Goal: Task Accomplishment & Management: Complete application form

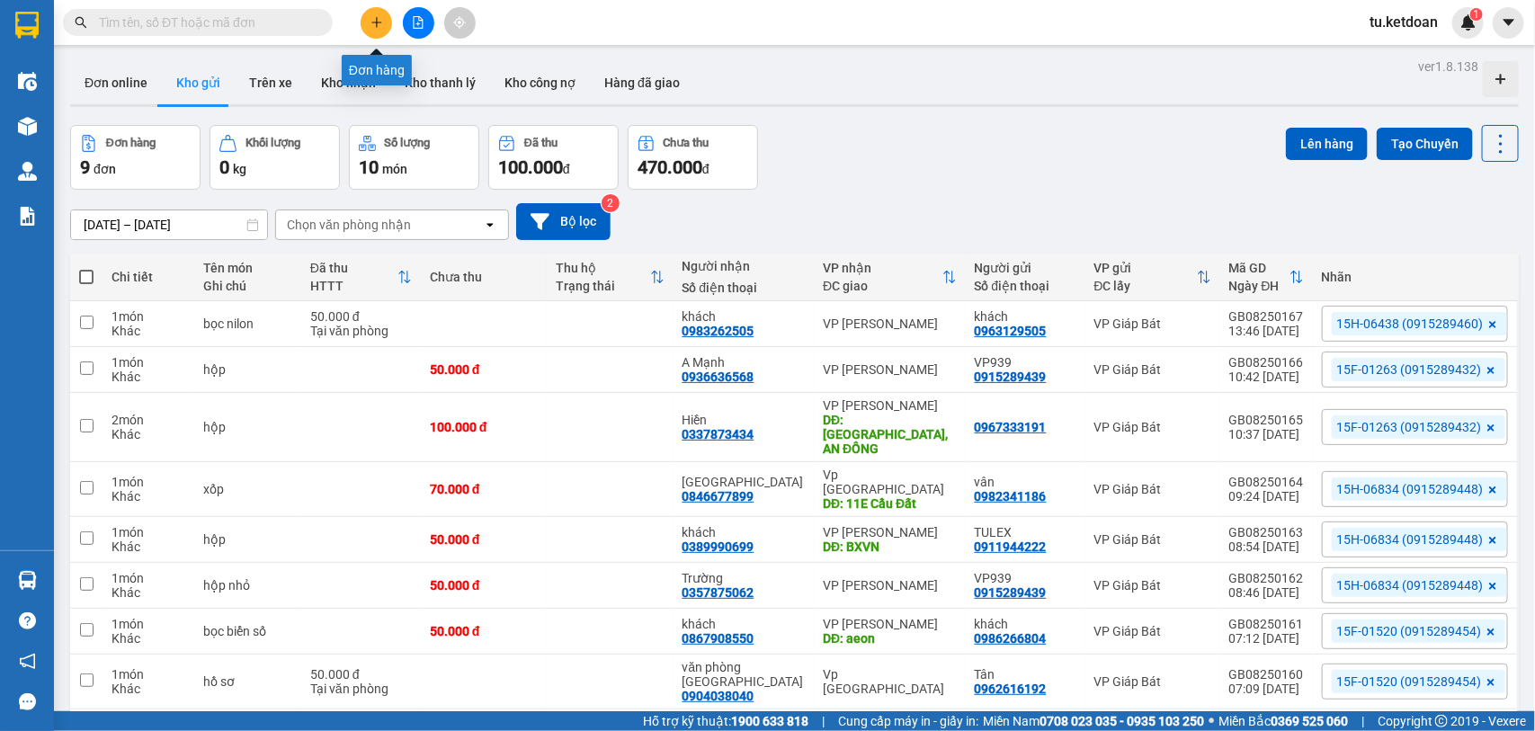
click at [379, 21] on icon "plus" at bounding box center [377, 22] width 13 height 13
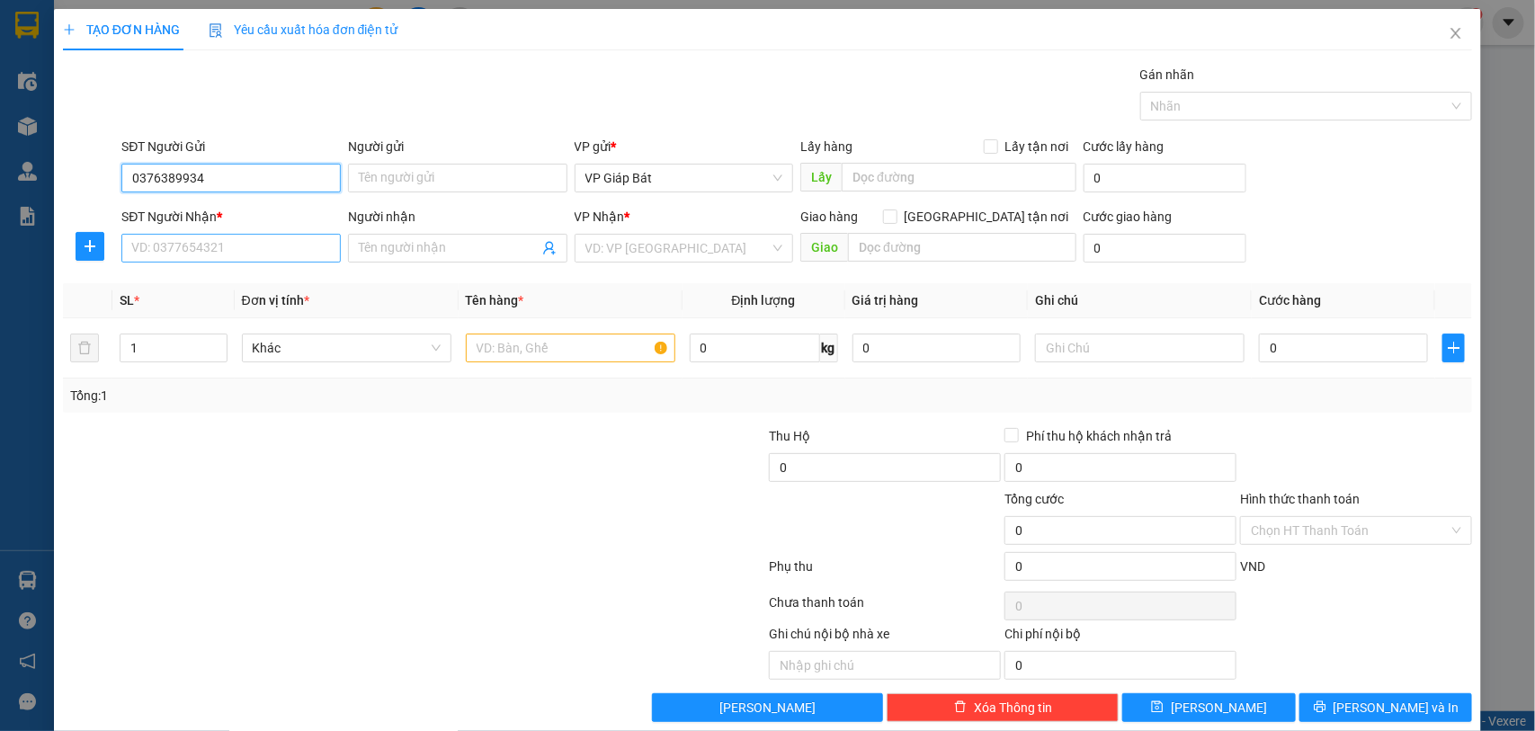
type input "0376389934"
click at [173, 256] on input "SĐT Người Nhận *" at bounding box center [230, 248] width 219 height 29
type input "0966720683"
click at [443, 186] on input "Người gửi" at bounding box center [457, 178] width 219 height 29
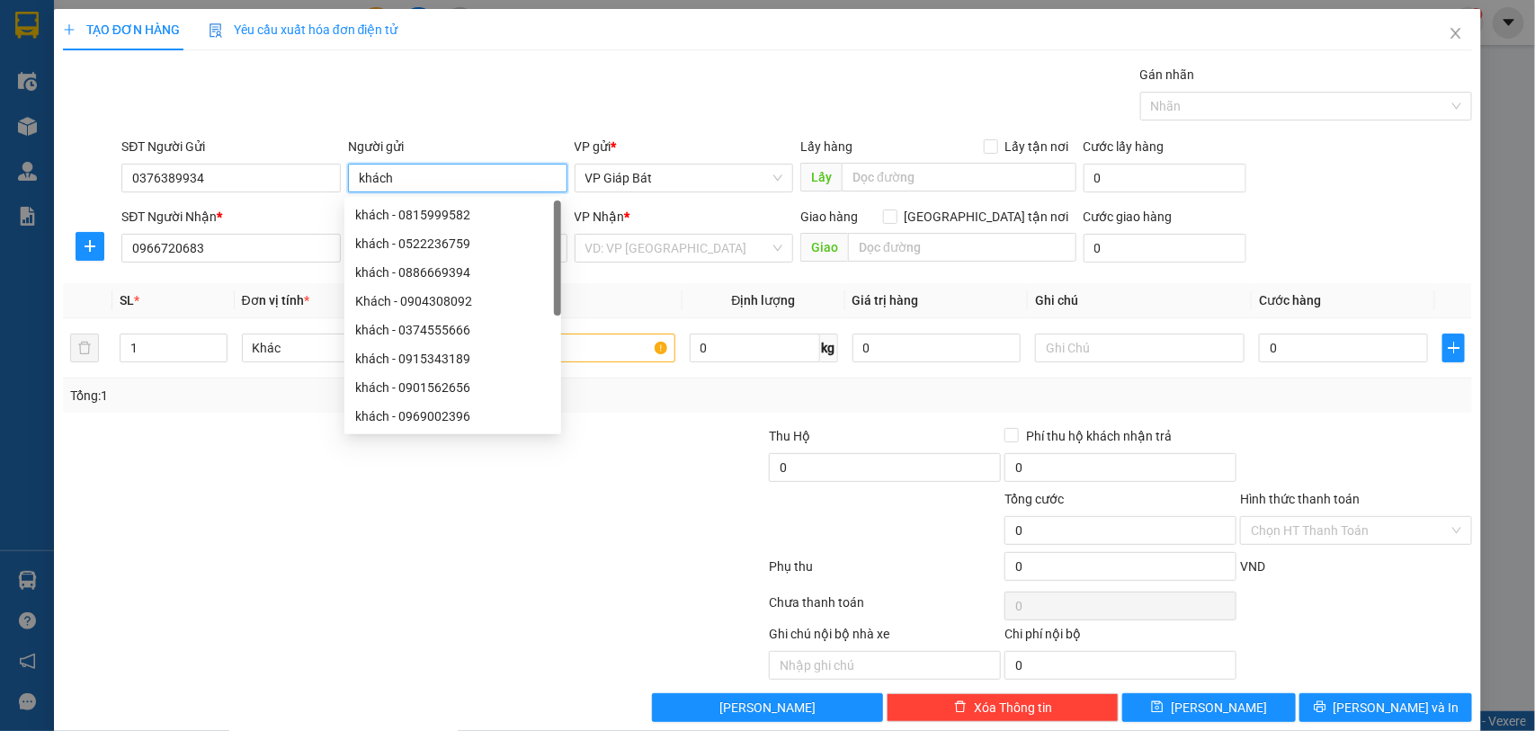
type input "khách"
click at [469, 99] on div "Gán nhãn Nhãn" at bounding box center [797, 96] width 1358 height 63
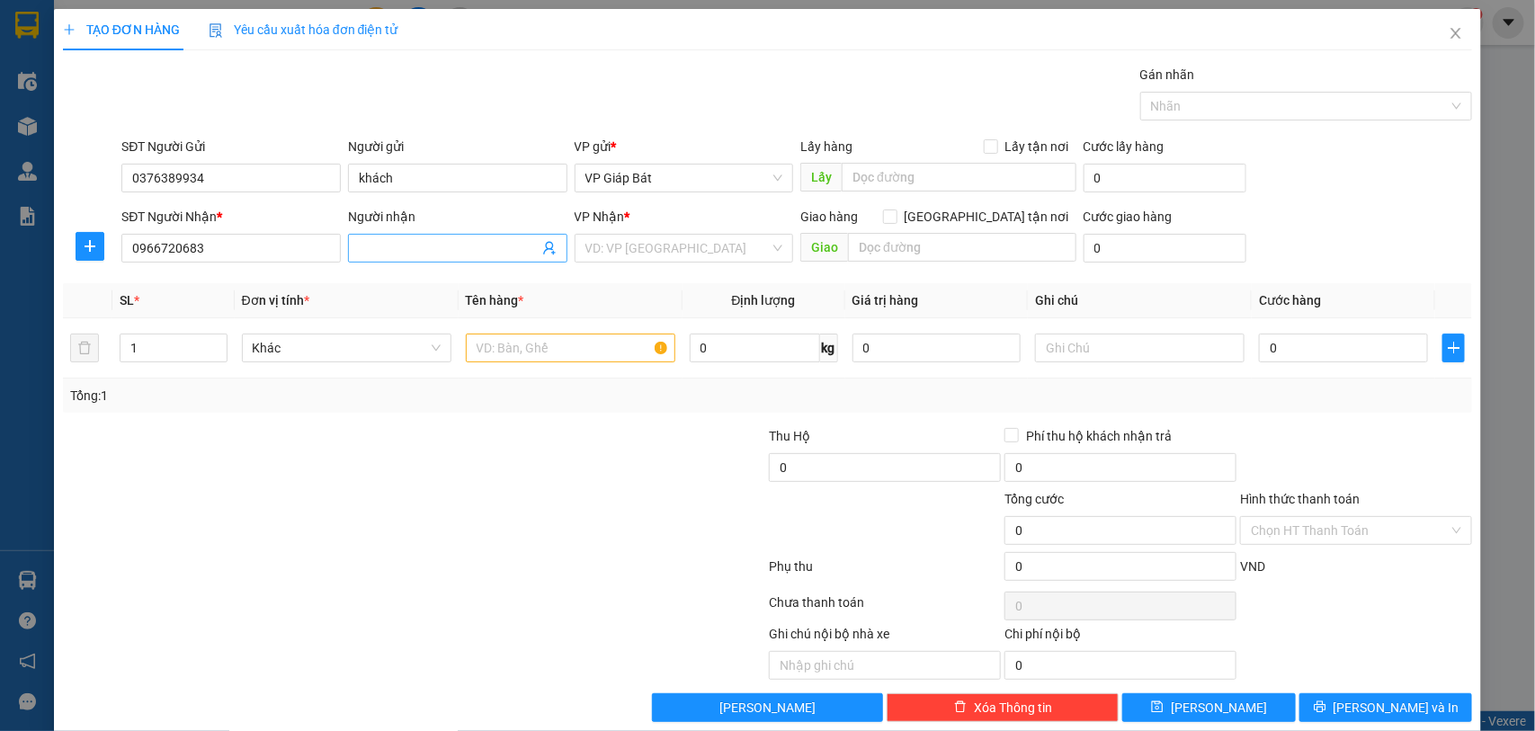
click at [385, 243] on input "Người nhận" at bounding box center [449, 248] width 180 height 20
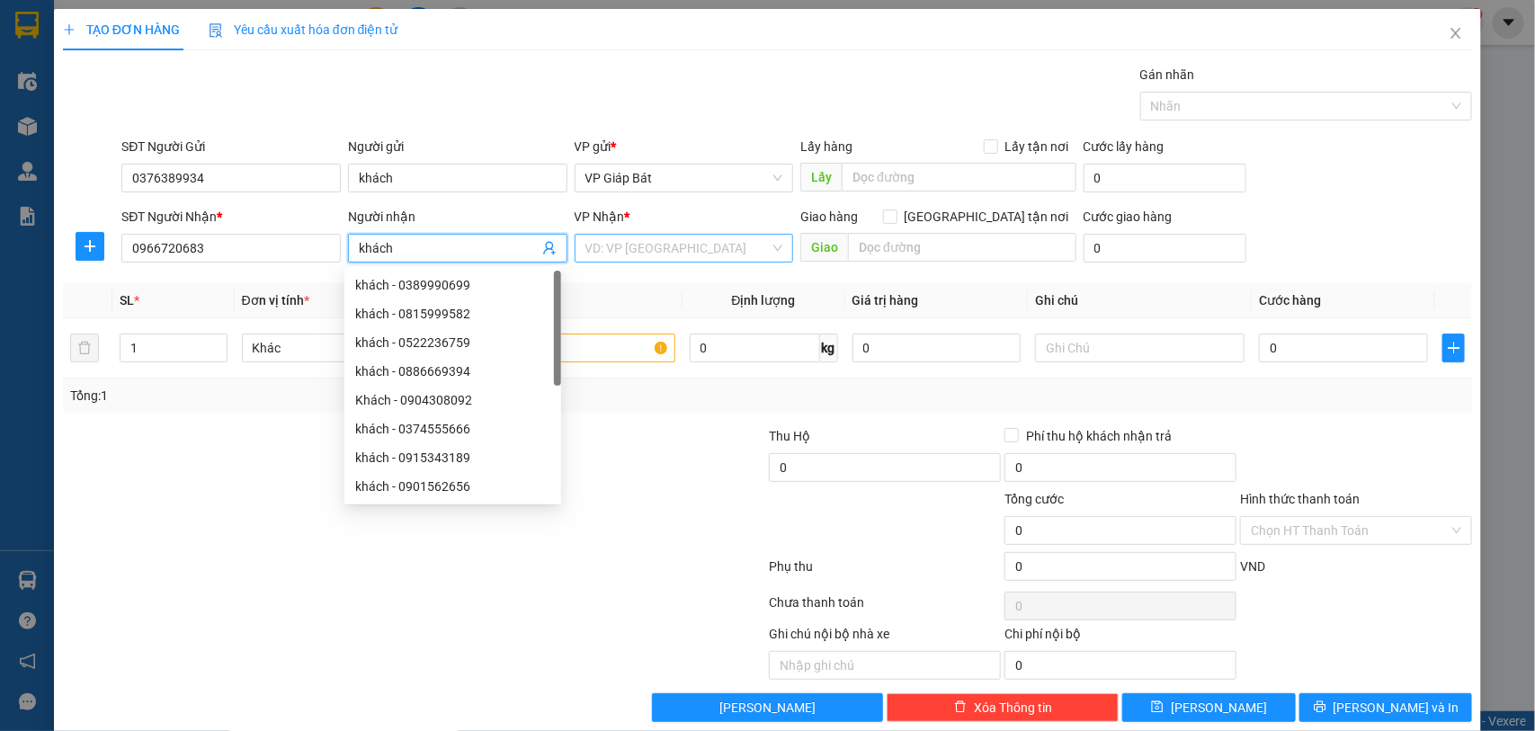
type input "khách"
click at [630, 262] on input "search" at bounding box center [677, 248] width 185 height 27
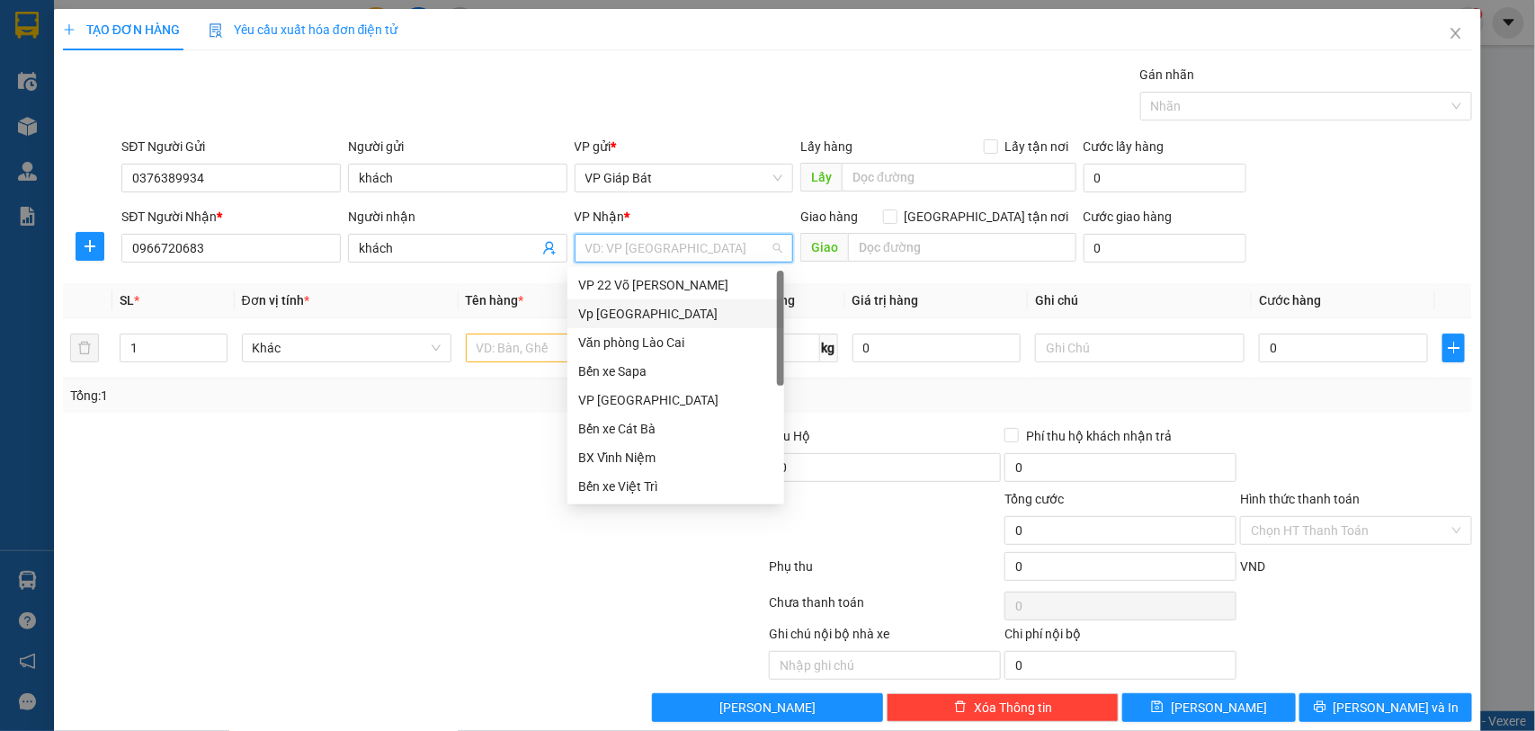
click at [643, 307] on div "Vp [GEOGRAPHIC_DATA]" at bounding box center [675, 314] width 195 height 20
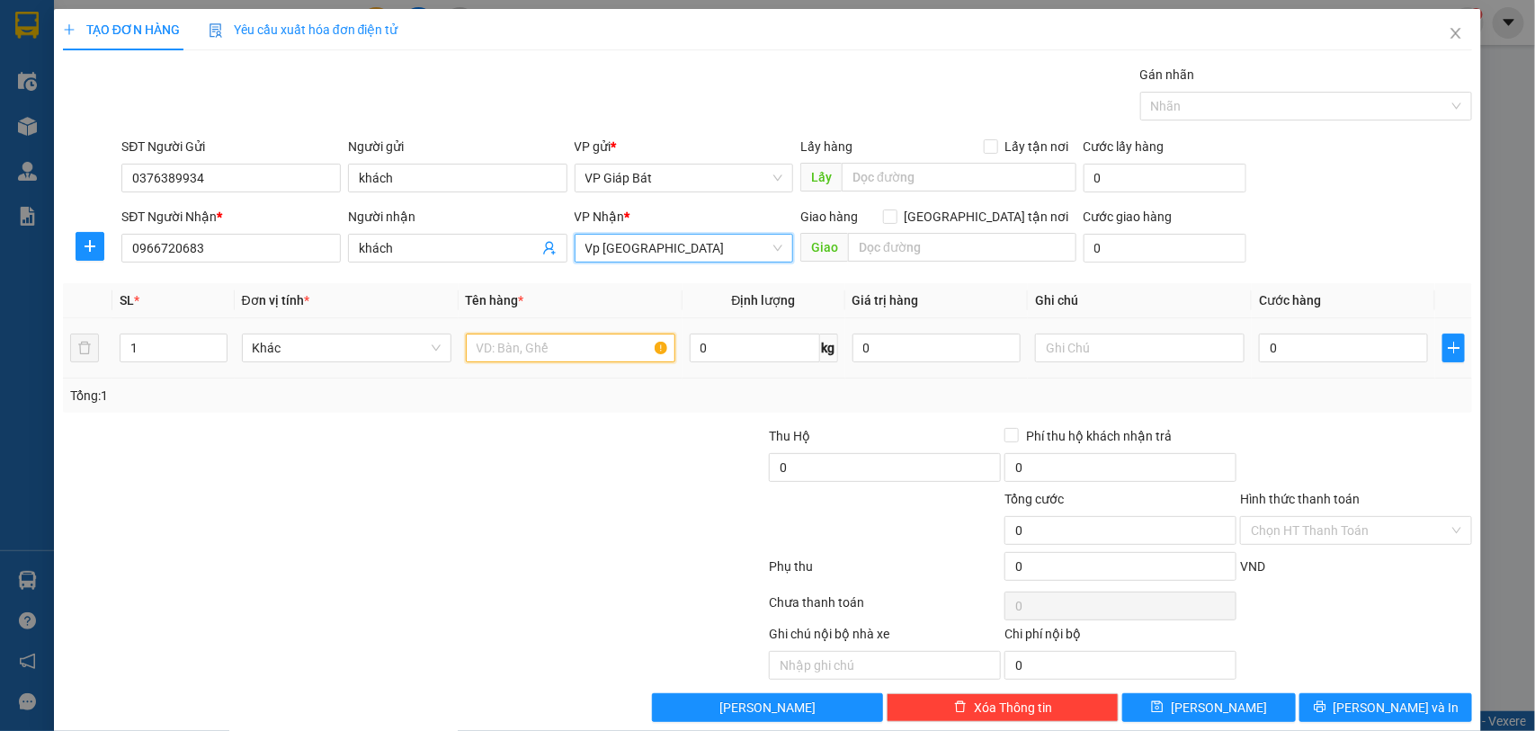
click at [545, 362] on input "text" at bounding box center [571, 348] width 210 height 29
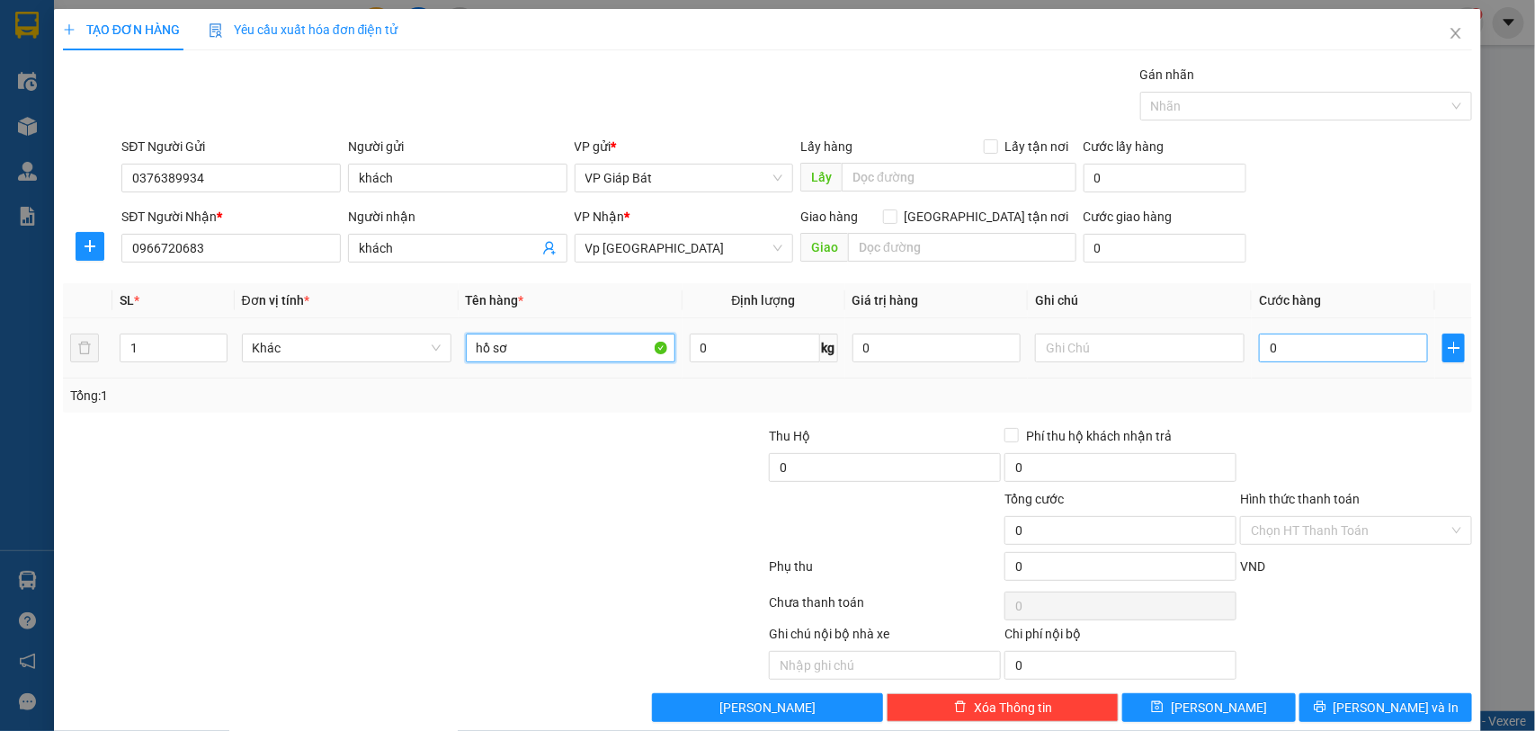
type input "hồ sơ"
click at [1323, 346] on input "0" at bounding box center [1343, 348] width 169 height 29
type input "5"
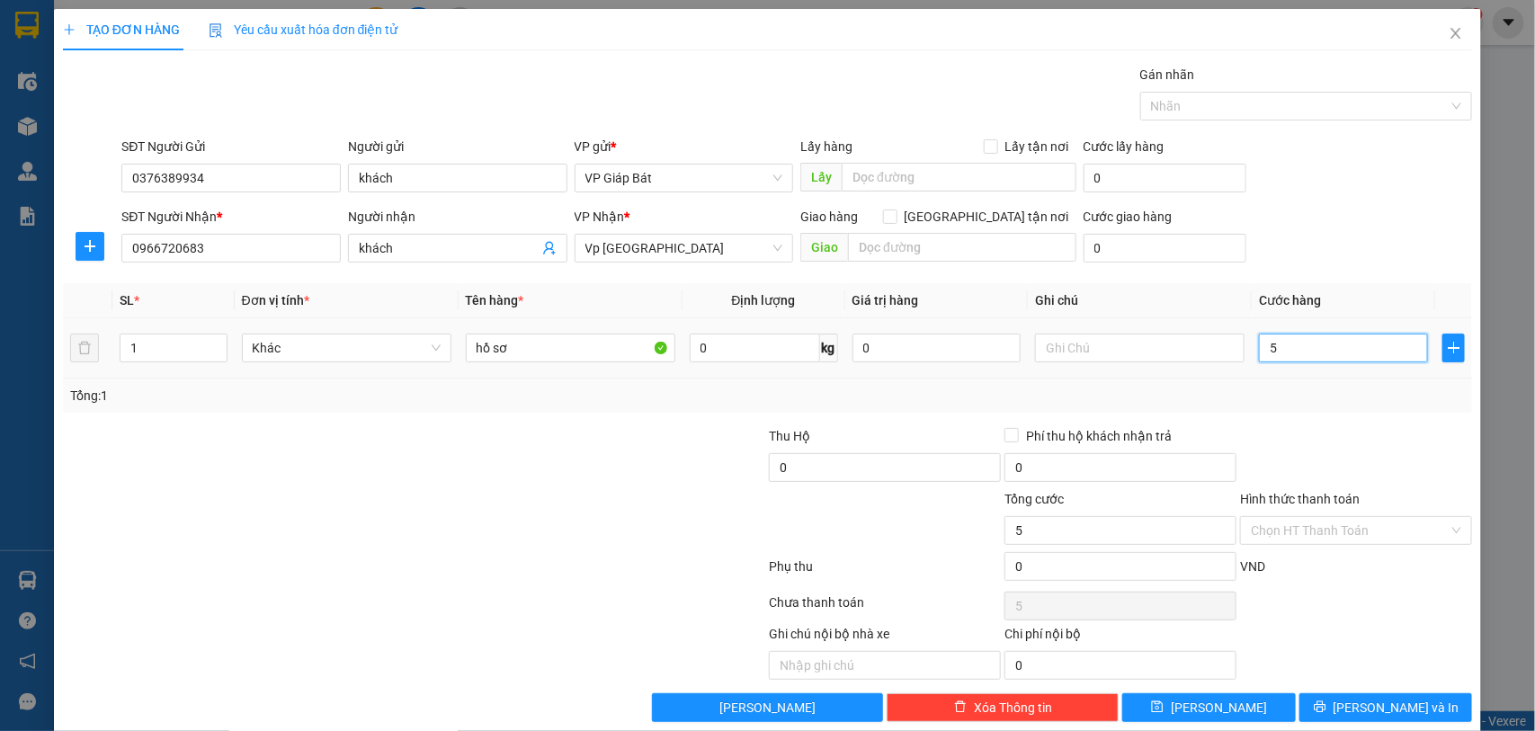
type input "50"
type input "500"
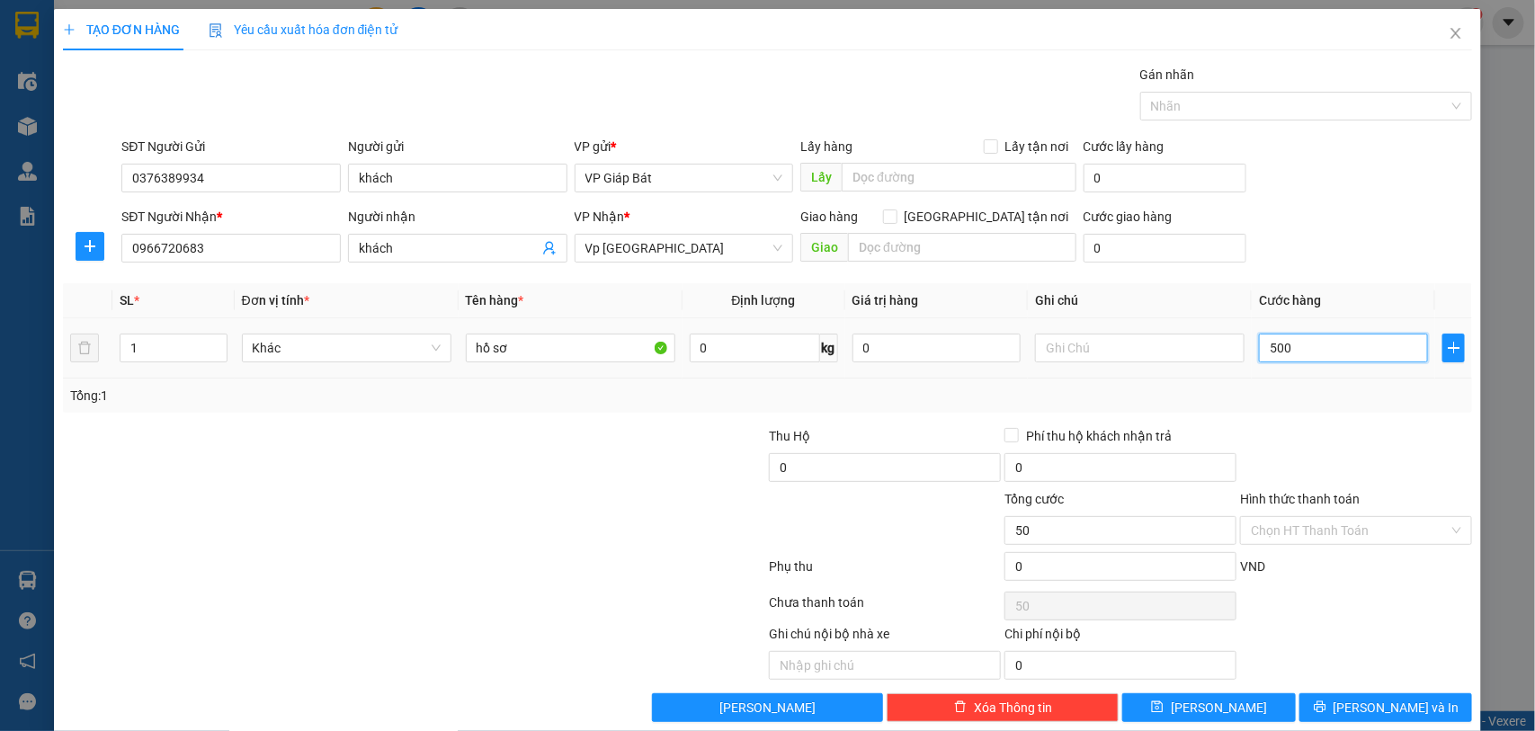
type input "500"
type input "5.000"
type input "50.000"
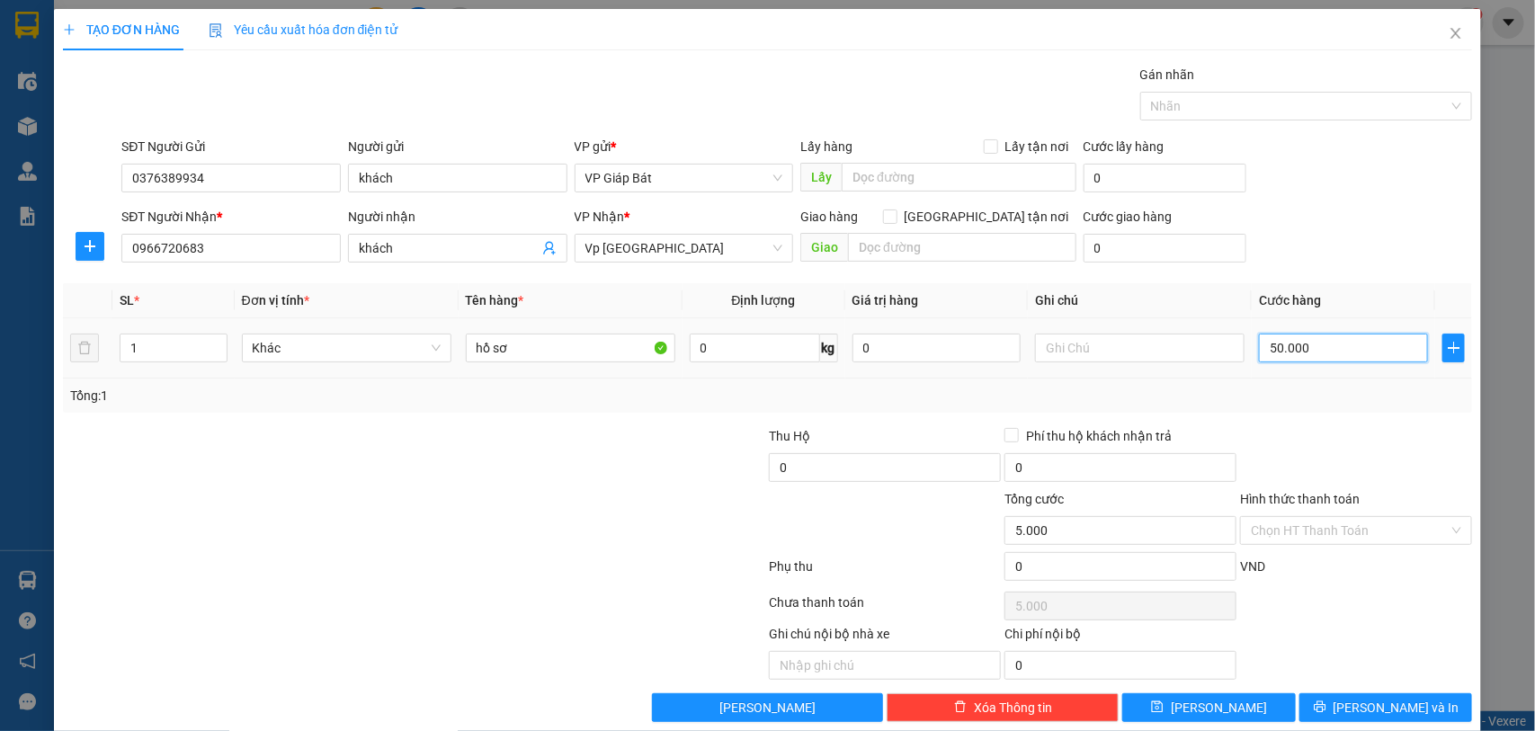
type input "50.000"
click at [1252, 105] on div at bounding box center [1298, 106] width 306 height 22
type input "50.000"
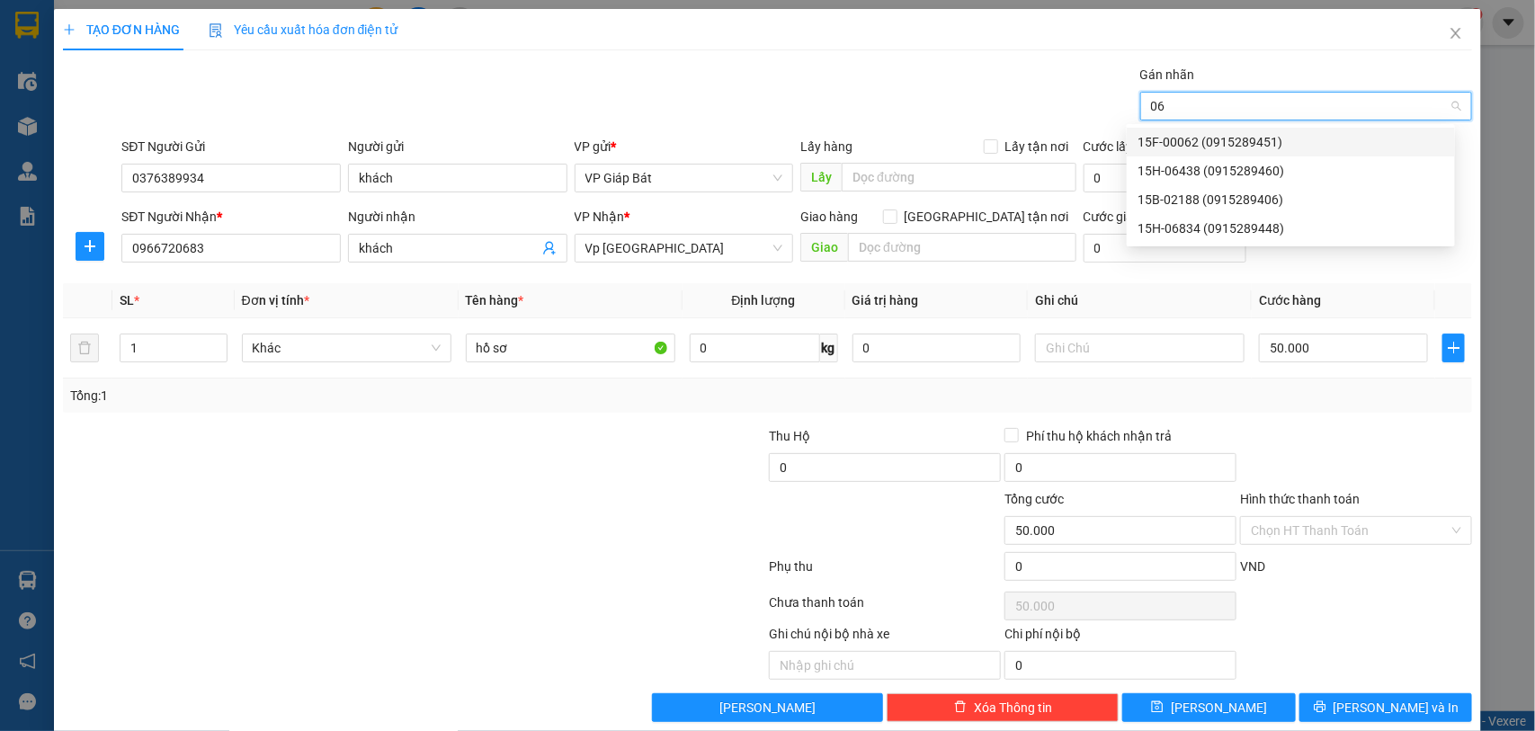
type input "064"
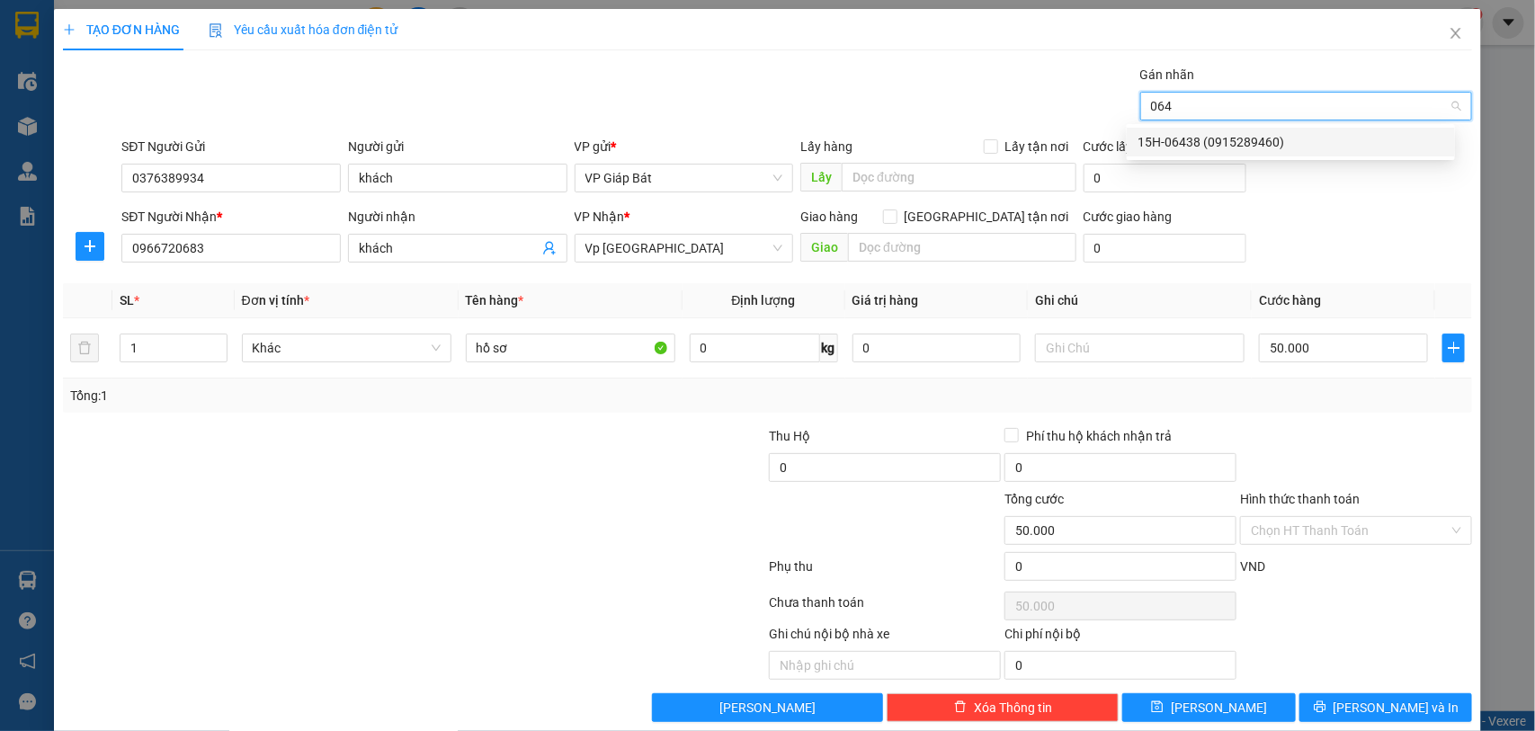
click at [1230, 139] on div "15H-06438 (0915289460)" at bounding box center [1291, 142] width 307 height 20
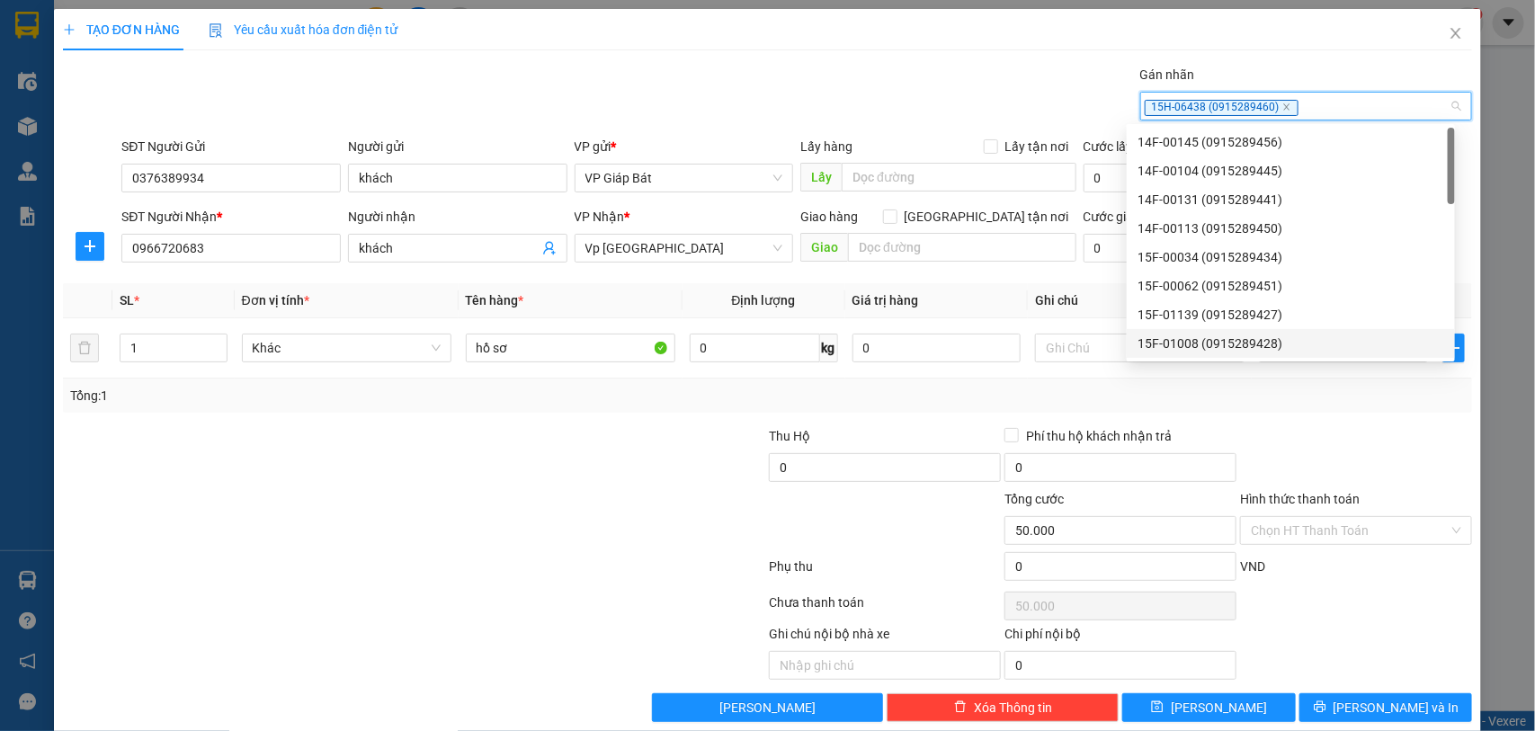
click at [1347, 694] on div "Transit Pickup Surcharge Ids Transit Deliver Surcharge Ids Transit Deliver Surc…" at bounding box center [768, 393] width 1410 height 657
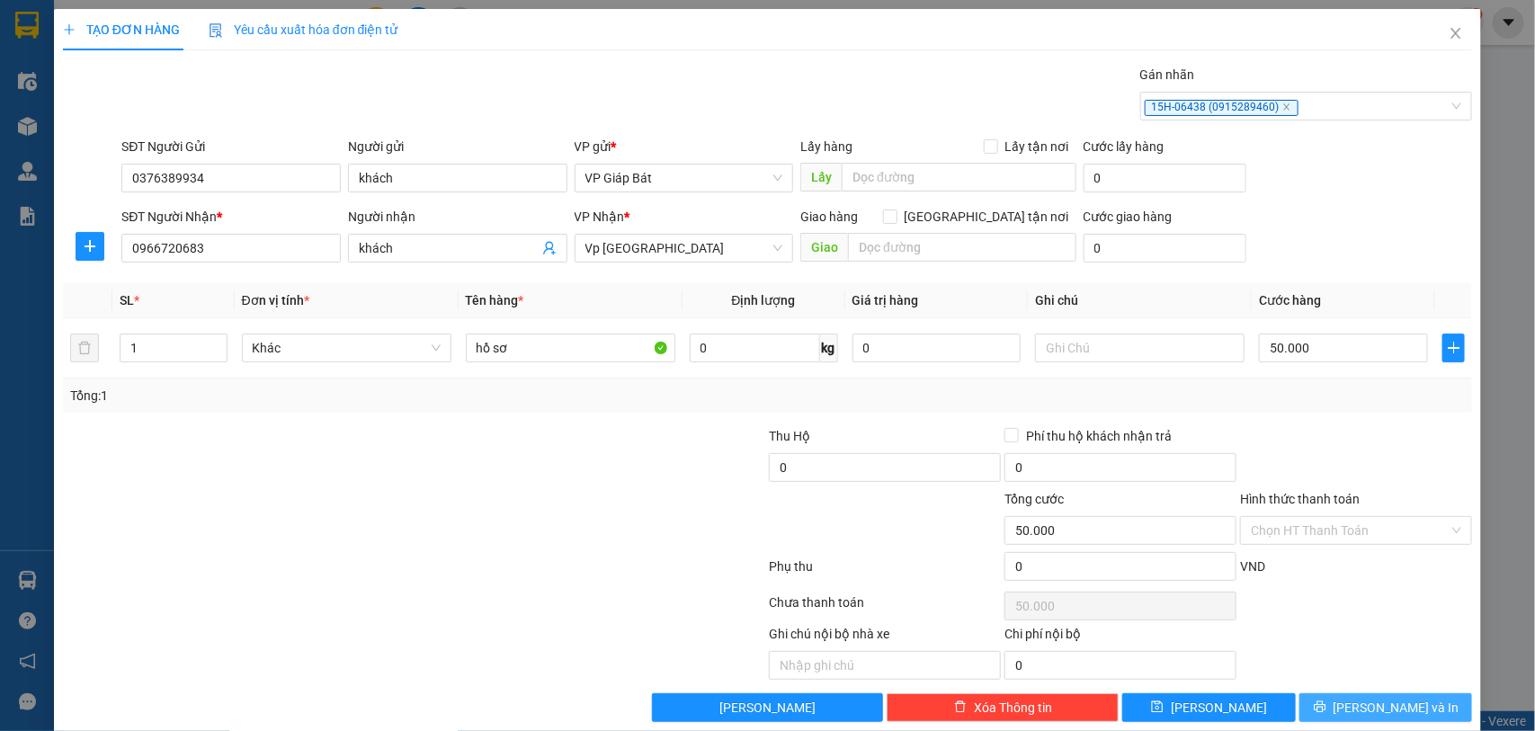
click at [1351, 706] on button "[PERSON_NAME] và In" at bounding box center [1386, 707] width 173 height 29
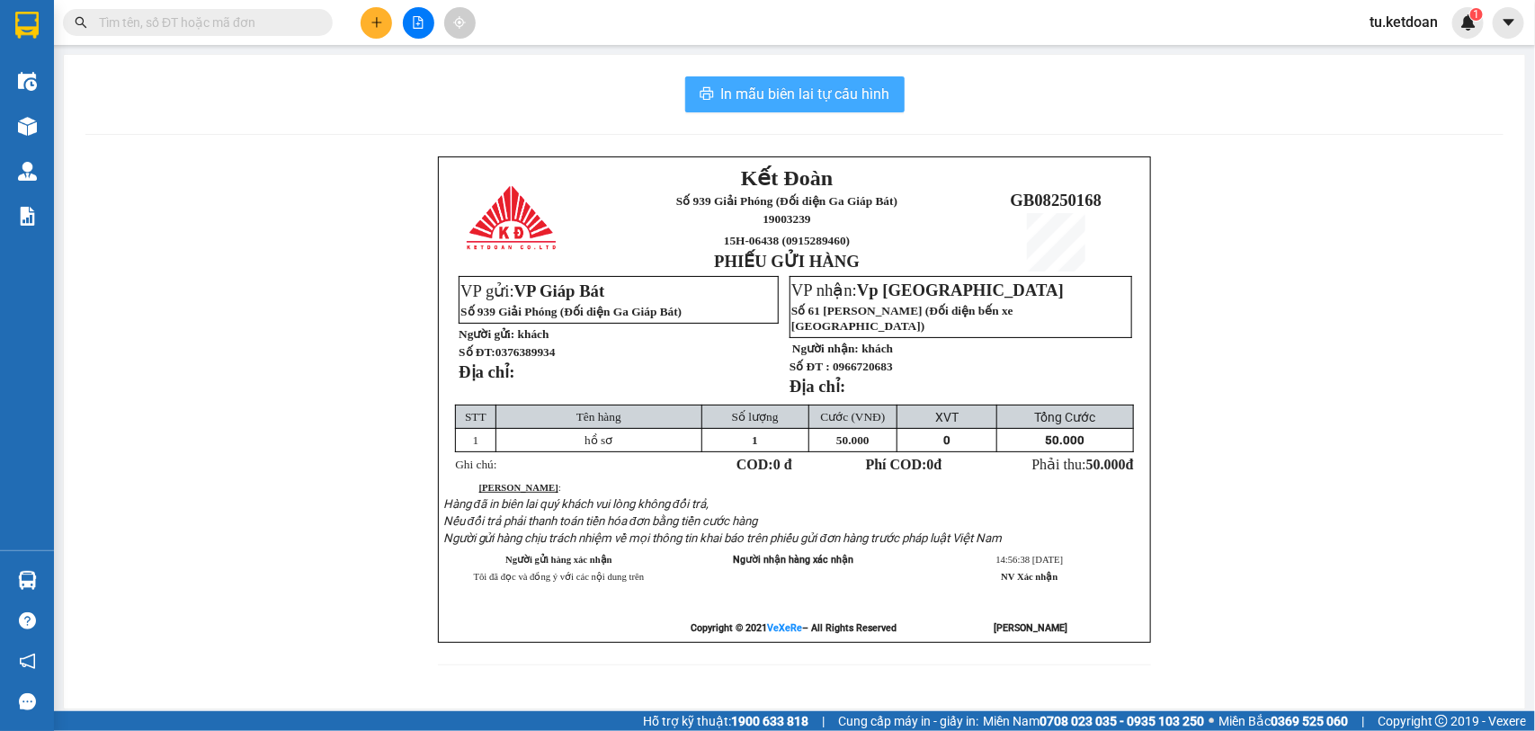
click at [837, 103] on span "In mẫu biên lai tự cấu hình" at bounding box center [805, 94] width 169 height 22
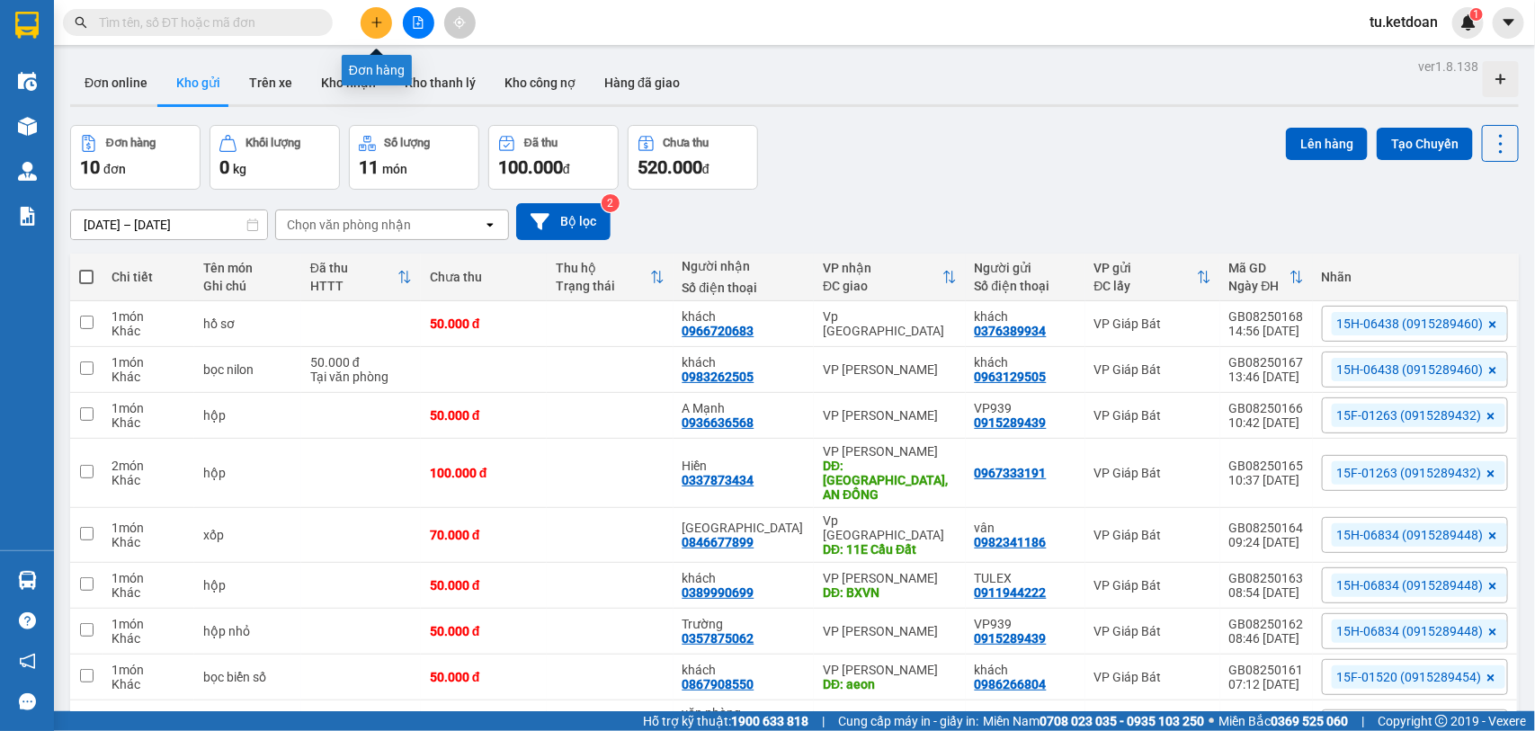
click at [374, 22] on icon "plus" at bounding box center [376, 22] width 10 height 1
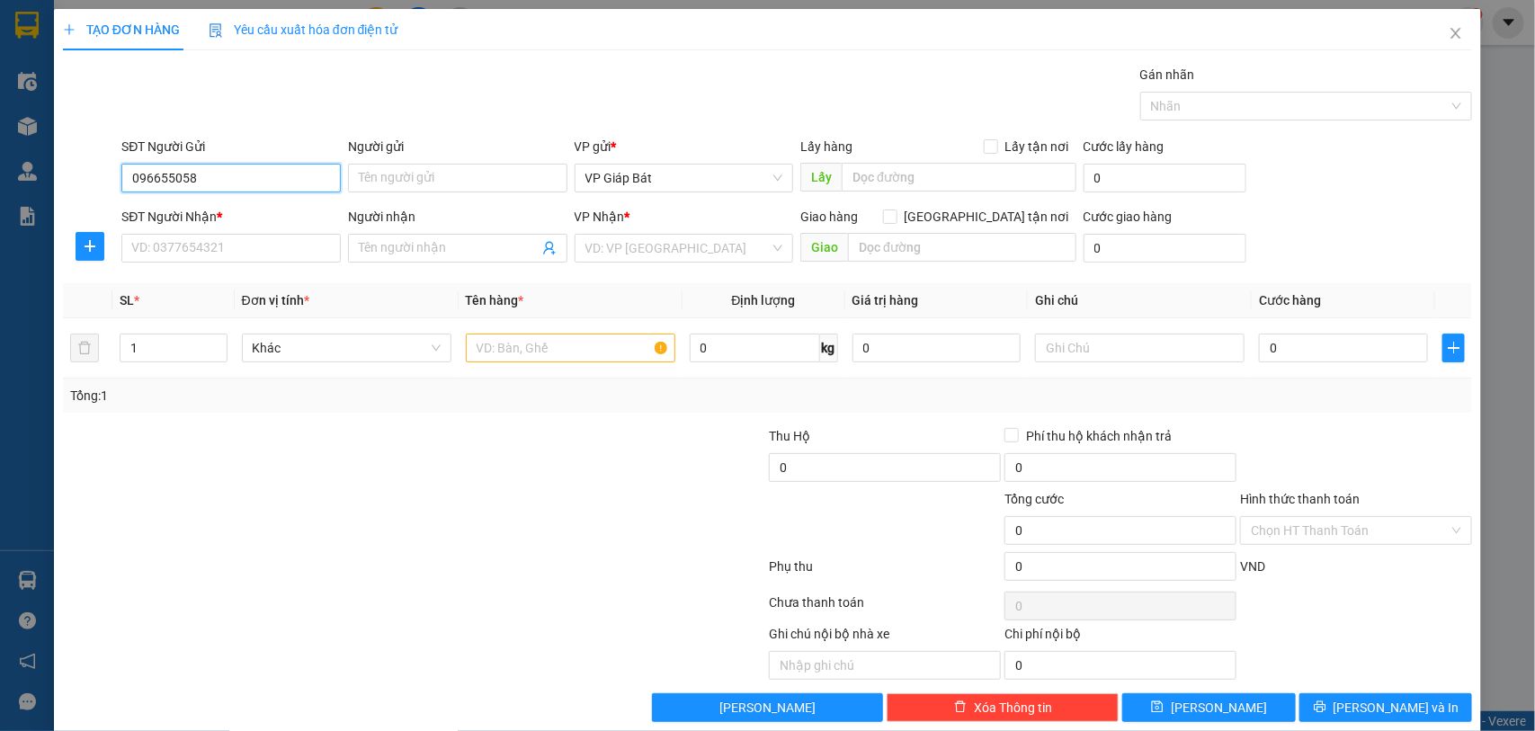
type input "0966550588"
click at [245, 213] on div "0966550588 - [PERSON_NAME]" at bounding box center [228, 215] width 195 height 20
type input "Thành Công"
type input "0966550588"
click at [240, 247] on input "SĐT Người Nhận *" at bounding box center [230, 248] width 219 height 29
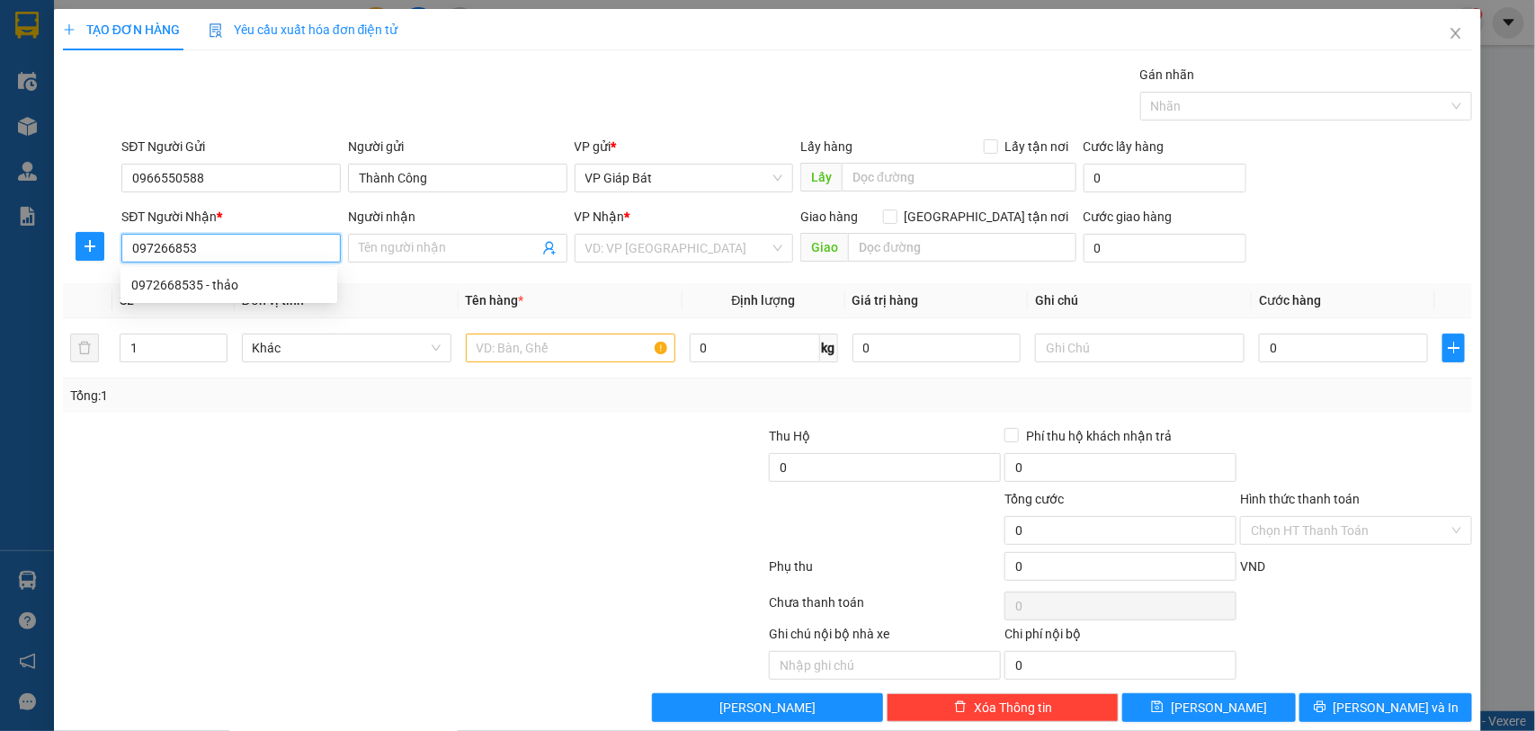
type input "0972668535"
click at [203, 285] on div "0972668535 - thảo" at bounding box center [228, 285] width 195 height 20
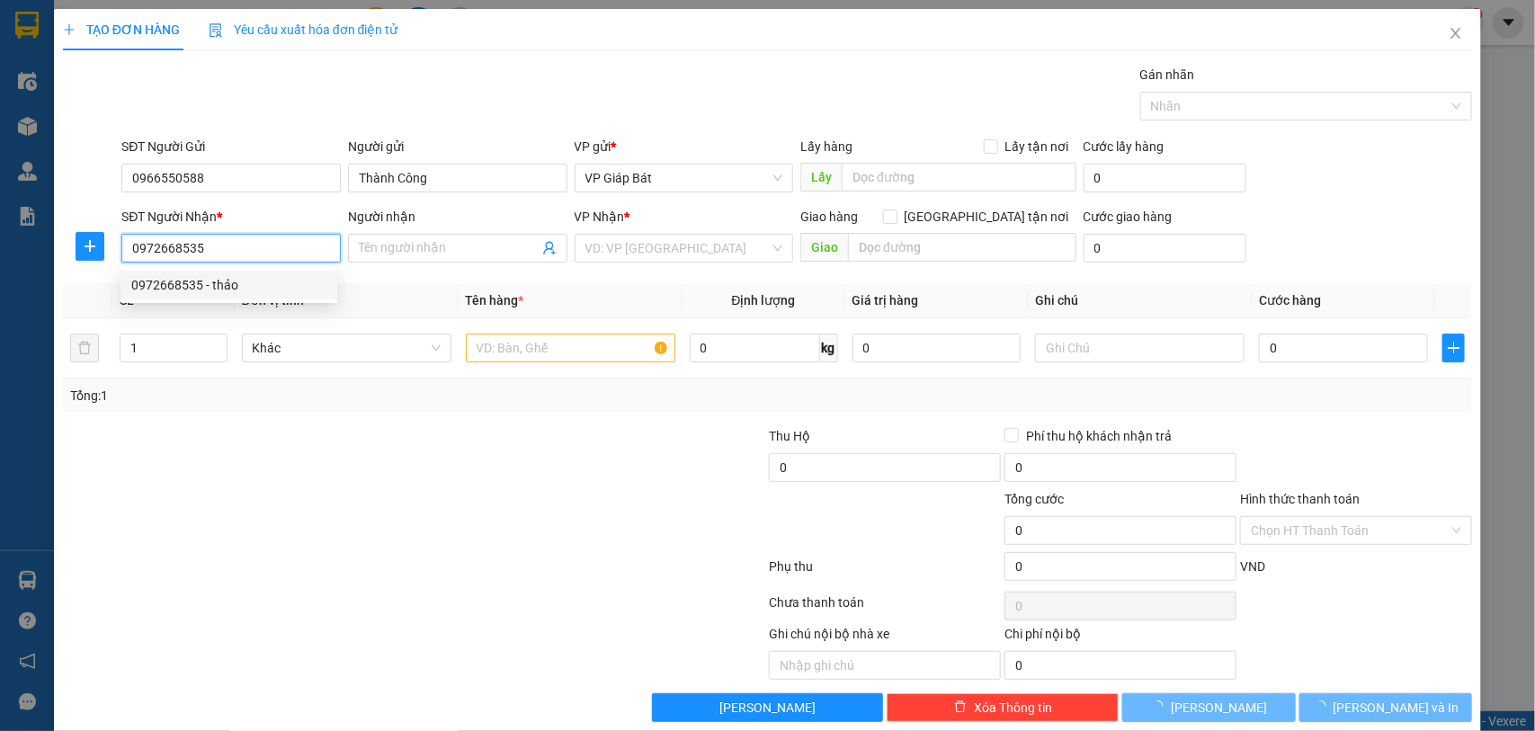
type input "thảo"
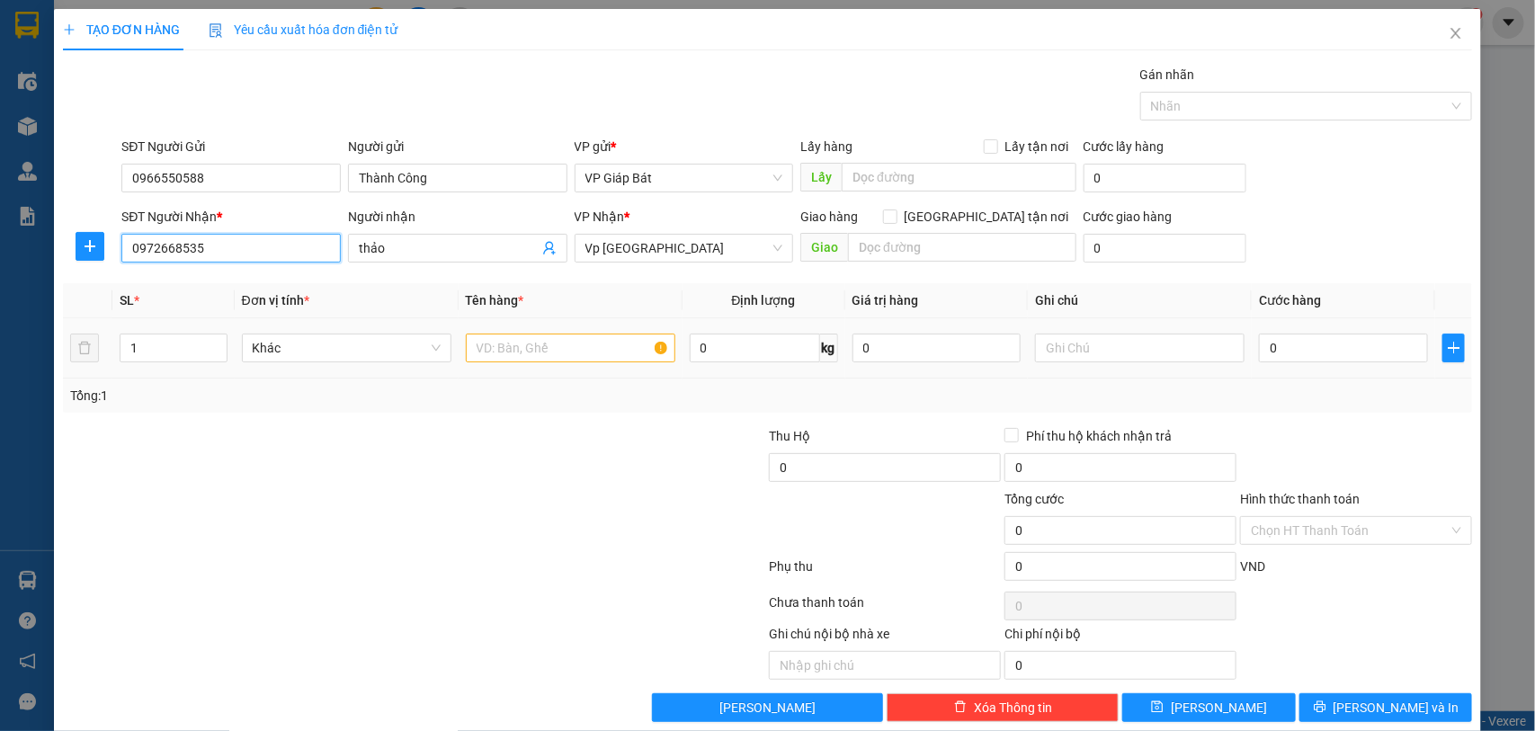
type input "0972668535"
click at [496, 344] on input "text" at bounding box center [571, 348] width 210 height 29
type input "tải"
click at [1289, 353] on input "0" at bounding box center [1343, 348] width 169 height 29
type input "7"
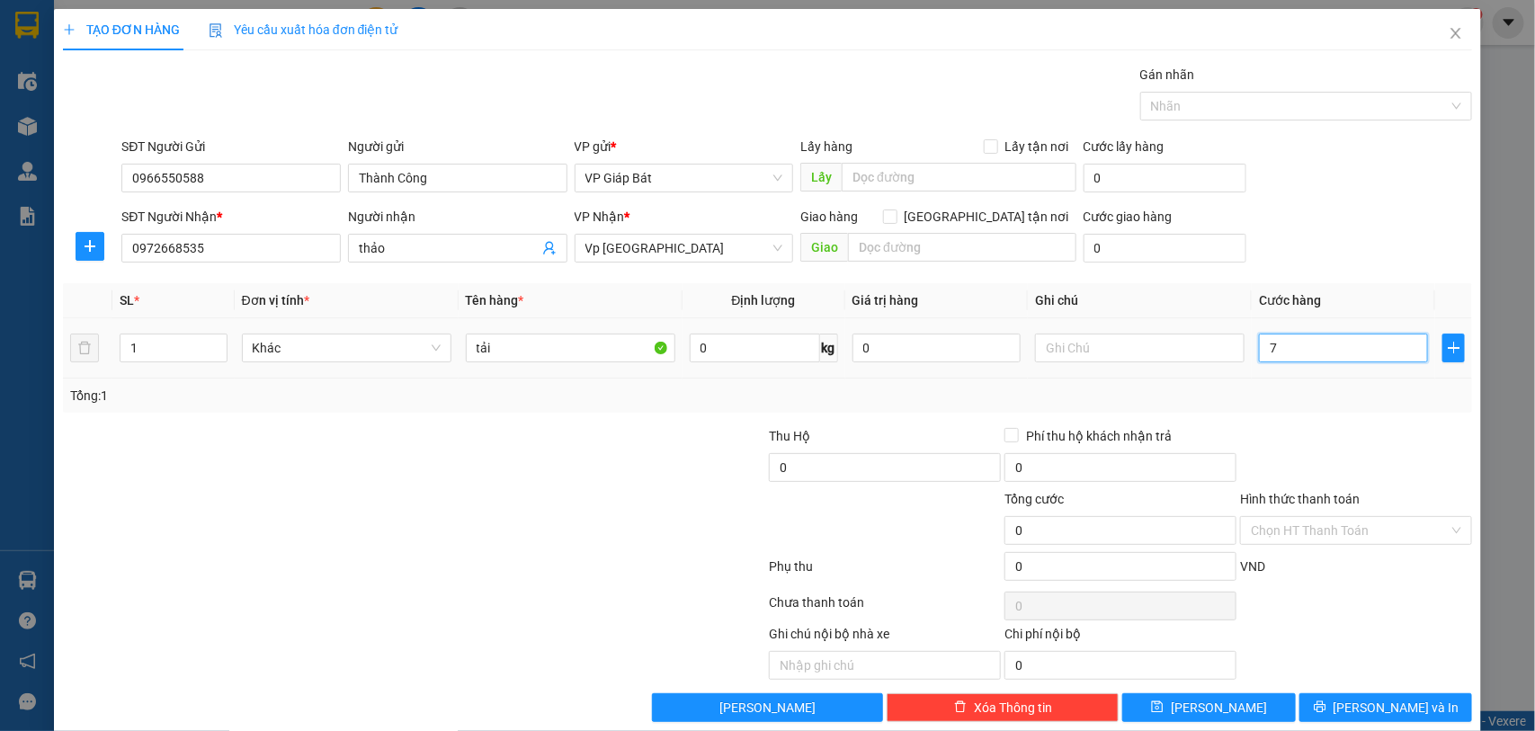
type input "7"
type input "70"
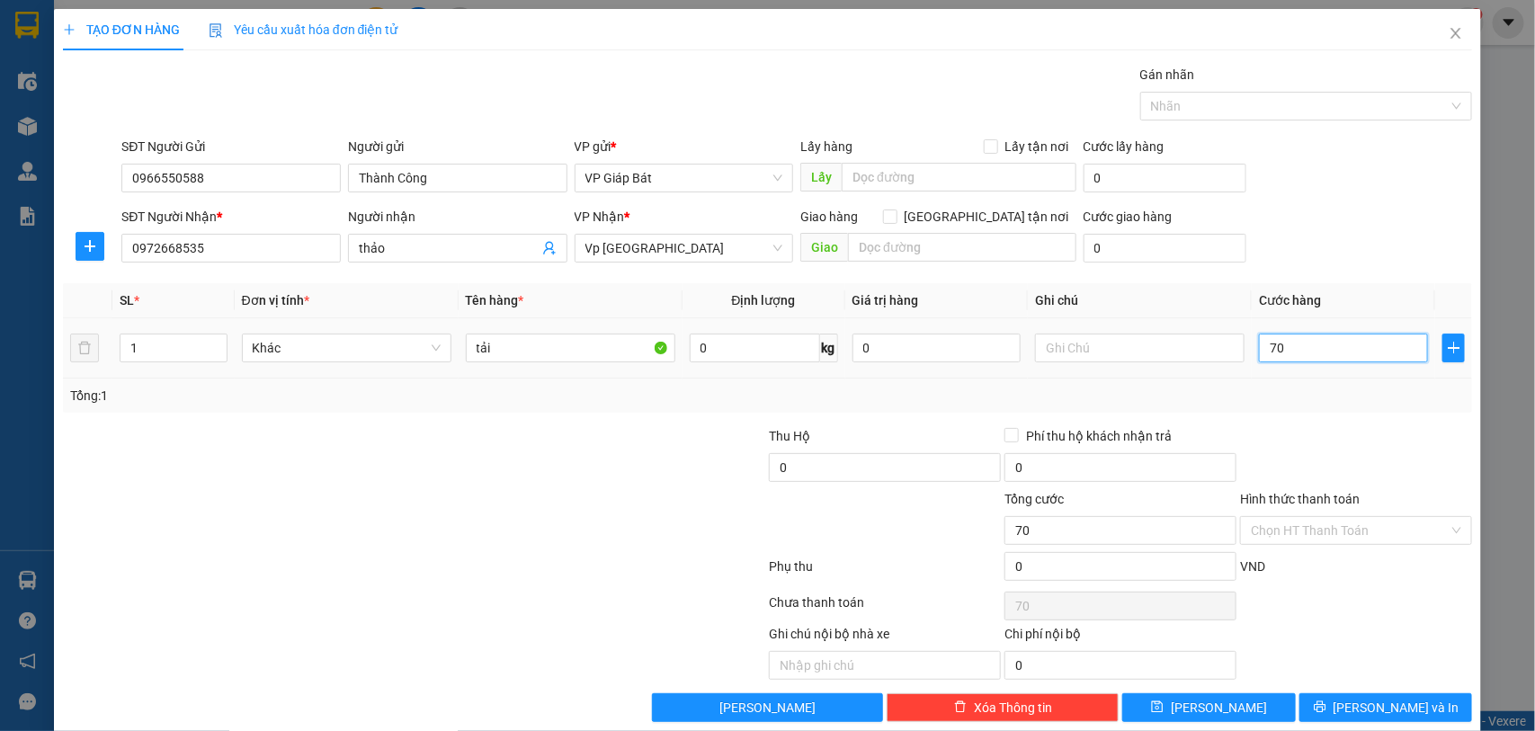
type input "700"
type input "7.000"
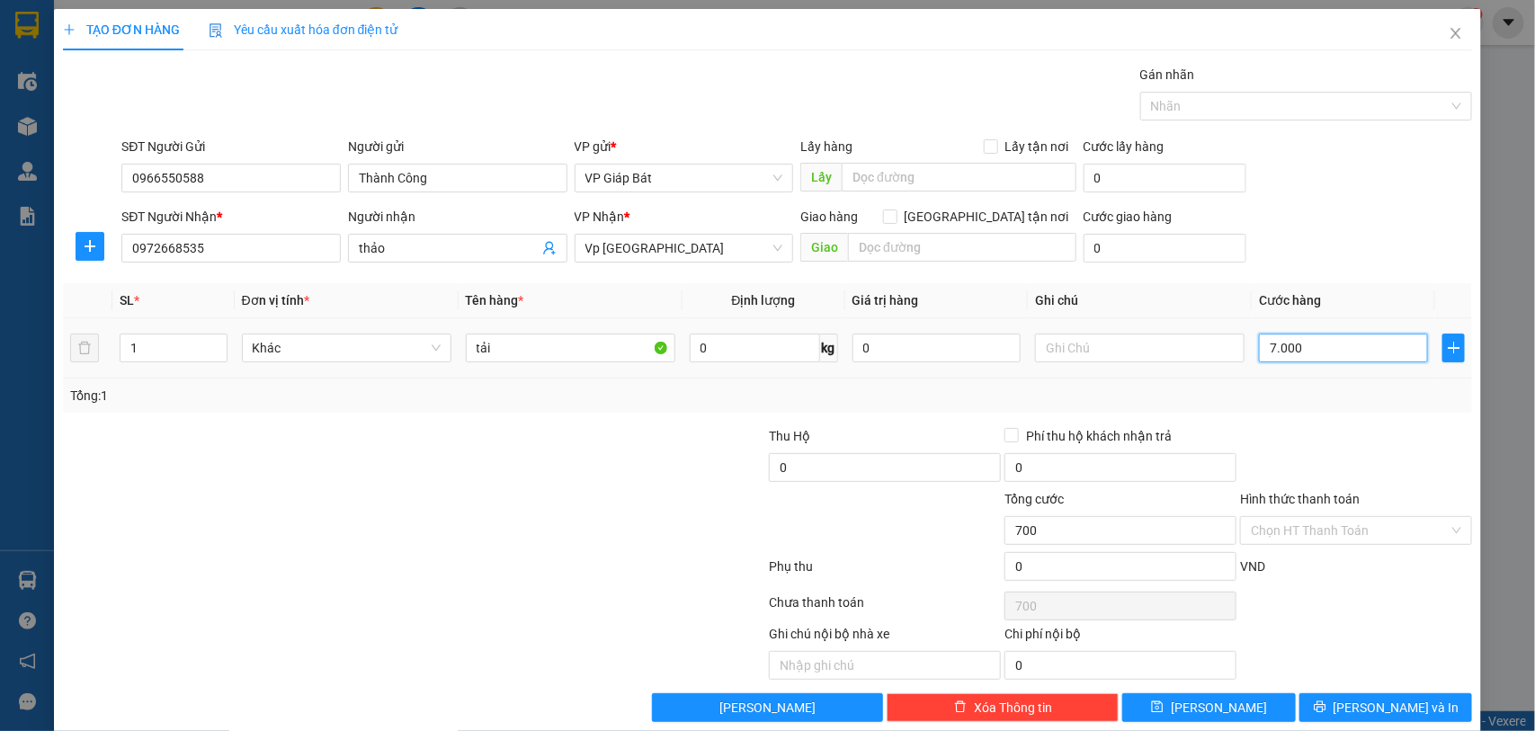
type input "7.000"
type input "70.000"
click at [1224, 115] on div at bounding box center [1298, 106] width 306 height 22
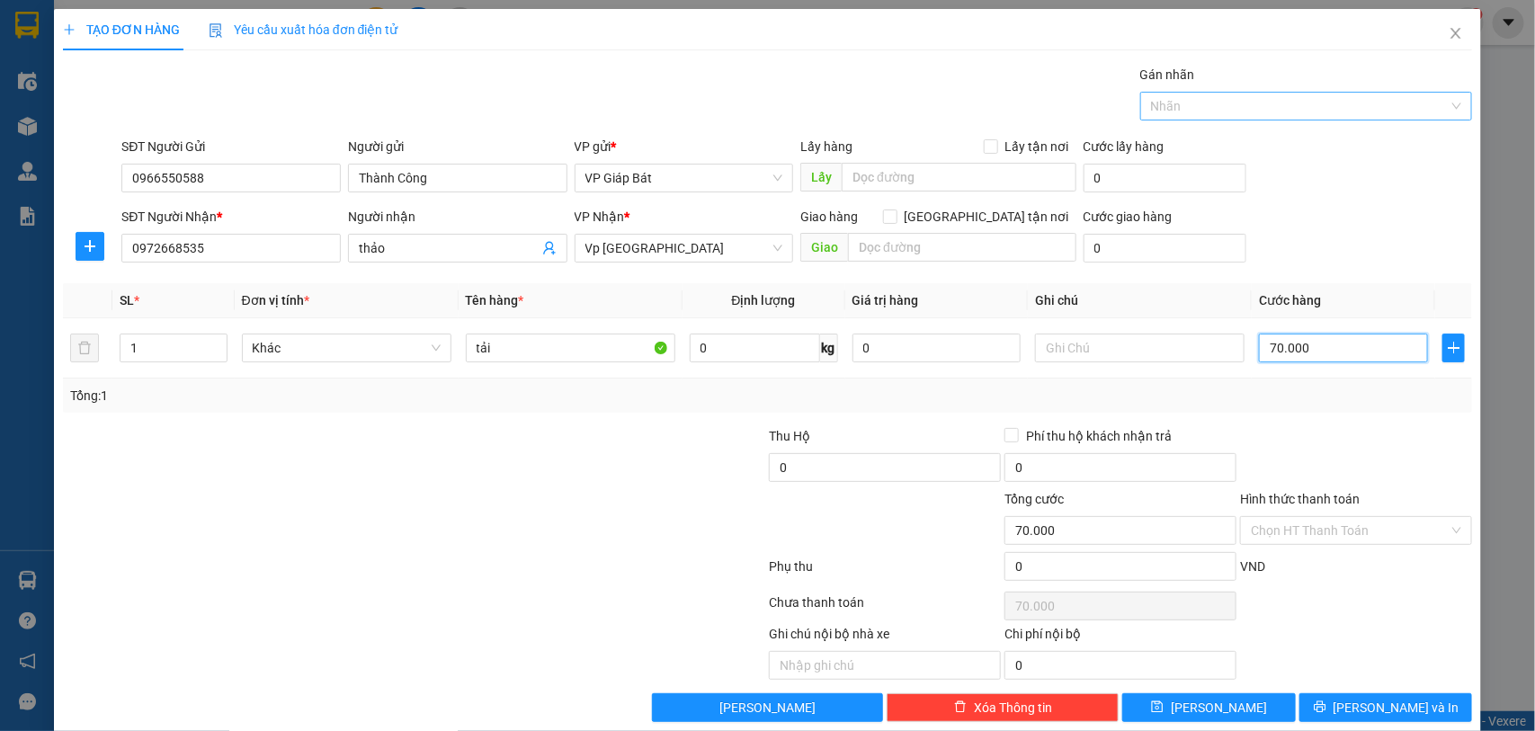
type input "70.000"
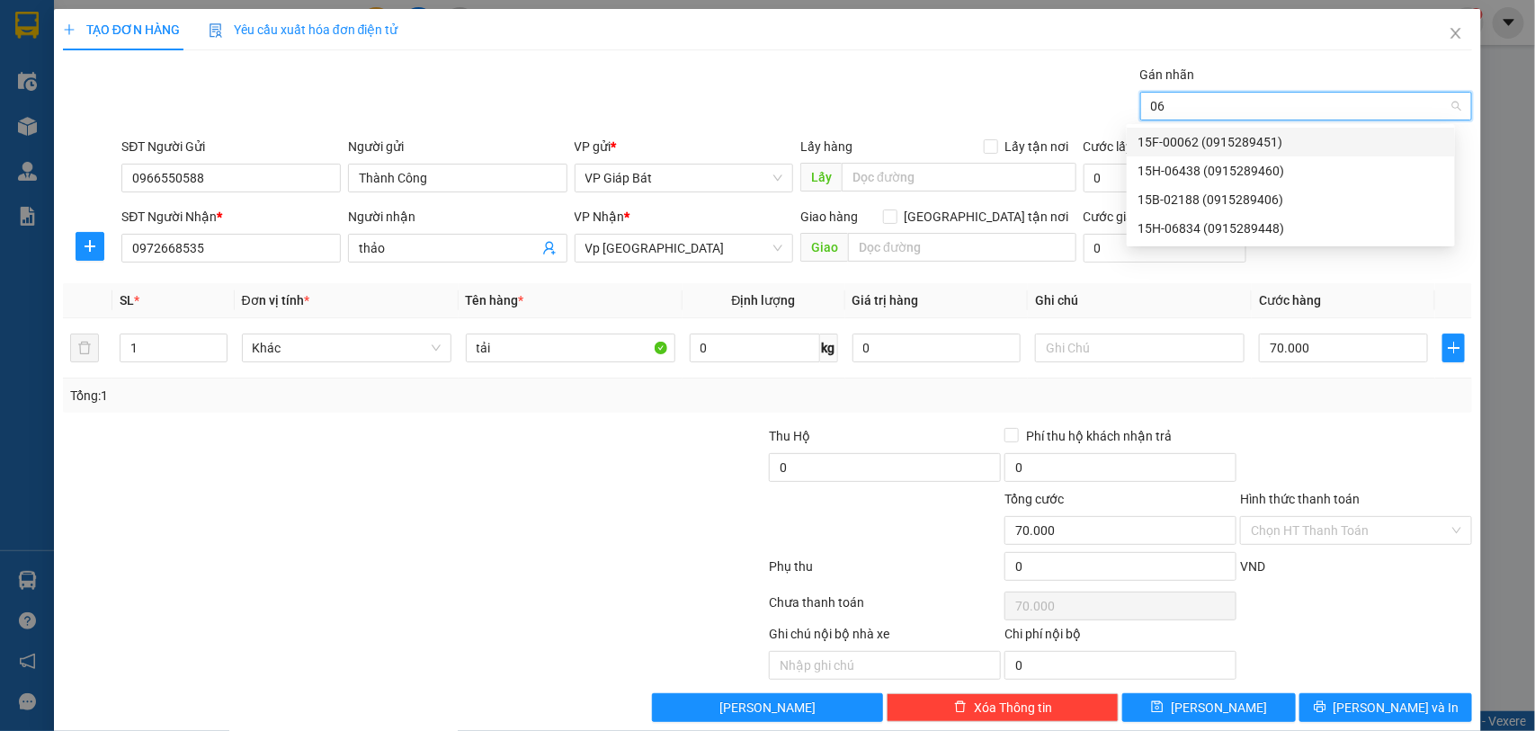
type input "064"
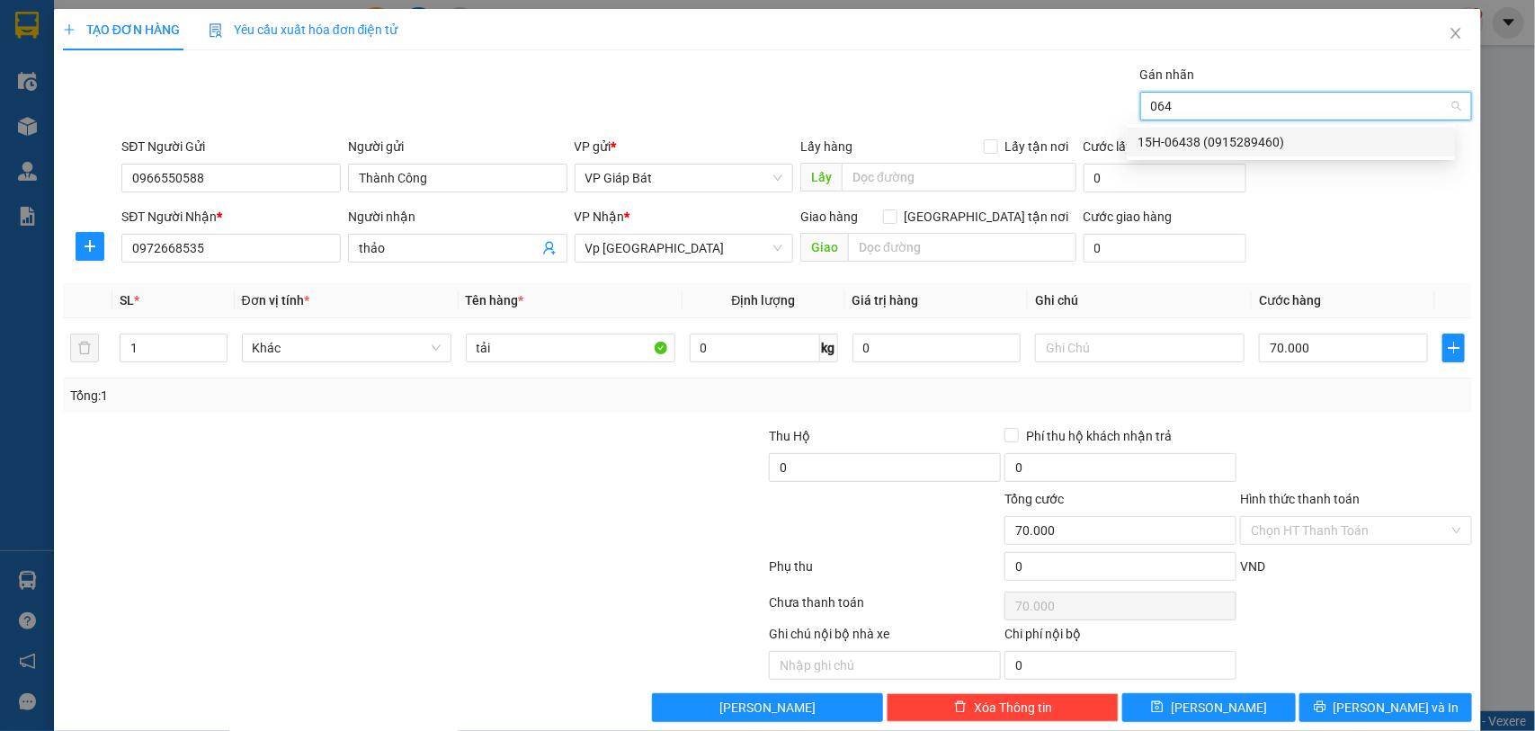
click at [1221, 140] on div "15H-06438 (0915289460)" at bounding box center [1291, 142] width 307 height 20
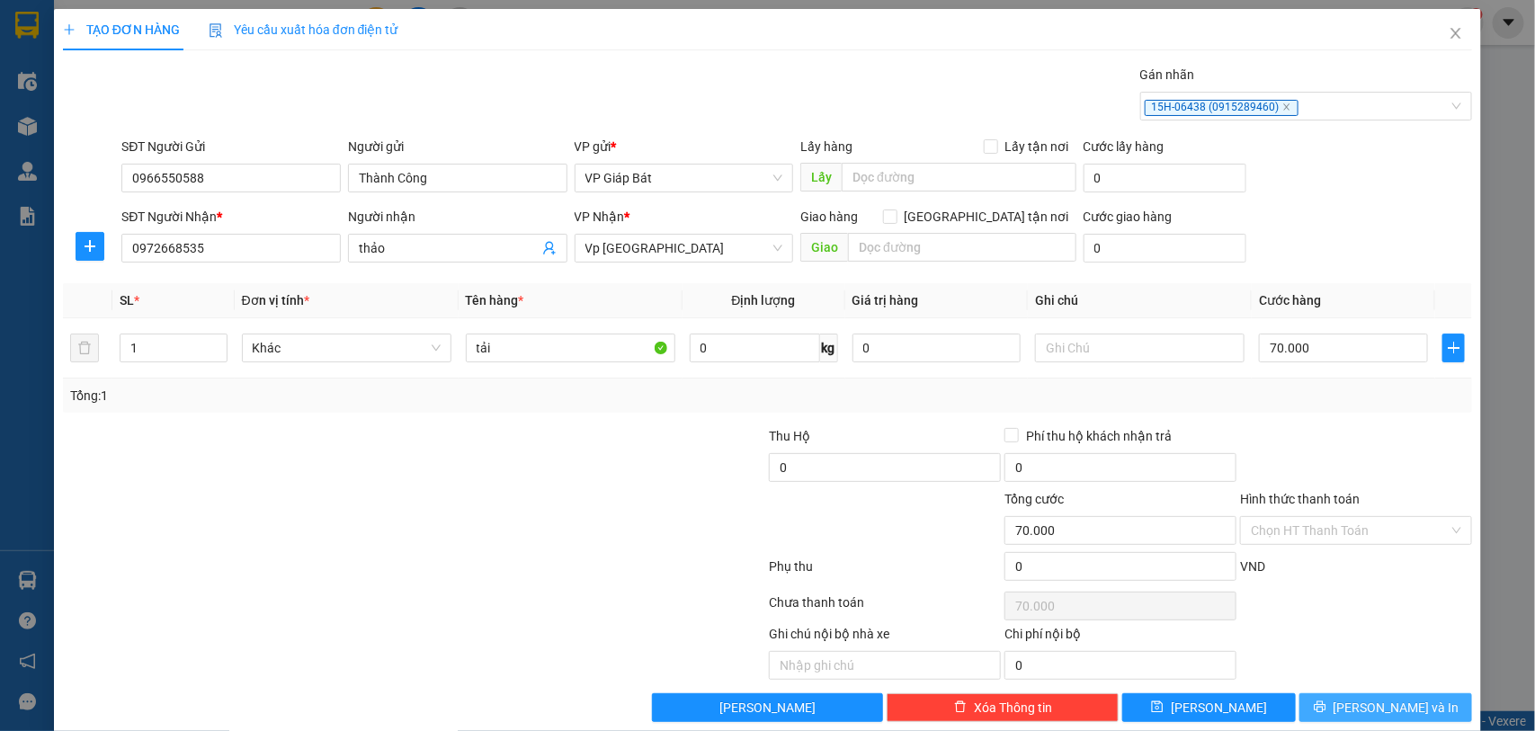
click at [1368, 699] on button "[PERSON_NAME] và In" at bounding box center [1386, 707] width 173 height 29
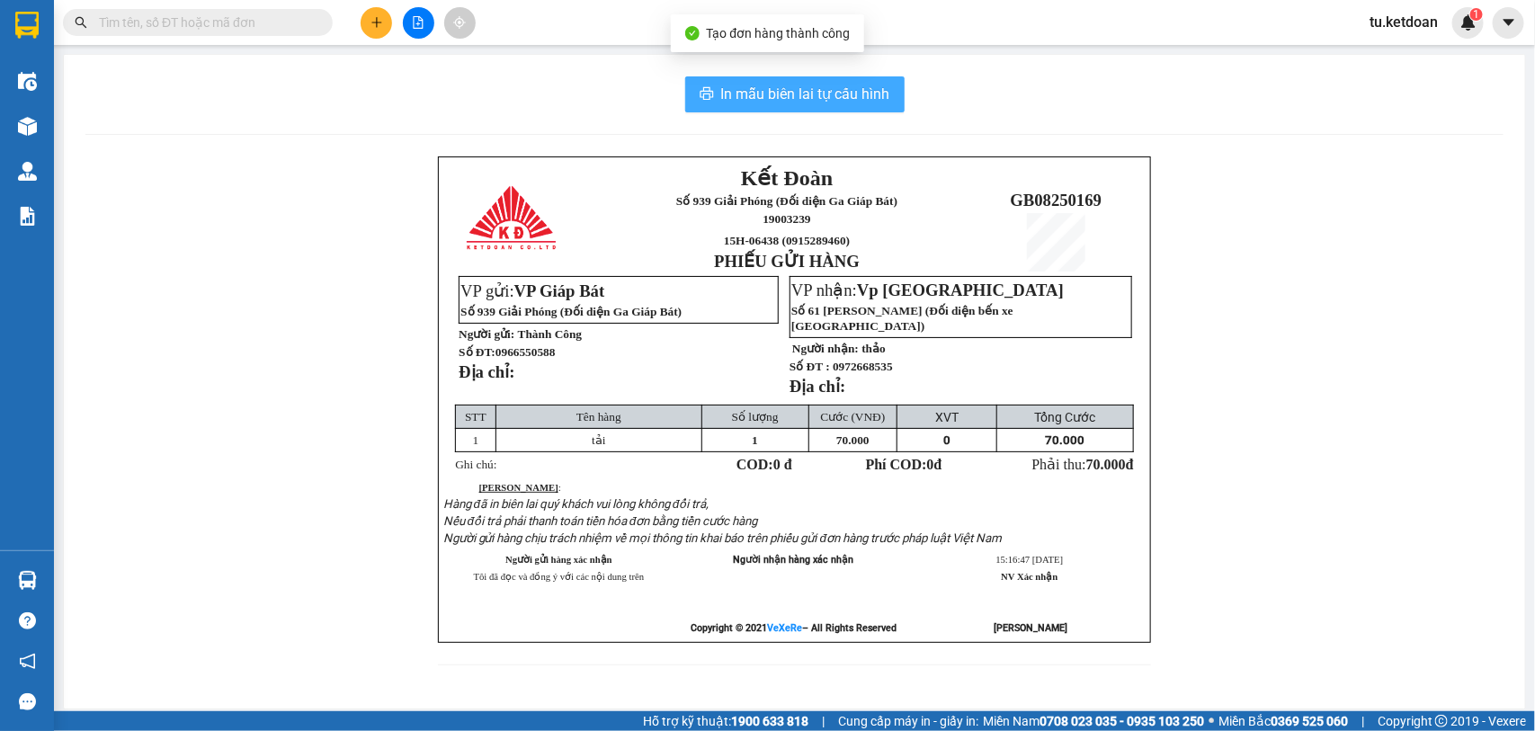
click at [810, 103] on span "In mẫu biên lai tự cấu hình" at bounding box center [805, 94] width 169 height 22
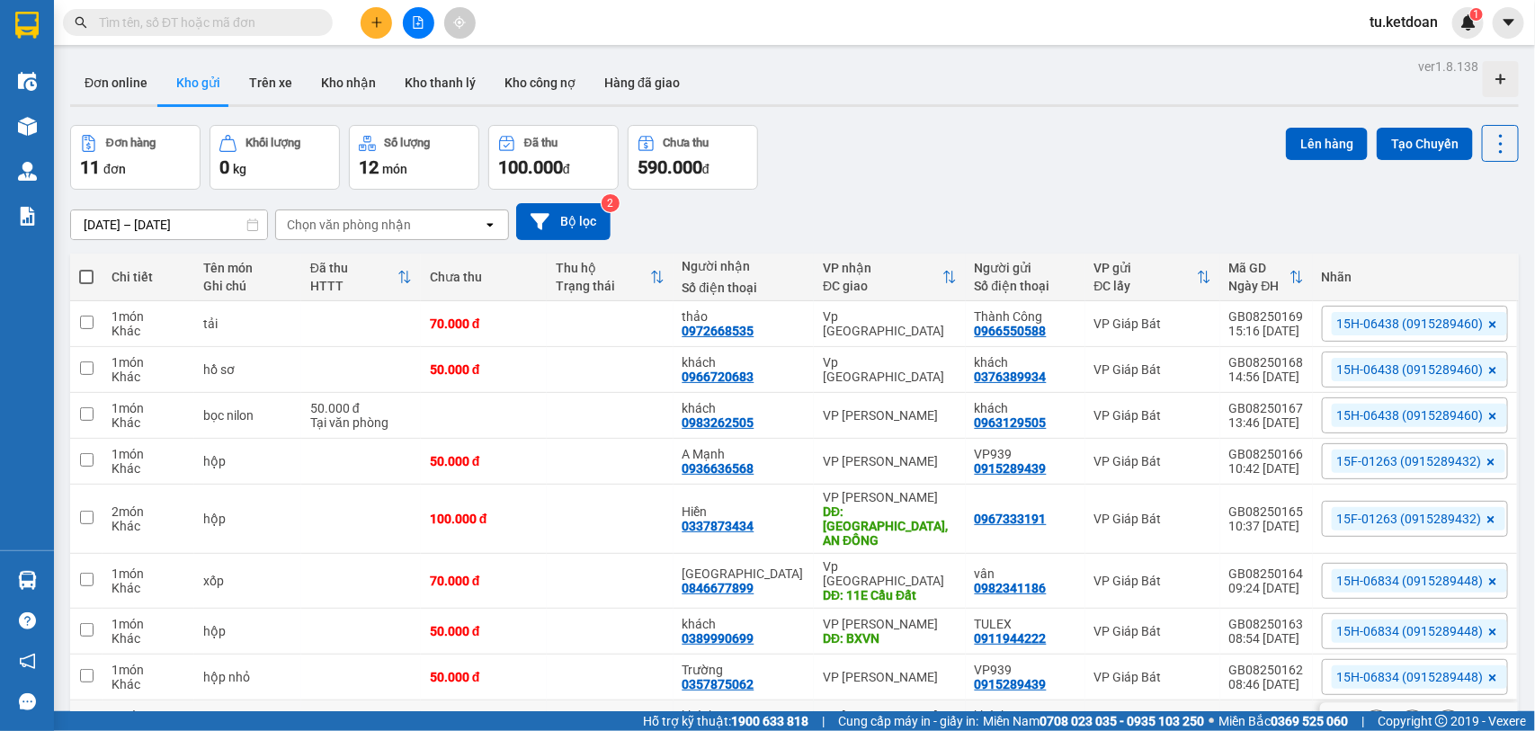
scroll to position [147, 0]
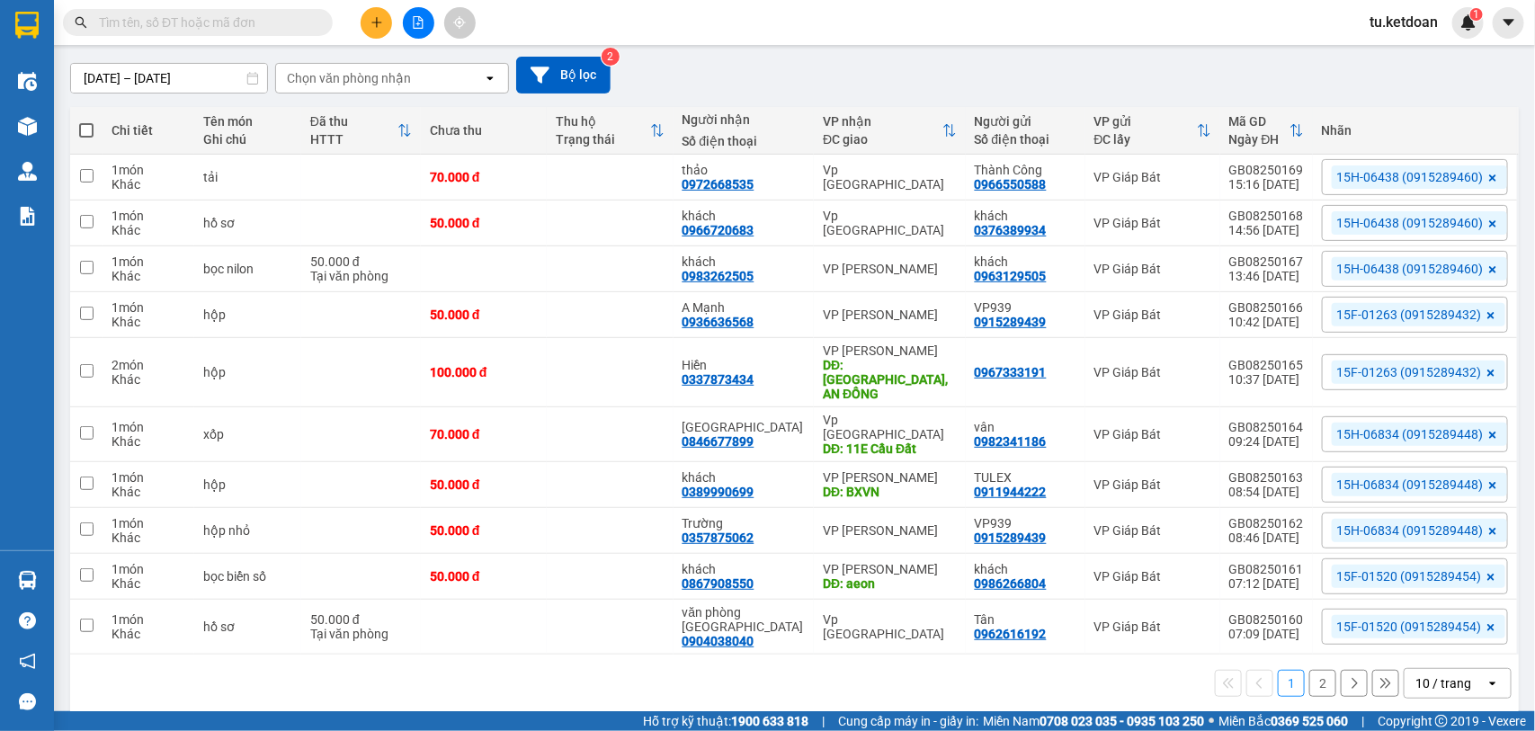
click at [1406, 669] on div "10 / trang" at bounding box center [1445, 683] width 81 height 29
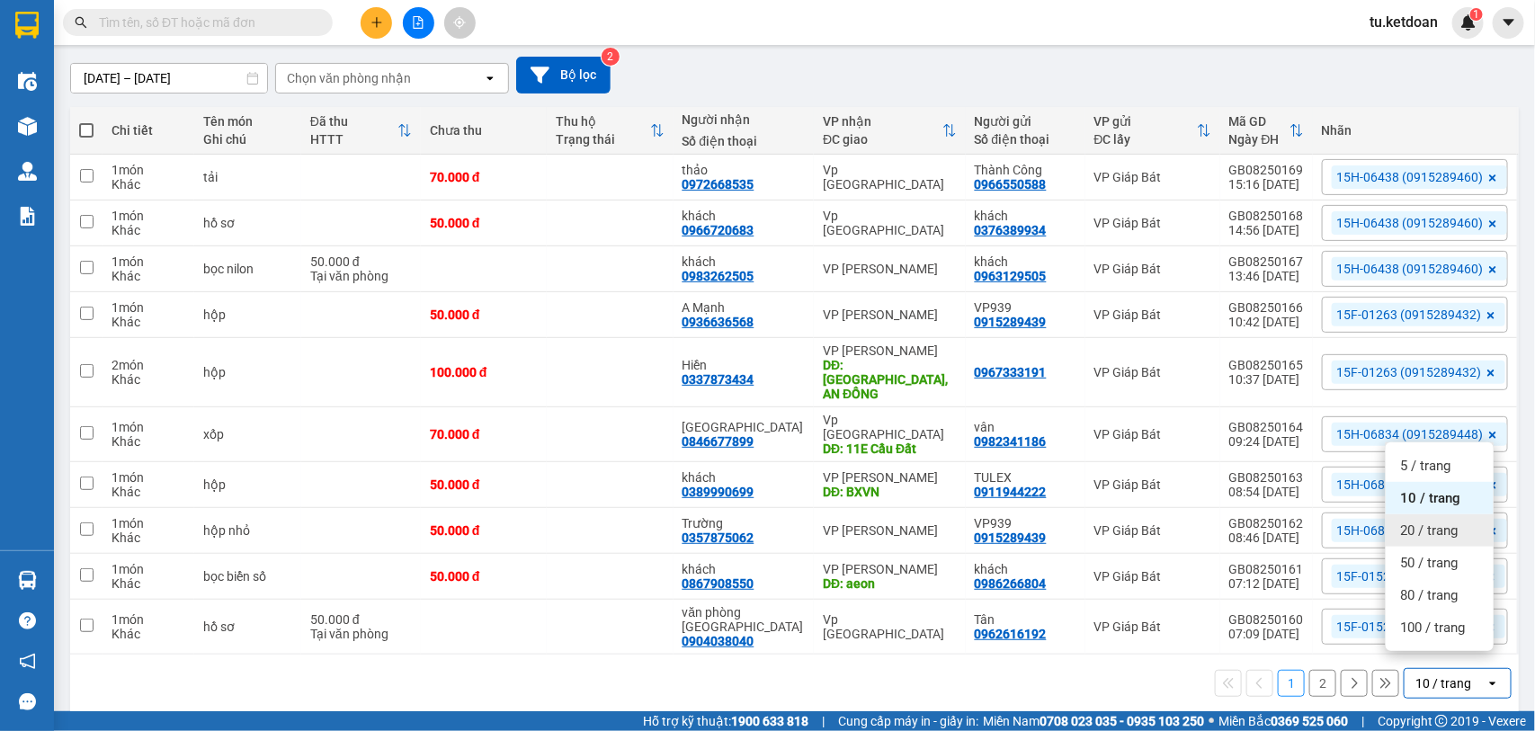
click at [1403, 537] on span "20 / trang" at bounding box center [1429, 531] width 58 height 18
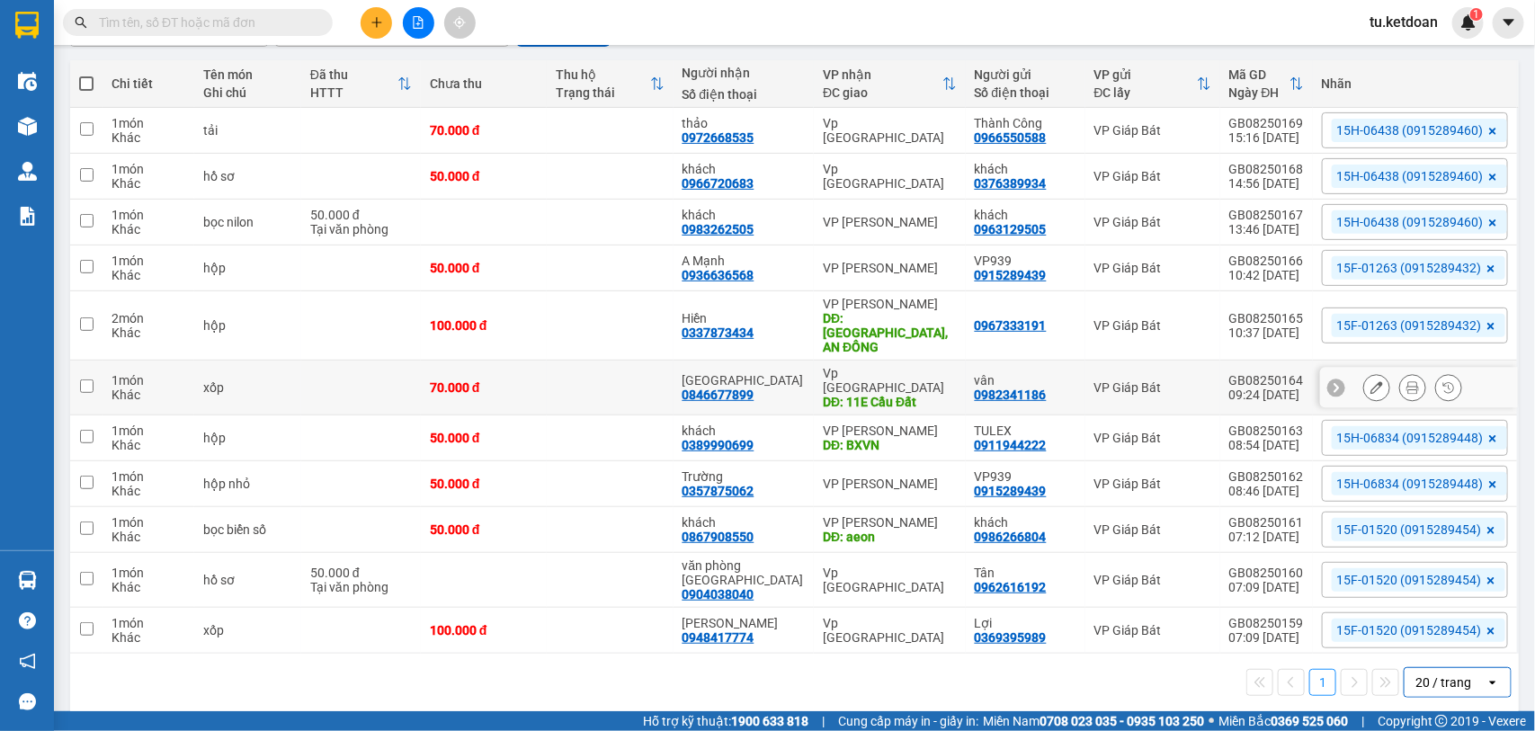
scroll to position [0, 0]
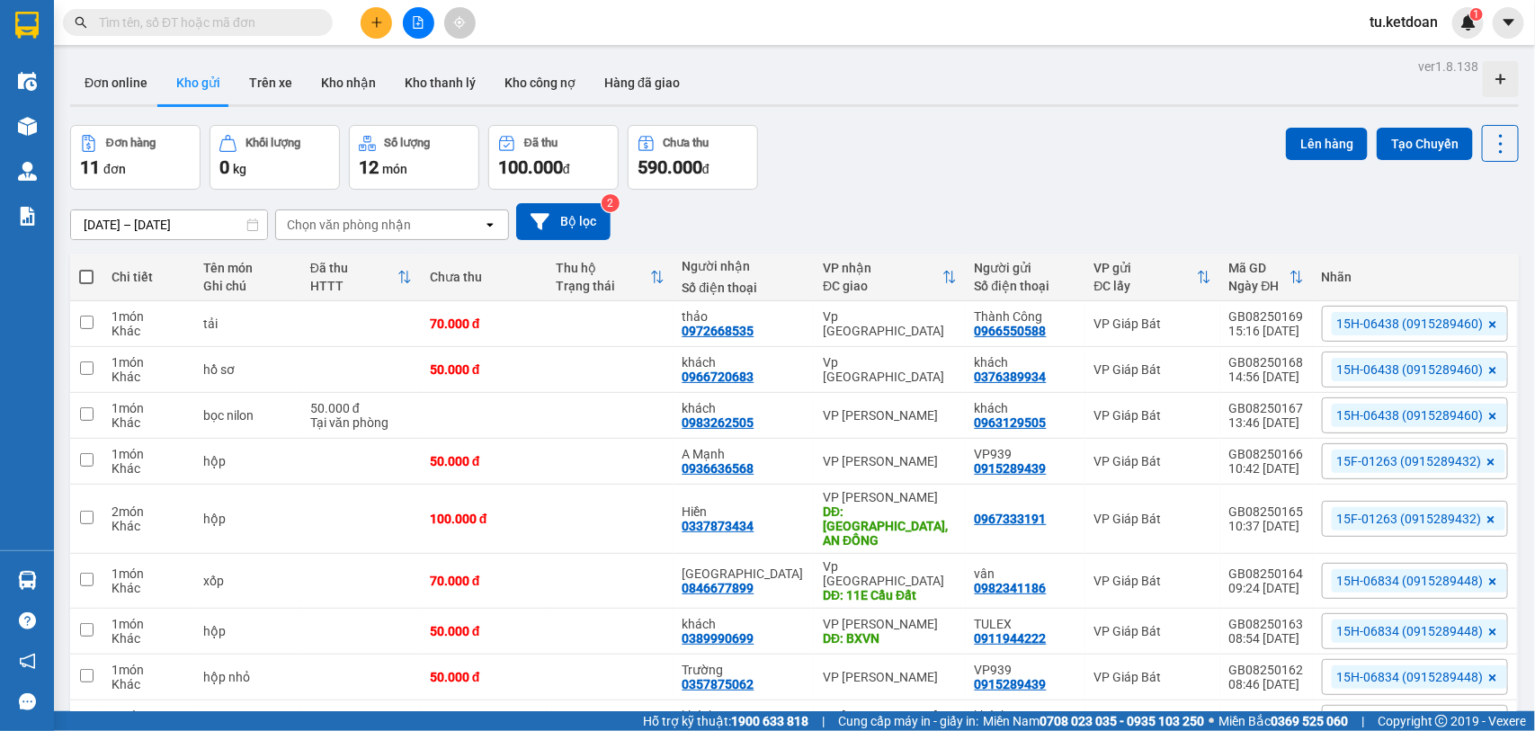
click at [165, 228] on input "[DATE] – [DATE]" at bounding box center [169, 224] width 196 height 29
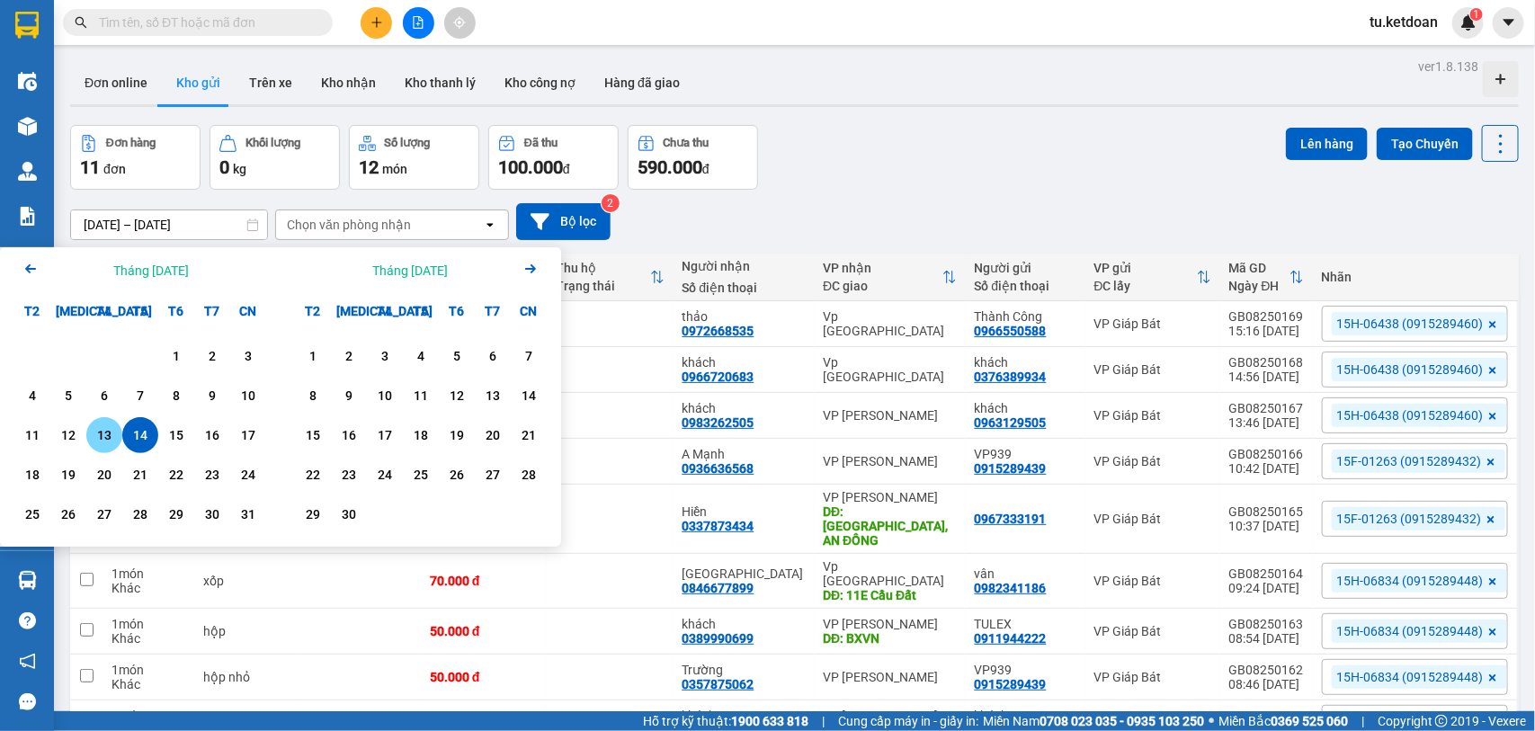
click at [104, 450] on div "13" at bounding box center [104, 435] width 36 height 36
click at [103, 433] on div "13" at bounding box center [104, 435] width 25 height 22
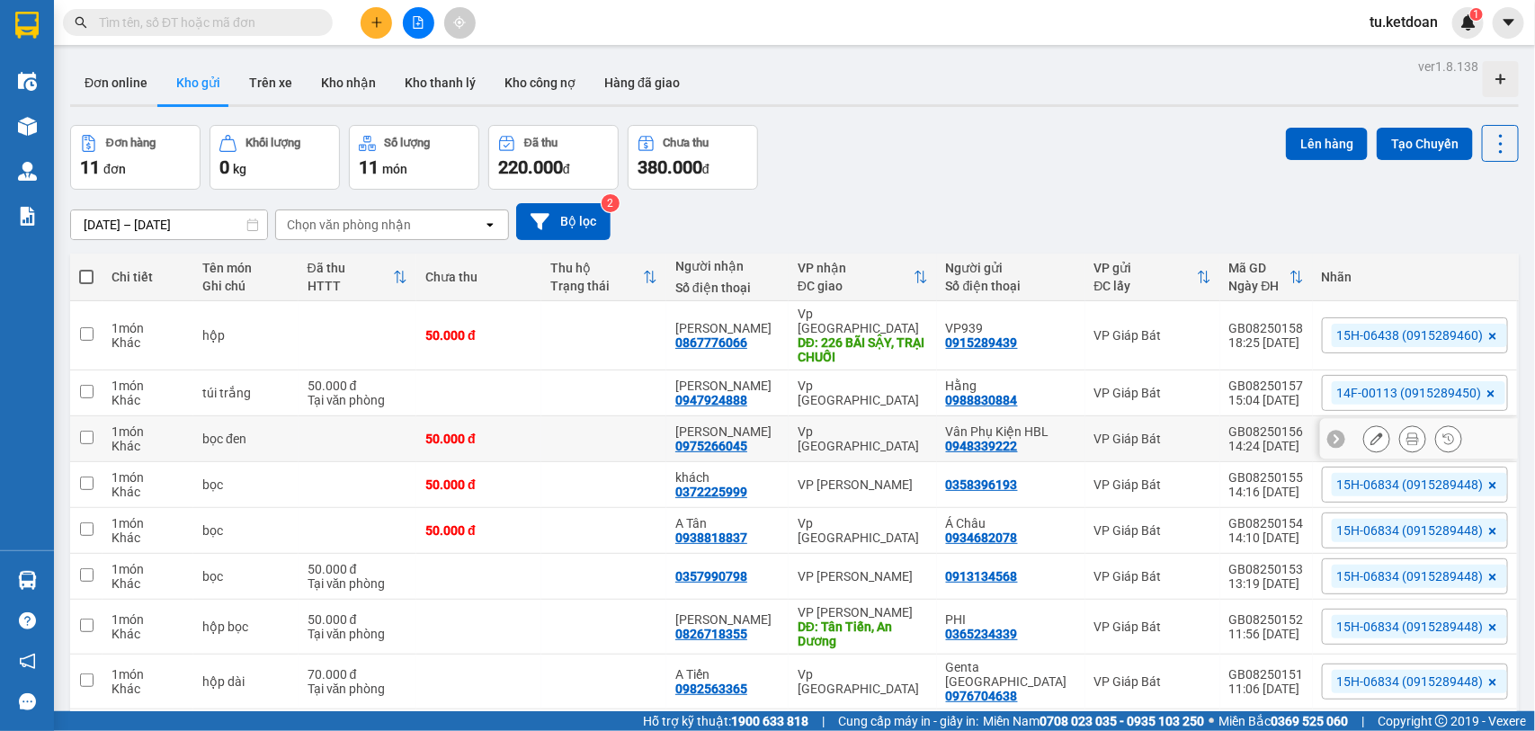
scroll to position [112, 0]
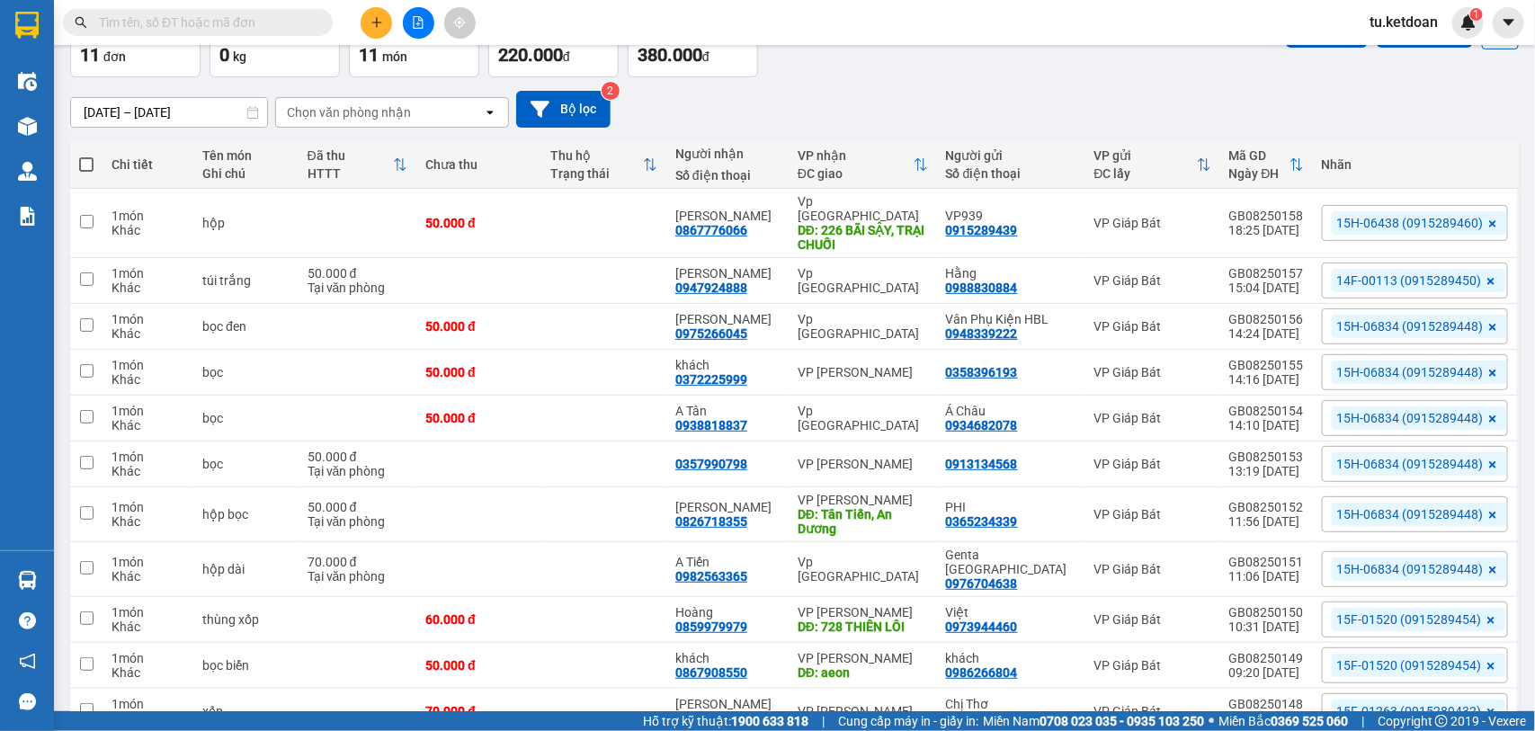
click at [237, 122] on div "ver 1.8.138 Đơn online Kho gửi Trên xe Kho nhận Kho thanh lý Kho công nợ Hàng đ…" at bounding box center [794, 371] width 1463 height 858
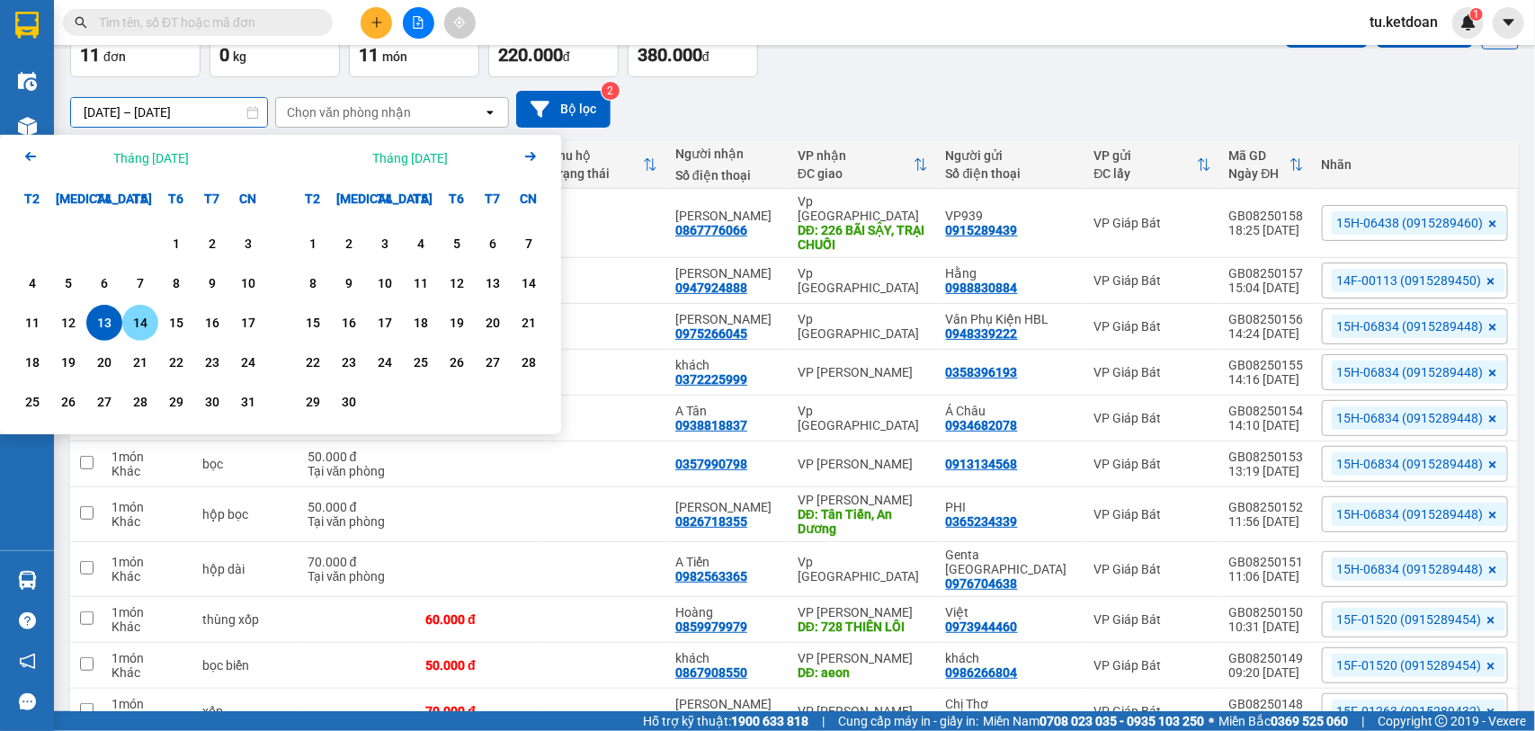
click at [133, 315] on div "14" at bounding box center [140, 323] width 25 height 22
type input "[DATE] – [DATE]"
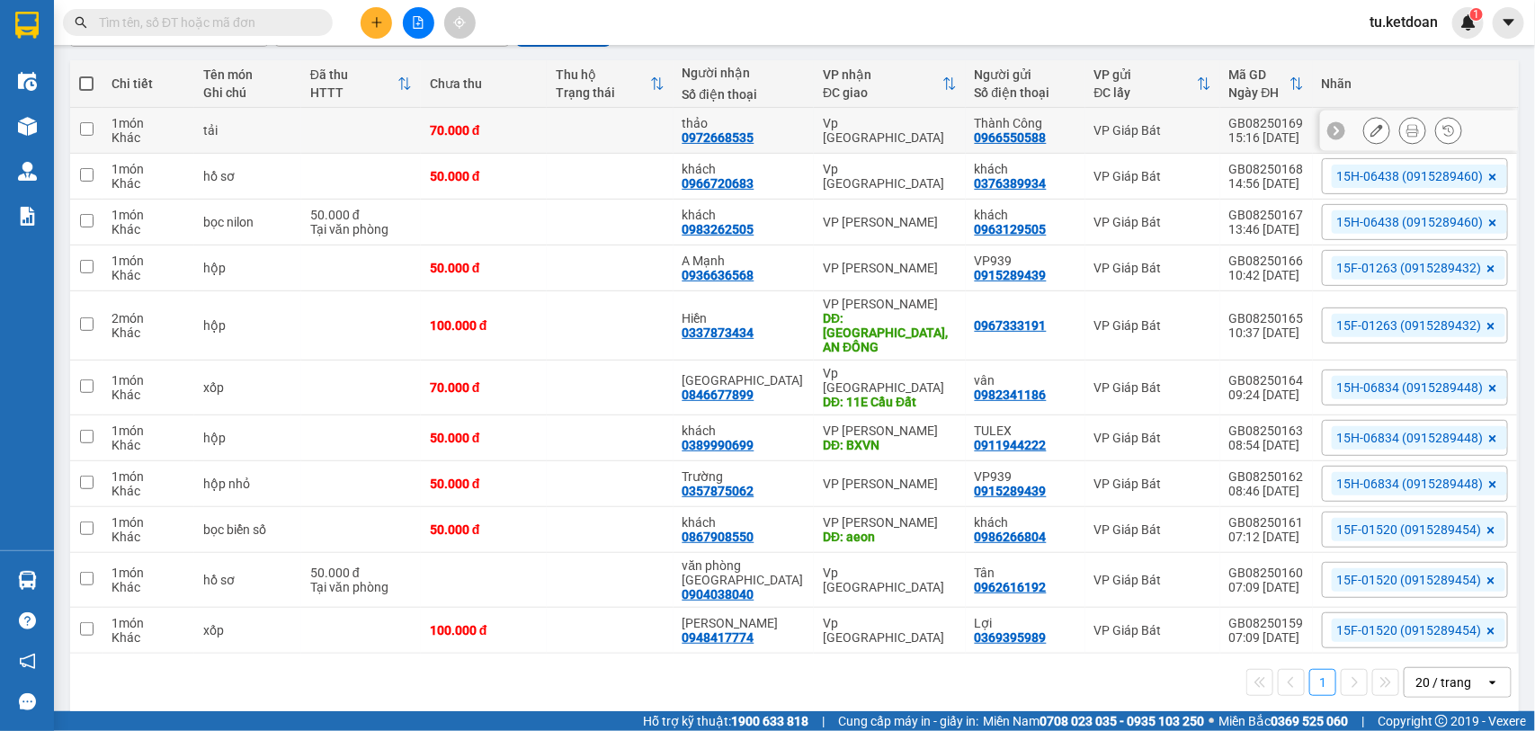
scroll to position [0, 0]
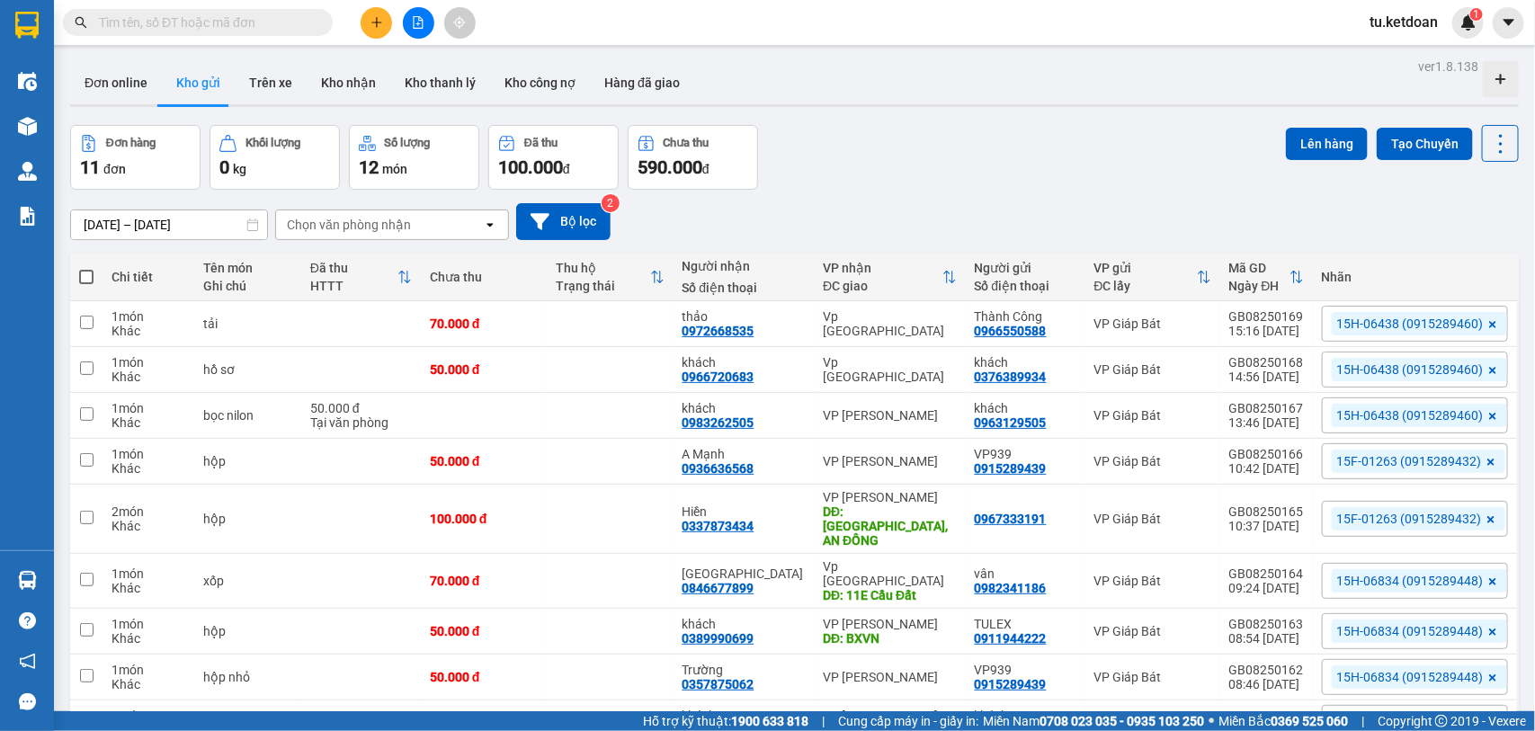
click at [189, 234] on div "ver 1.8.138 Đơn online Kho gửi Trên xe Kho nhận Kho thanh lý Kho công nợ Hàng đ…" at bounding box center [794, 483] width 1463 height 858
click at [857, 105] on div at bounding box center [794, 105] width 1449 height 3
click at [376, 24] on icon "plus" at bounding box center [376, 22] width 1 height 10
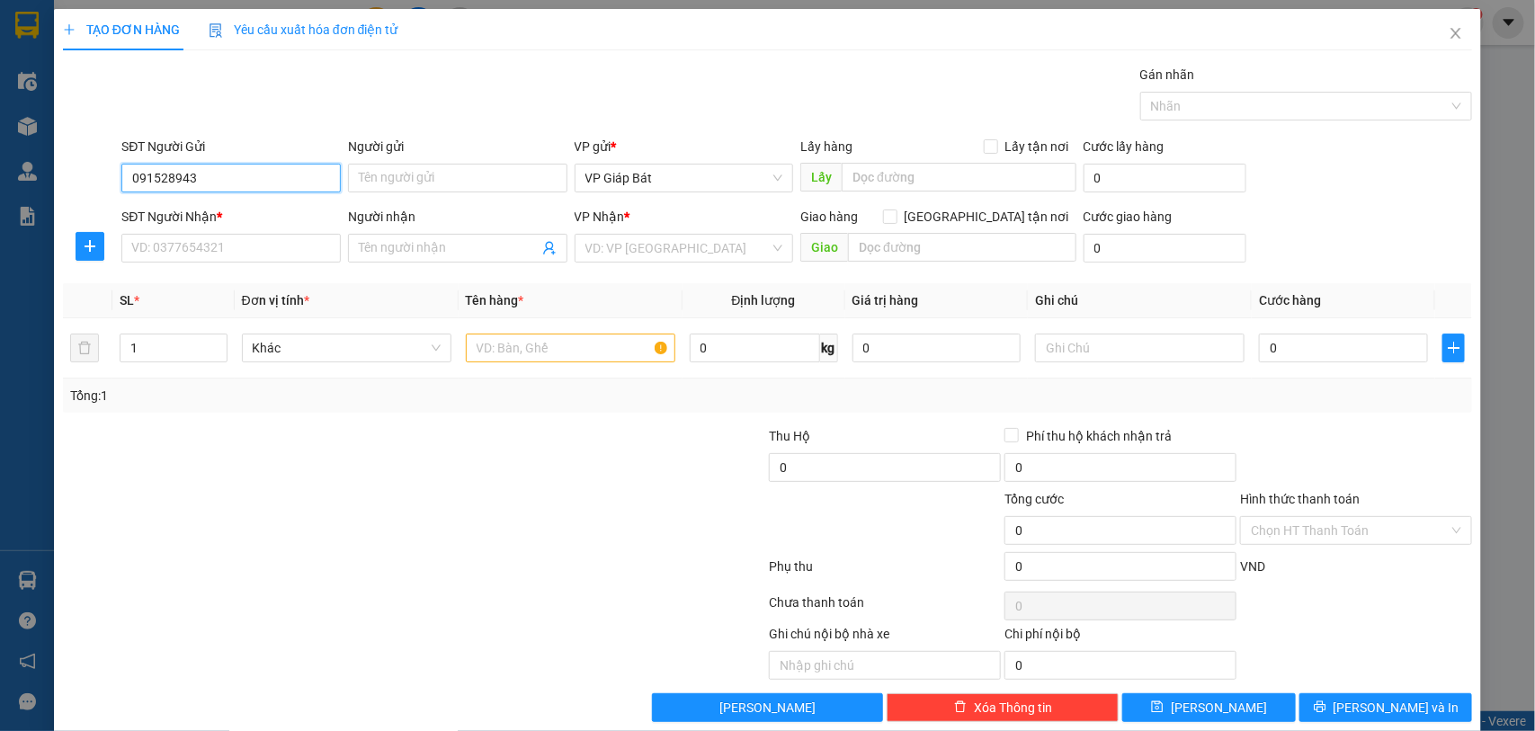
type input "0915289439"
click at [231, 221] on div "0915289439 - VP939" at bounding box center [228, 215] width 195 height 20
type input "VP939"
type input "0915289439"
click at [234, 250] on input "SĐT Người Nhận *" at bounding box center [230, 248] width 219 height 29
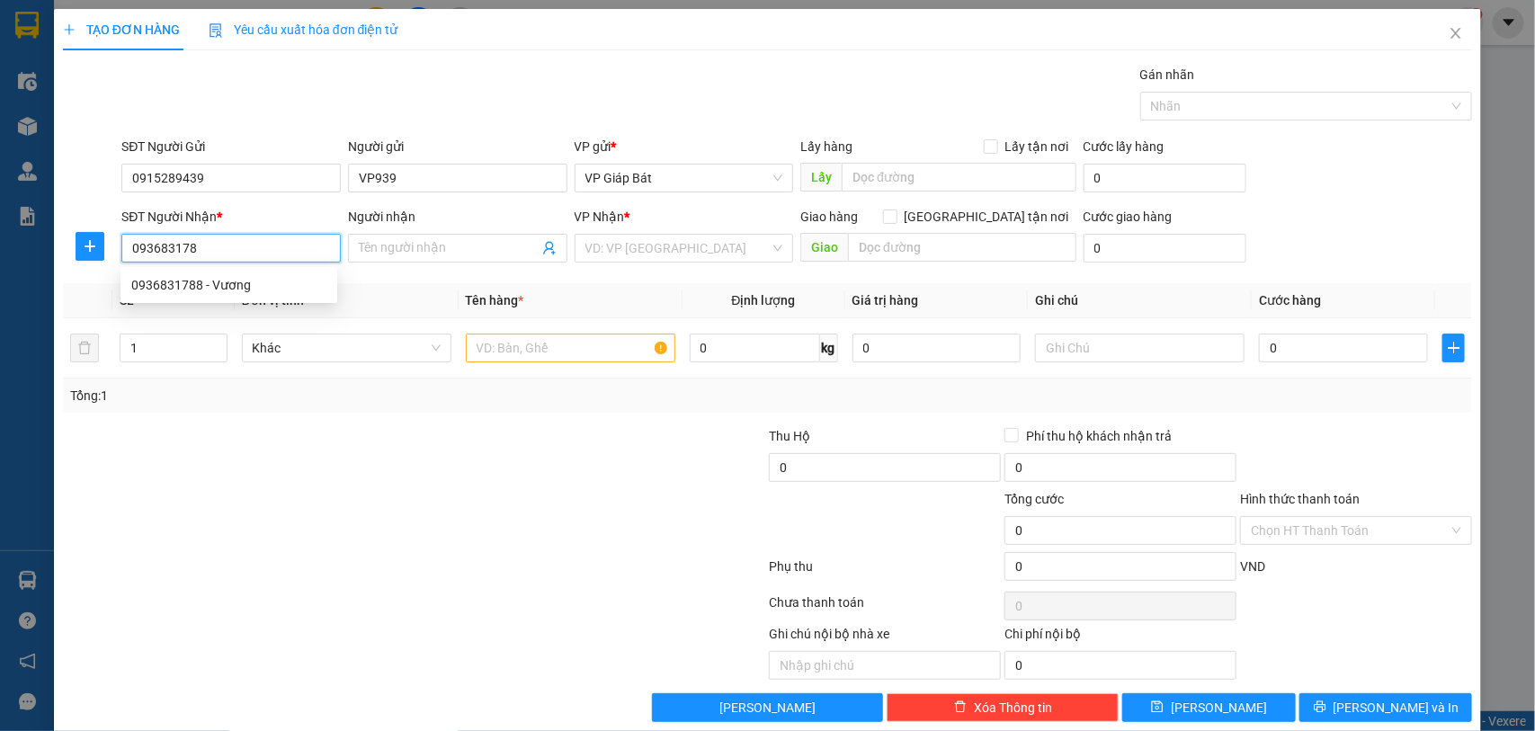
type input "0936831788"
click at [266, 285] on div "0936831788 - Vương" at bounding box center [228, 285] width 195 height 20
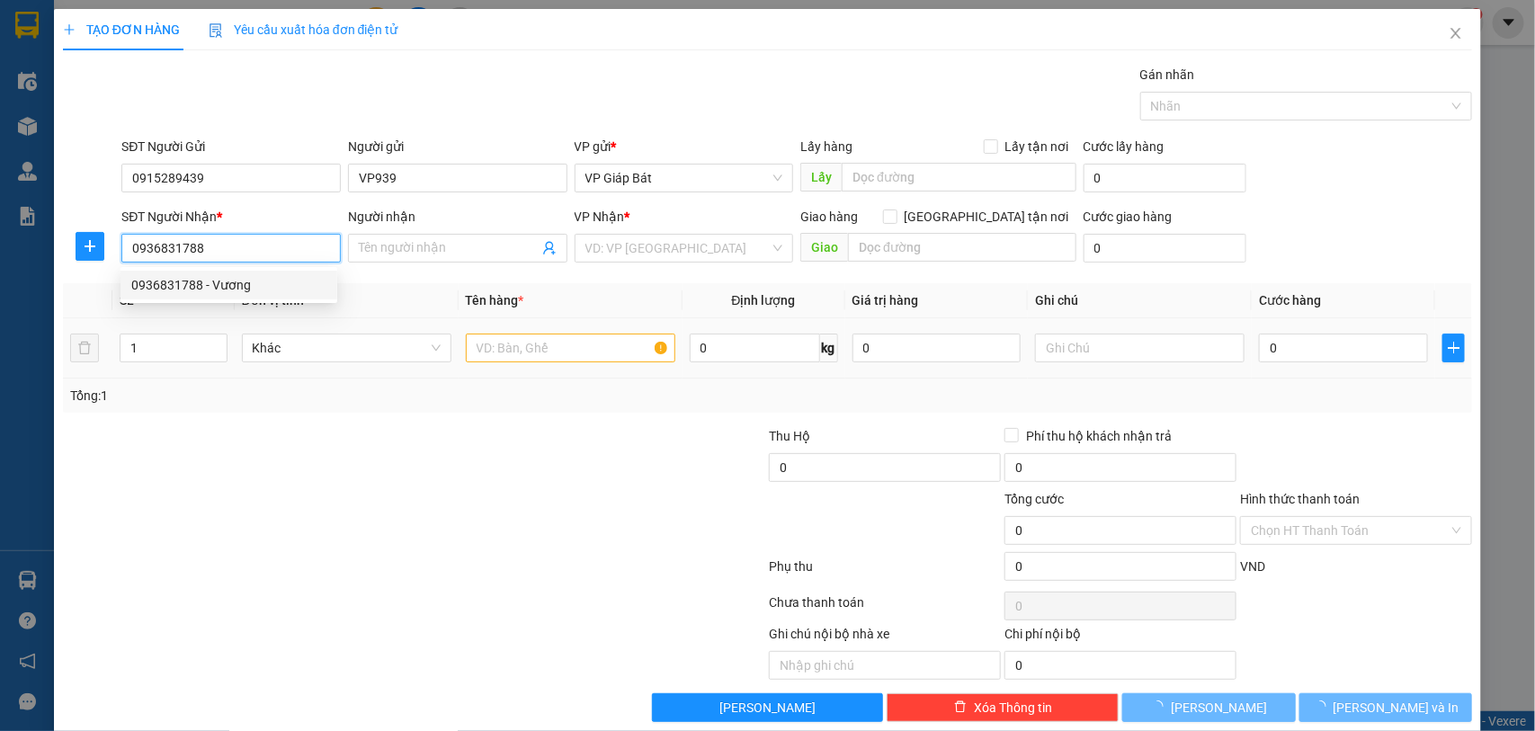
type input "[PERSON_NAME]"
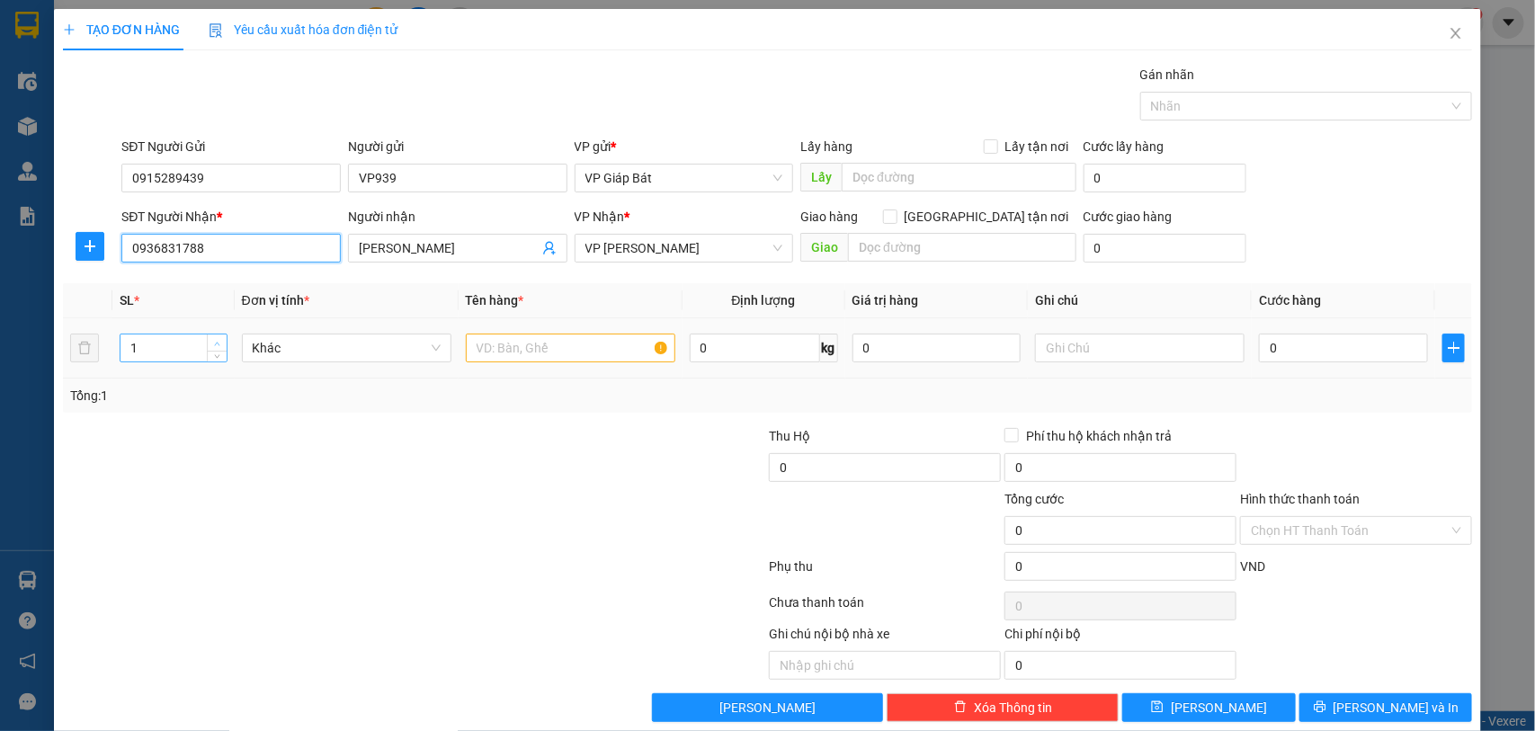
type input "0936831788"
type input "2"
click at [214, 341] on icon "up" at bounding box center [217, 344] width 6 height 6
click at [522, 344] on input "text" at bounding box center [571, 348] width 210 height 29
type input "bọc"
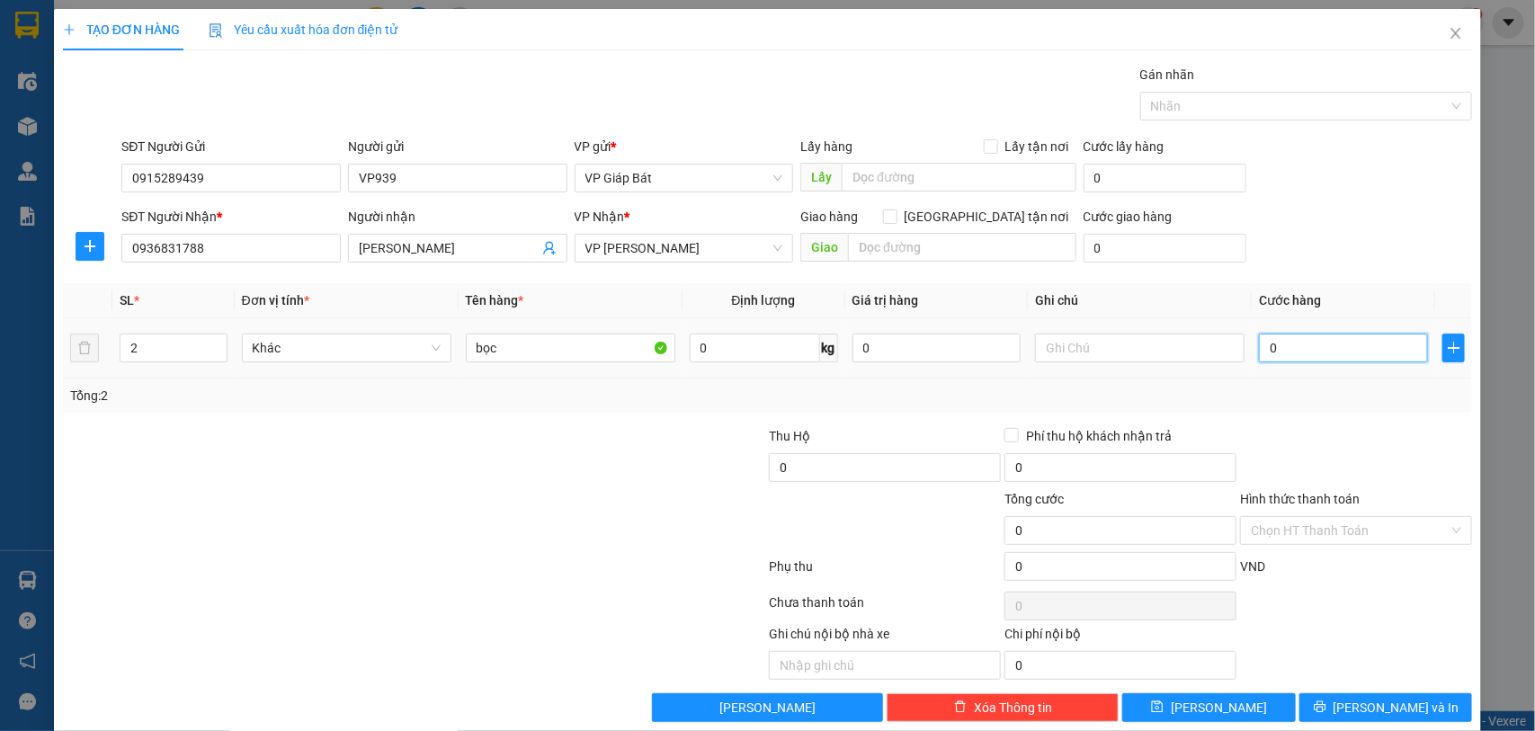
click at [1269, 351] on input "0" at bounding box center [1343, 348] width 169 height 29
type input "8"
type input "80"
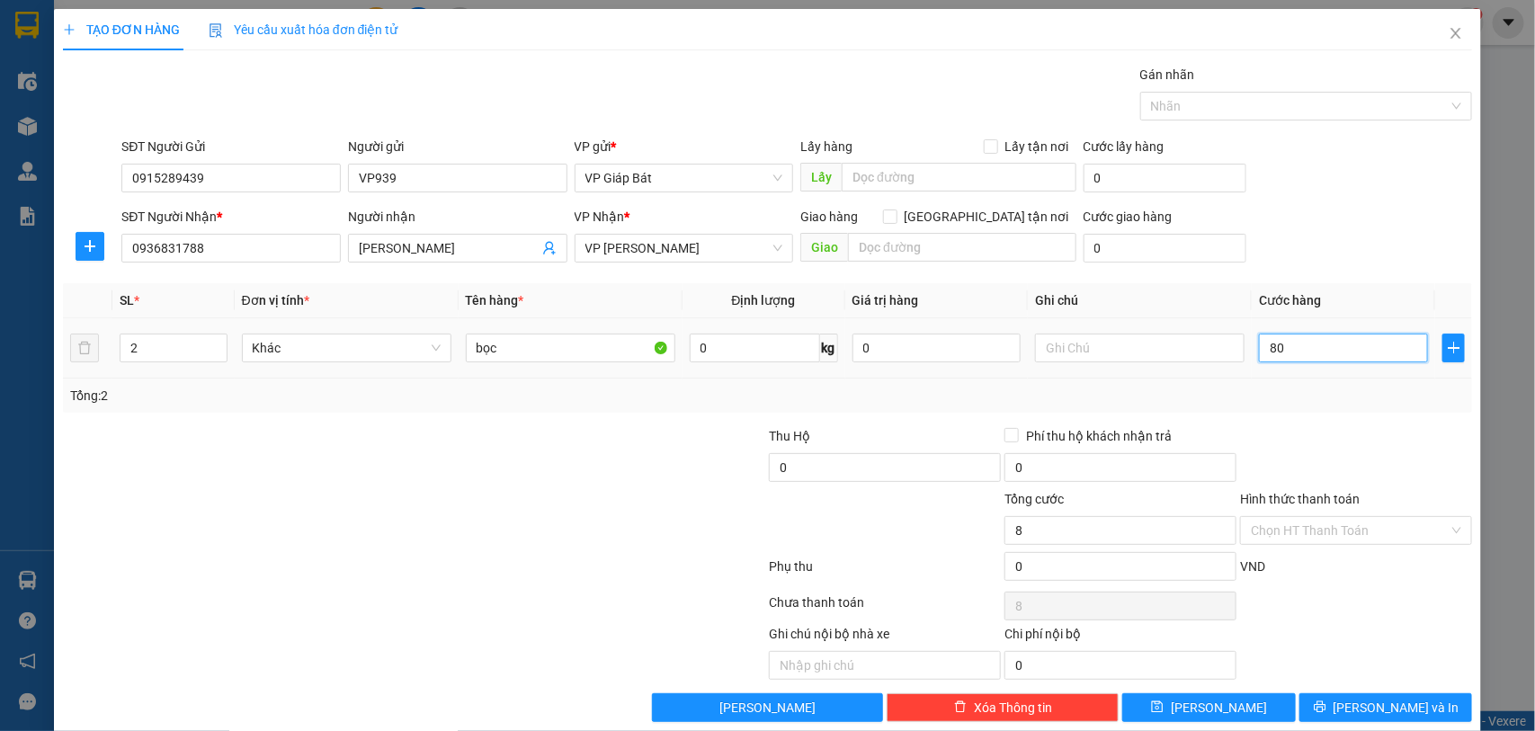
type input "80"
type input "800"
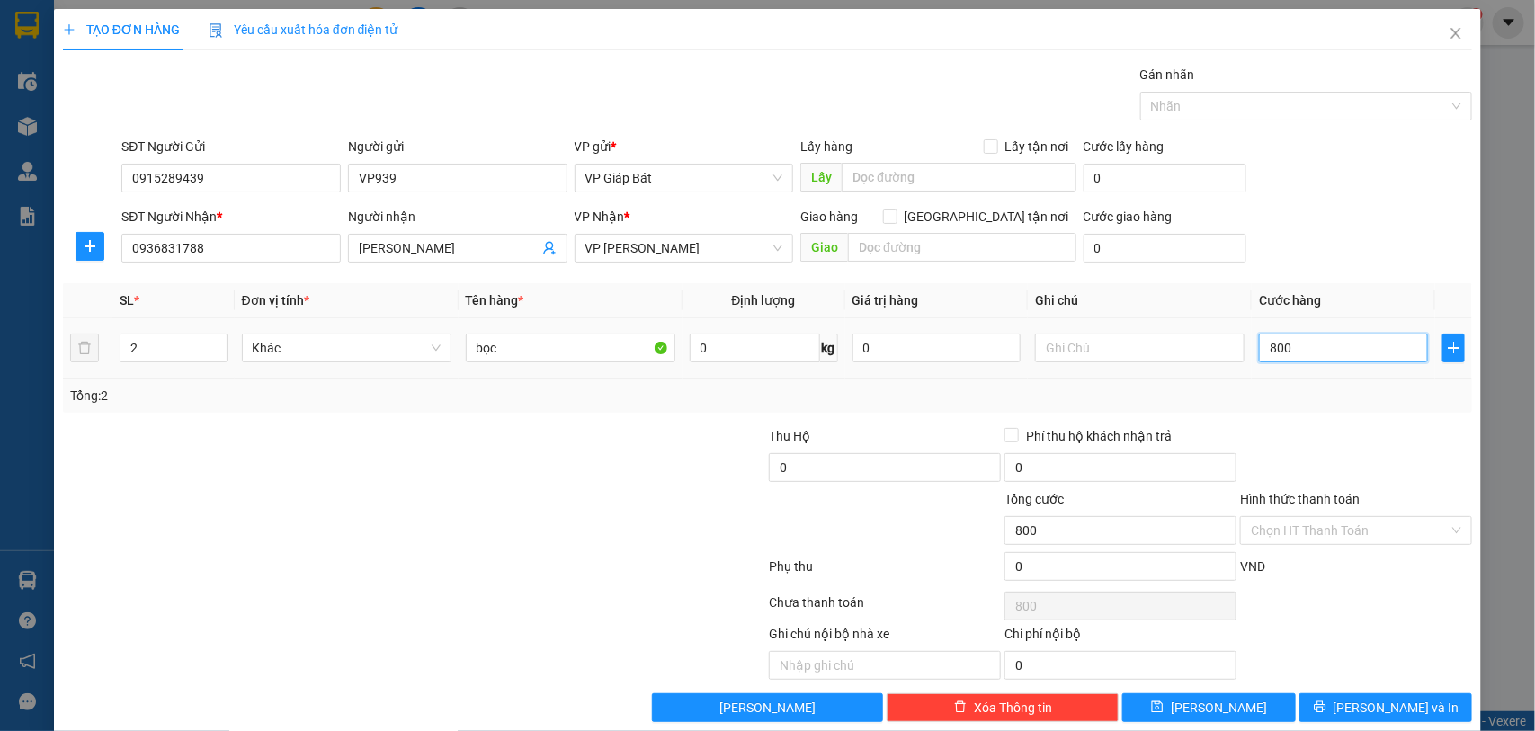
type input "8.000"
type input "80.000"
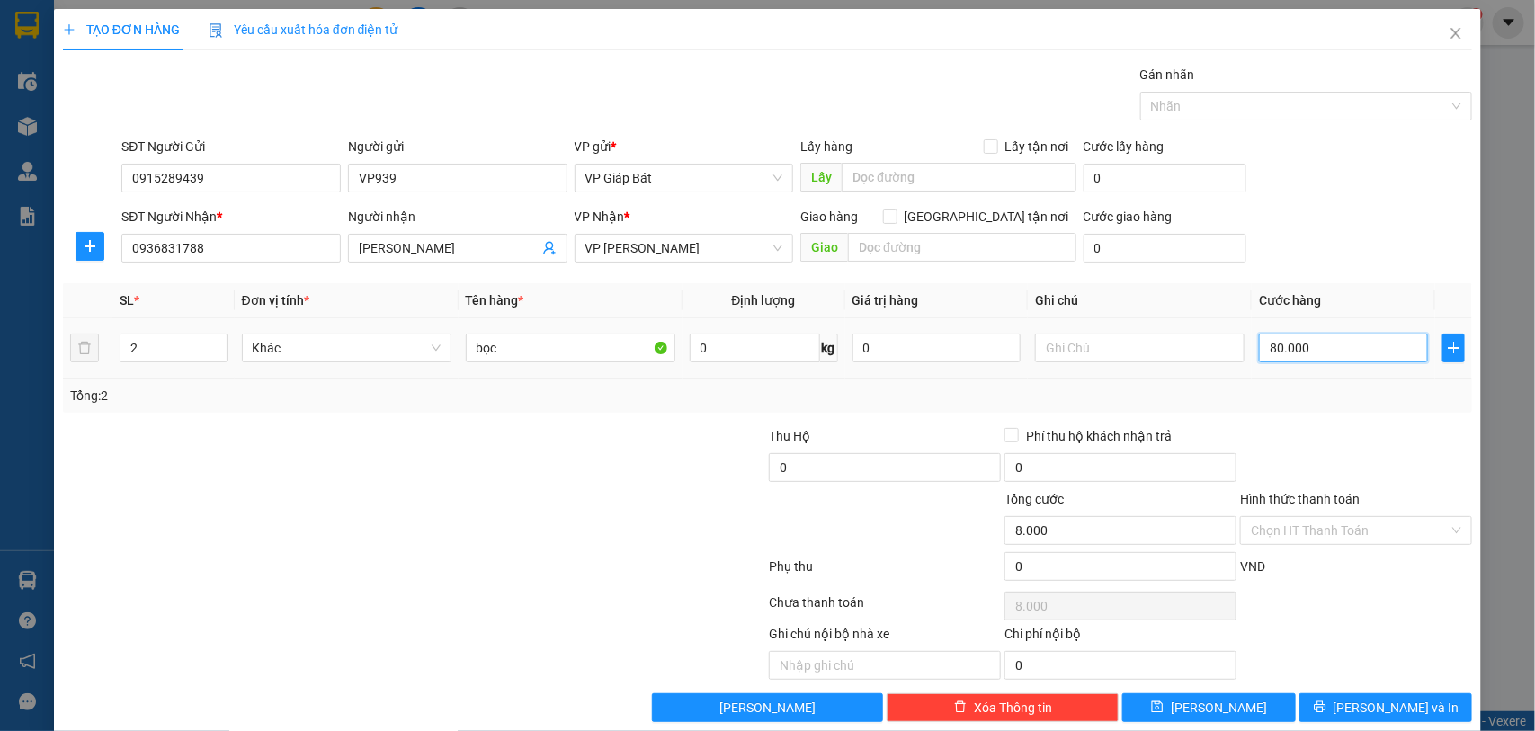
type input "80.000"
click at [829, 460] on input "0" at bounding box center [885, 467] width 232 height 29
click at [1266, 101] on div at bounding box center [1298, 106] width 306 height 22
type input "20.000"
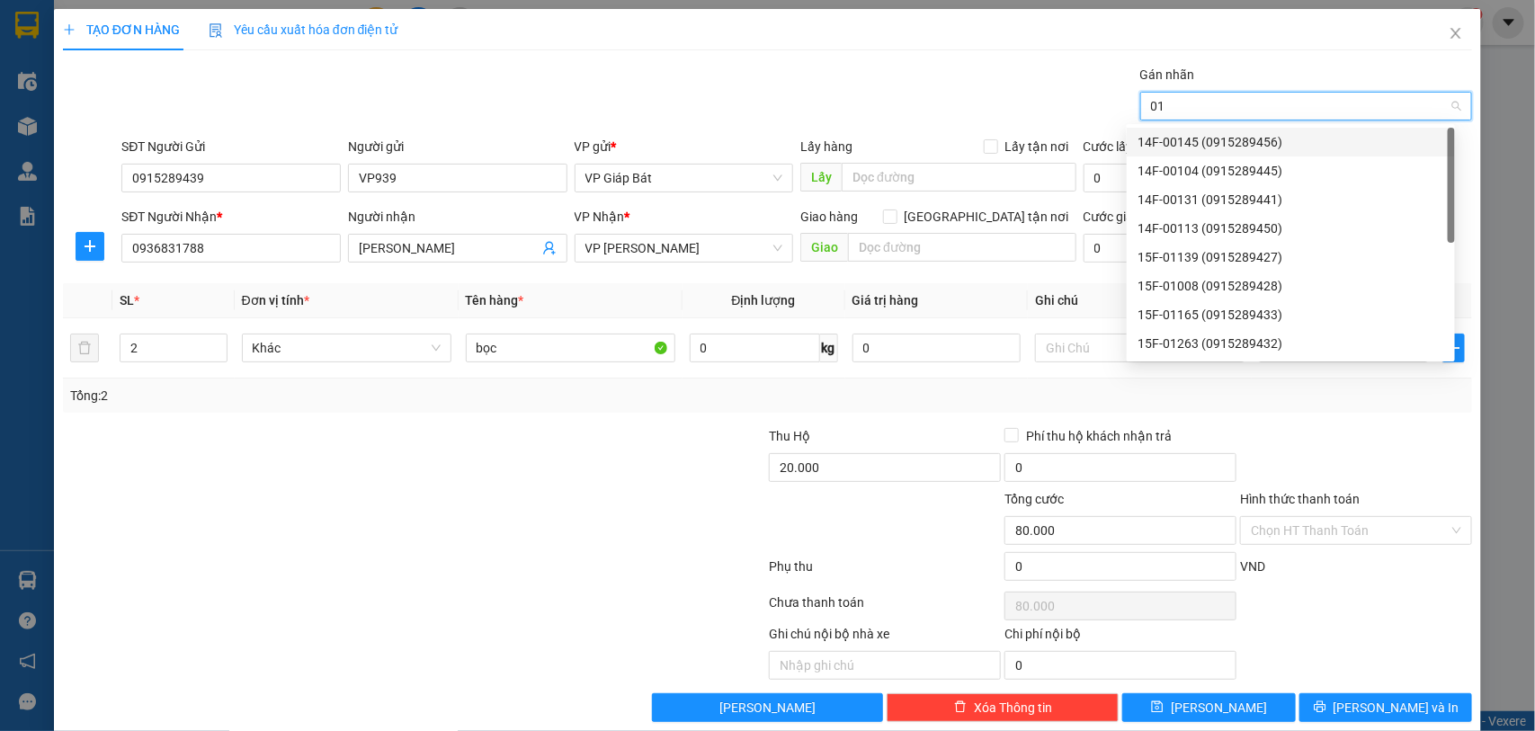
type input "015"
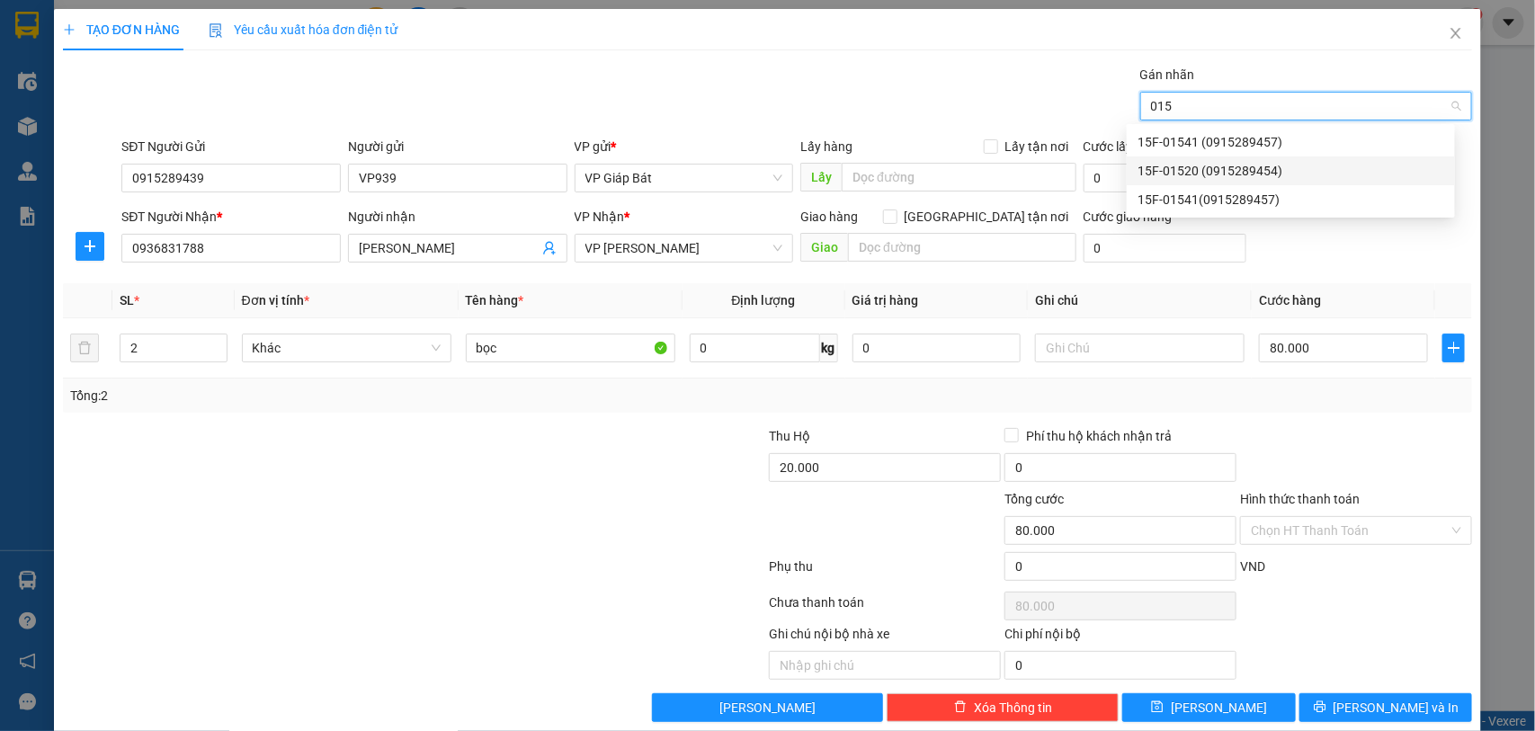
click at [1251, 165] on div "15F-01520 (0915289454)" at bounding box center [1291, 171] width 307 height 20
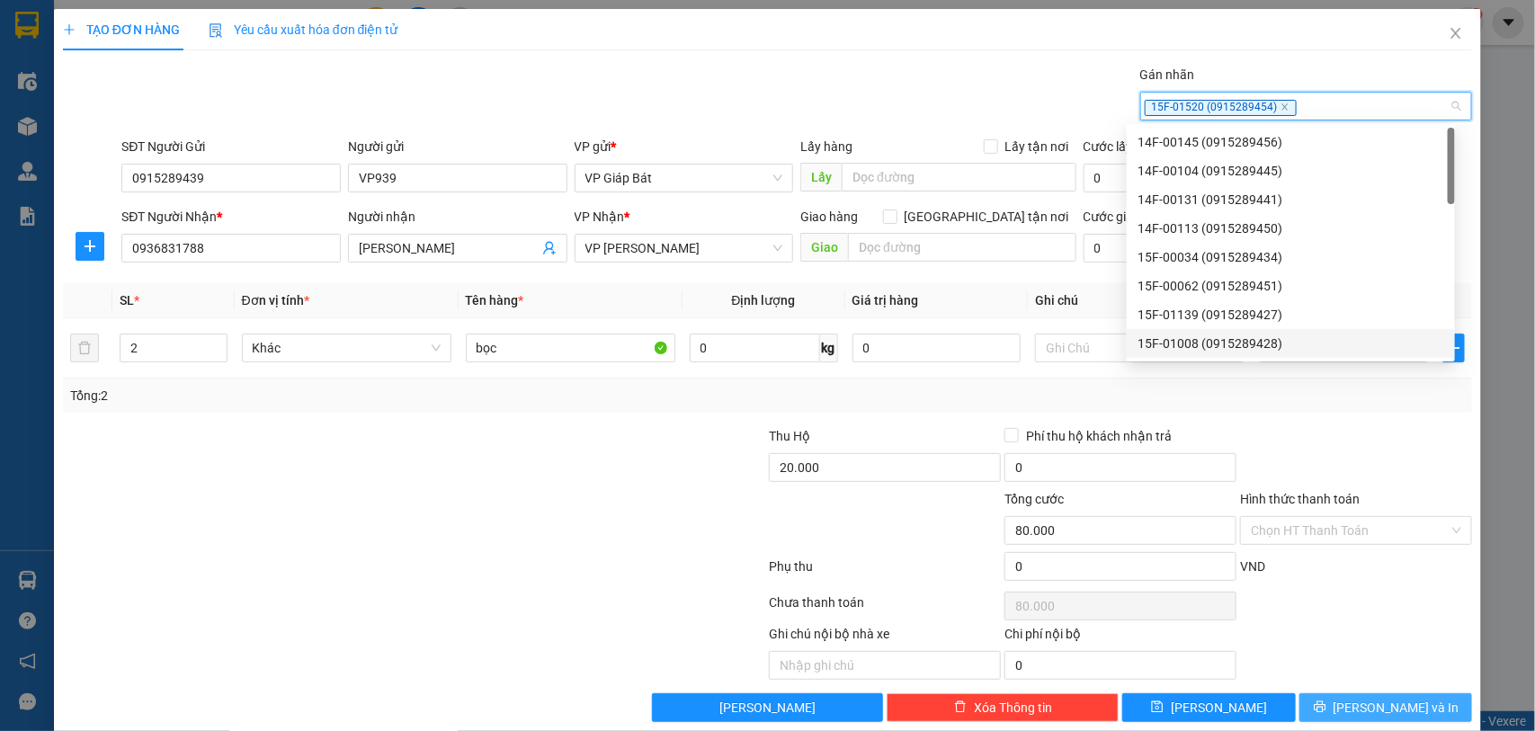
click at [1351, 703] on button "[PERSON_NAME] và In" at bounding box center [1386, 707] width 173 height 29
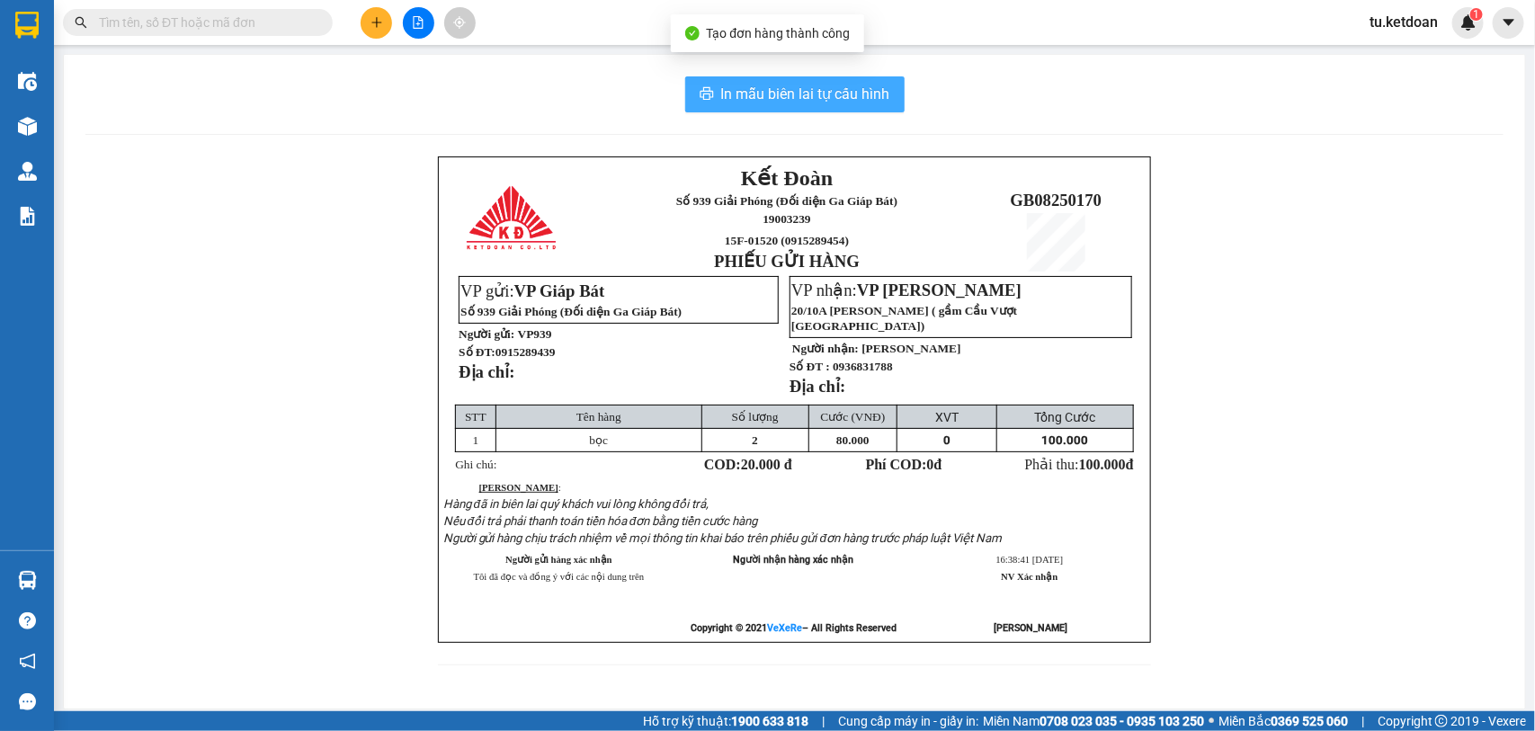
click at [824, 105] on span "In mẫu biên lai tự cấu hình" at bounding box center [805, 94] width 169 height 22
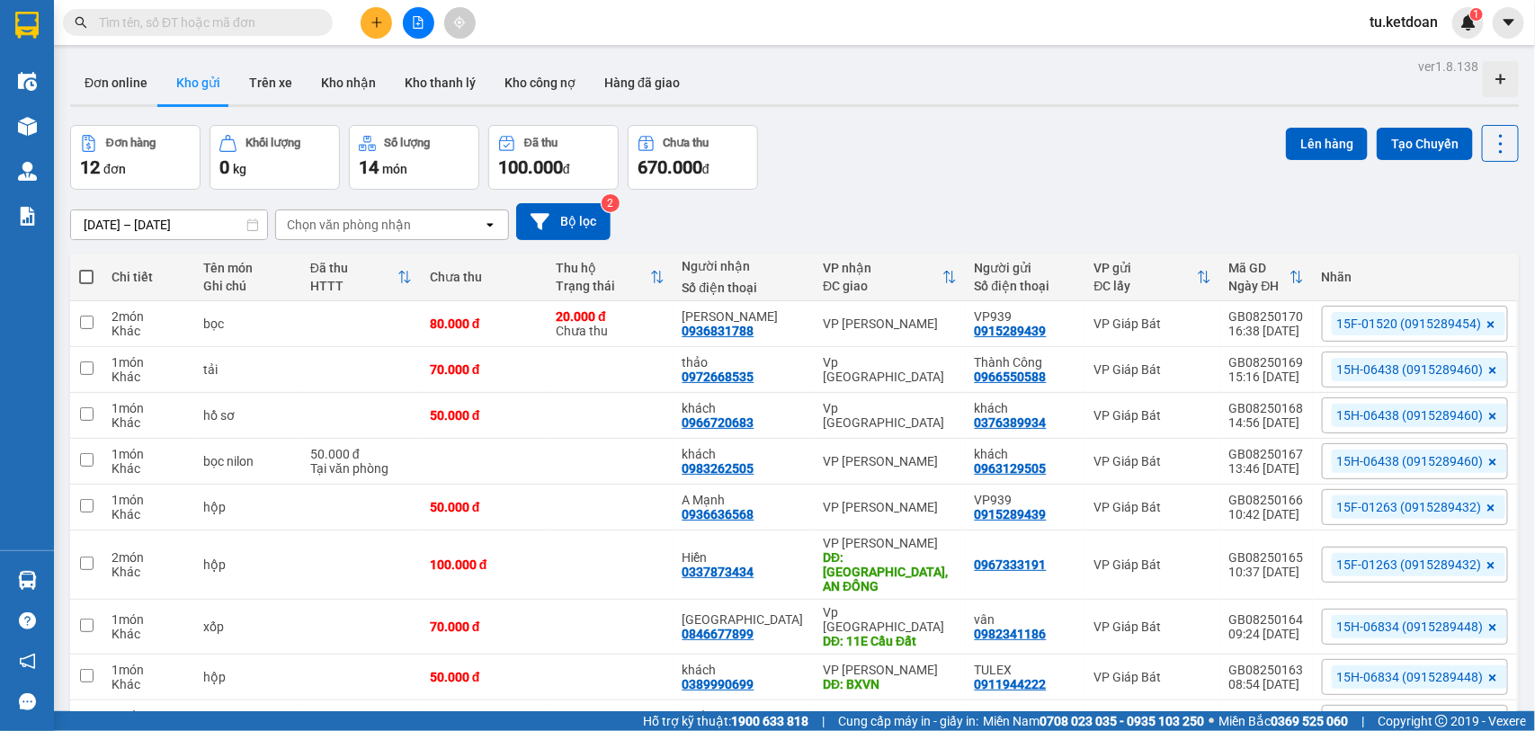
click at [271, 16] on input "text" at bounding box center [205, 23] width 212 height 20
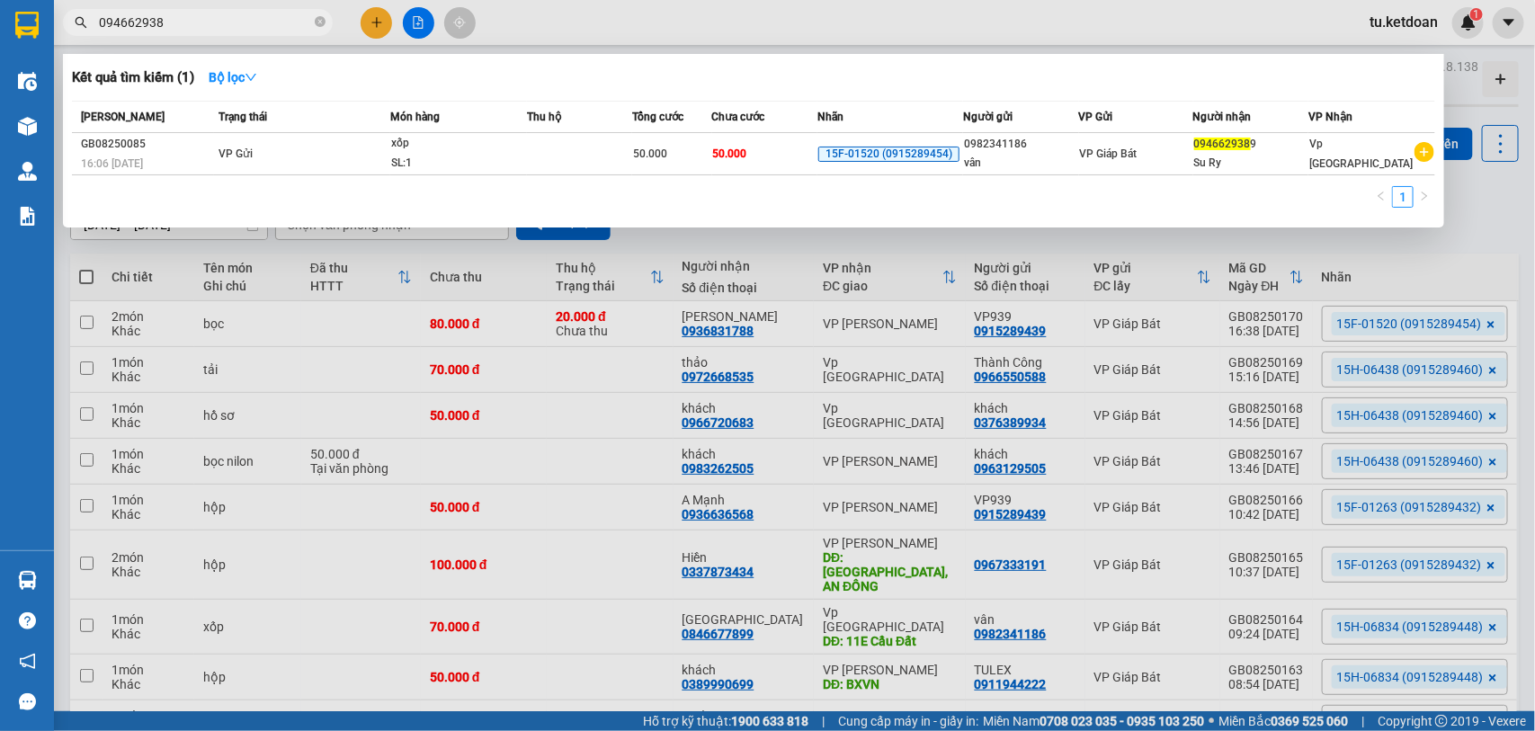
type input "0946629389"
click at [324, 19] on icon "close-circle" at bounding box center [320, 21] width 11 height 11
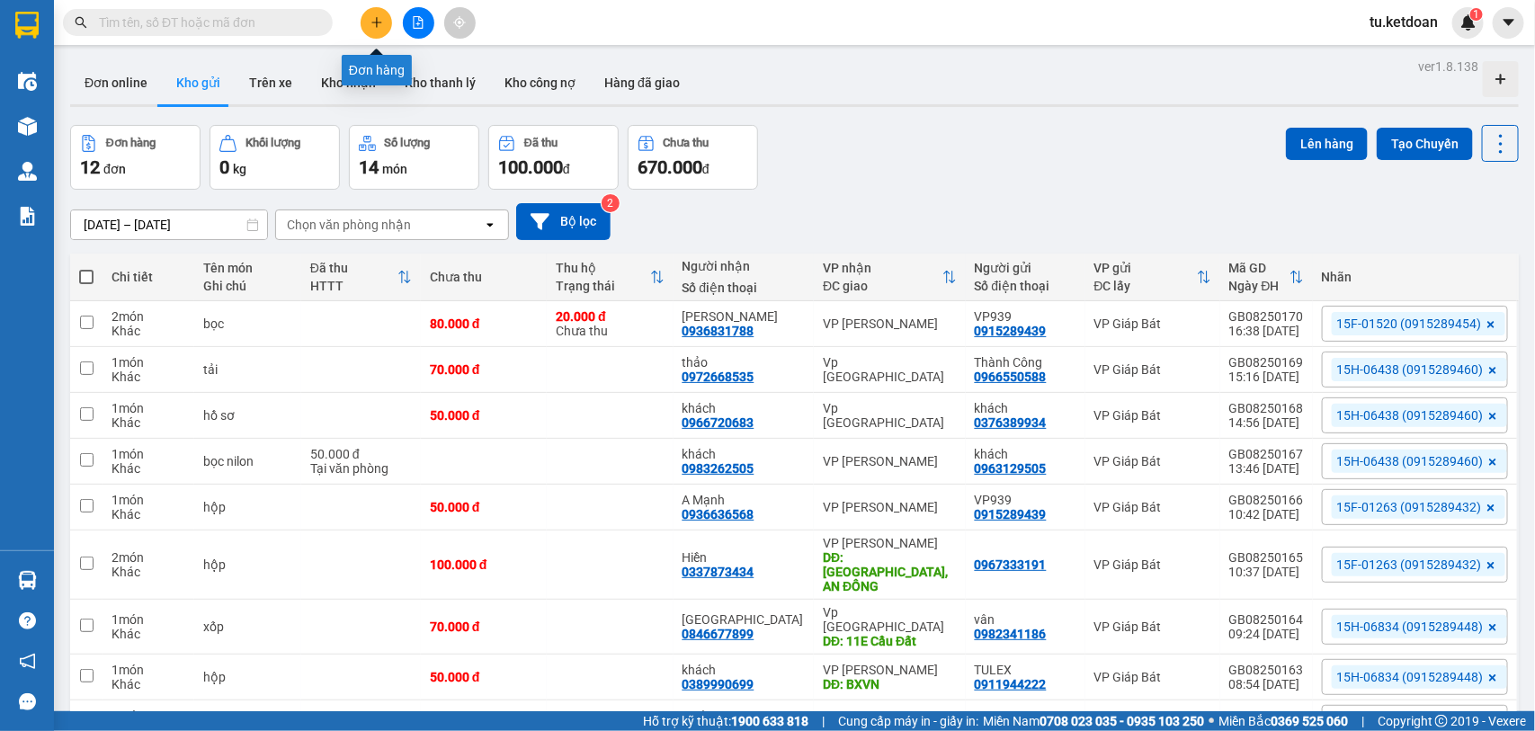
click at [373, 21] on icon "plus" at bounding box center [377, 22] width 13 height 13
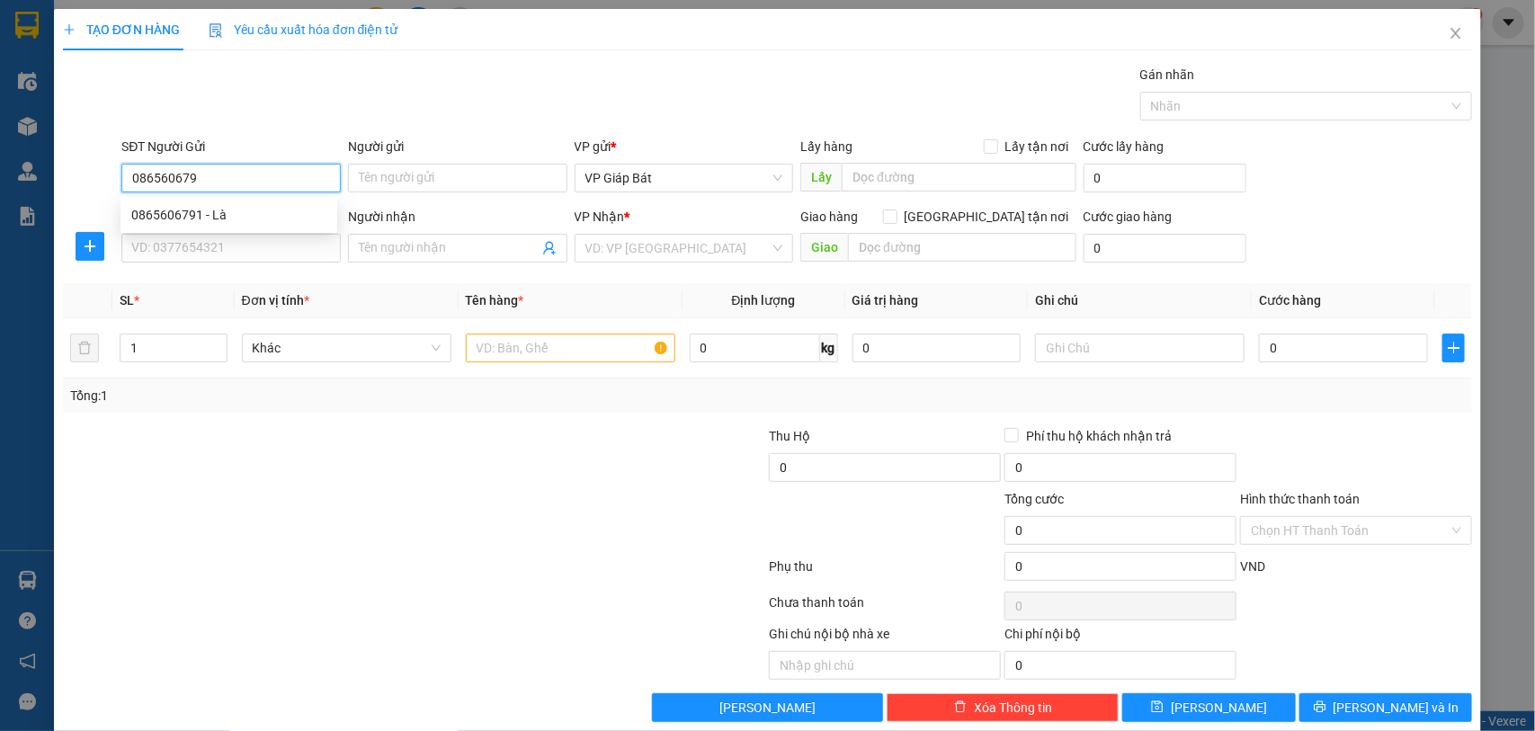
type input "0865606791"
click at [211, 219] on div "0865606791 - Là" at bounding box center [228, 215] width 195 height 20
type input "Là"
type input "0865606791"
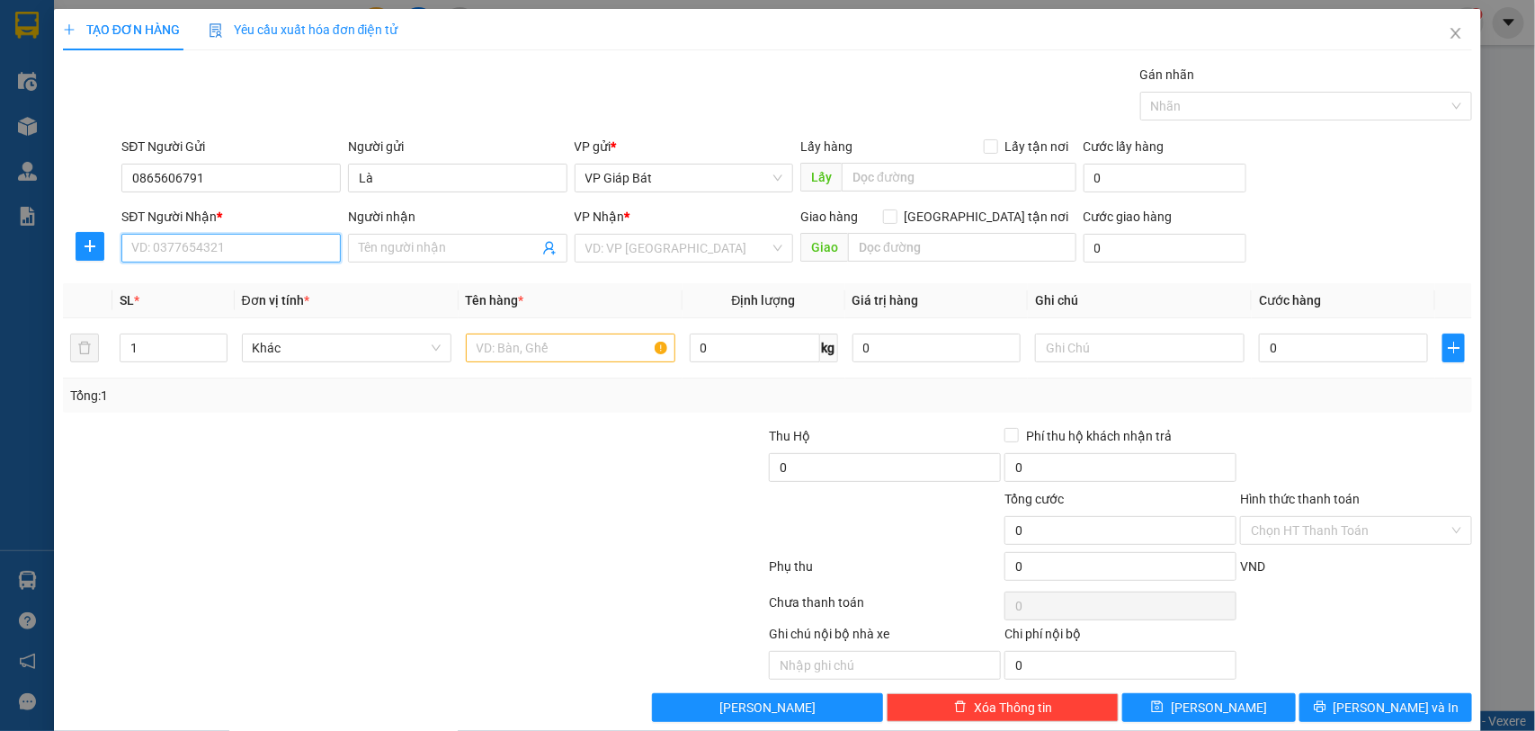
click at [216, 243] on input "SĐT Người Nhận *" at bounding box center [230, 248] width 219 height 29
click at [221, 286] on div "0819339958 - [GEOGRAPHIC_DATA]" at bounding box center [232, 285] width 202 height 20
type input "0819339958"
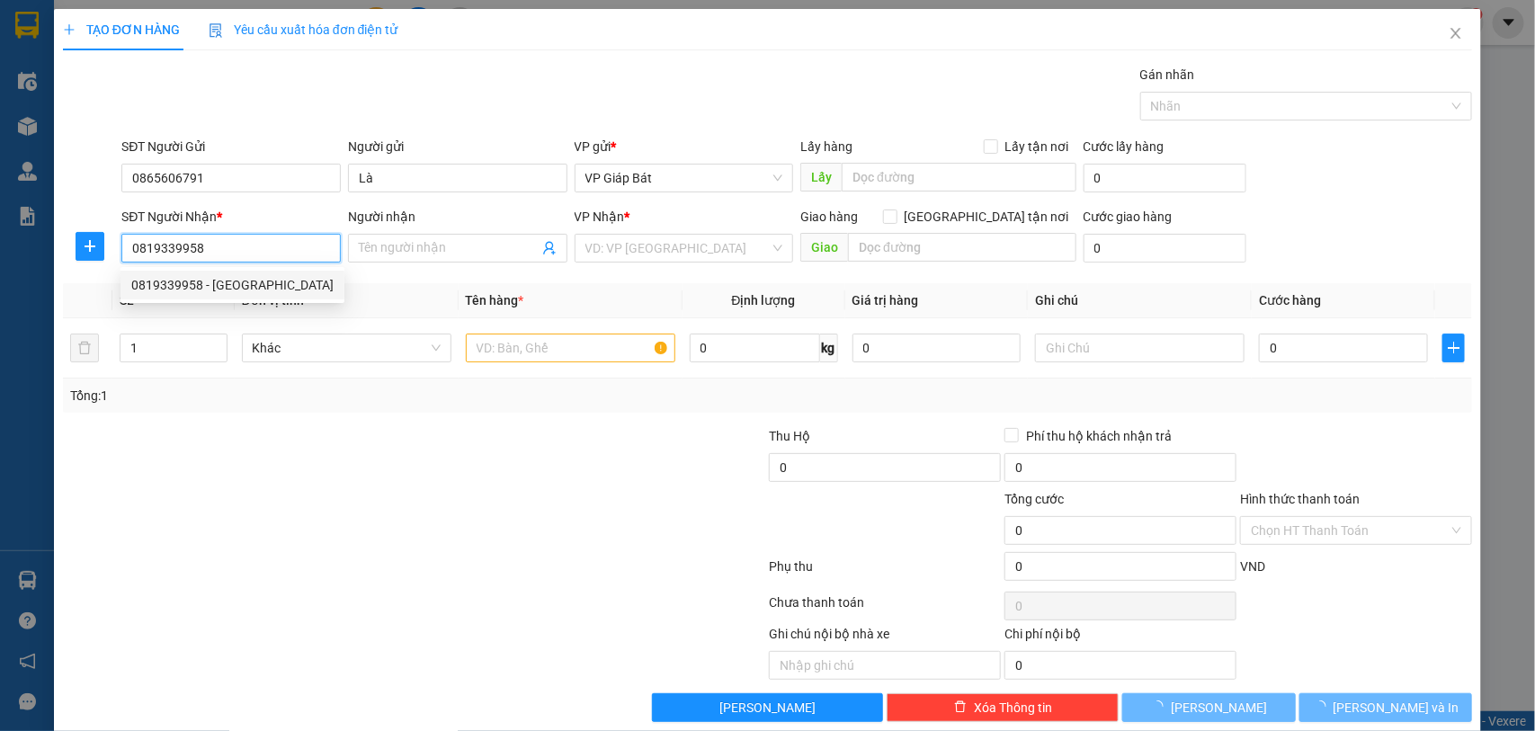
type input "[PERSON_NAME]"
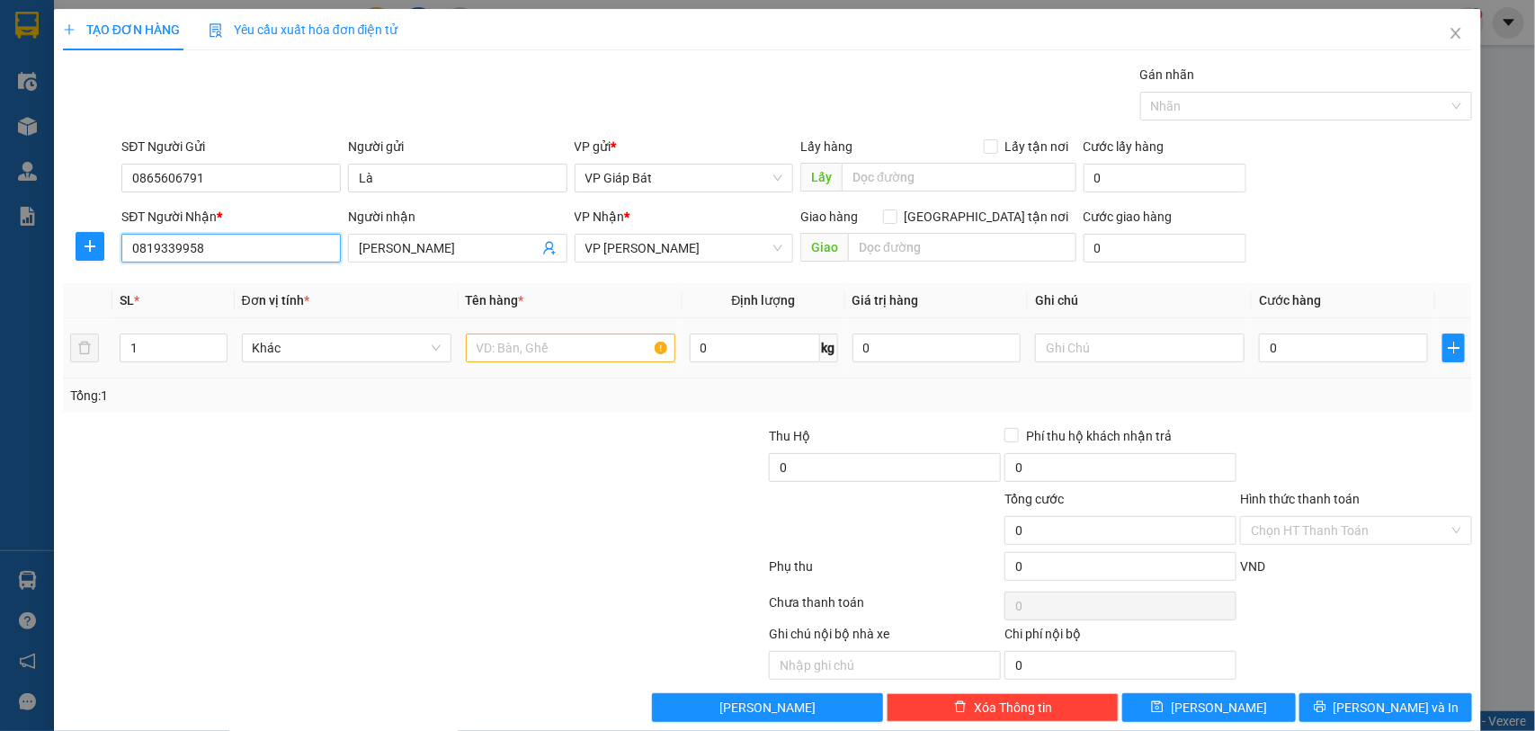
type input "0819339958"
click at [586, 339] on input "text" at bounding box center [571, 348] width 210 height 29
type input "hồ sơ"
click at [1269, 358] on input "0" at bounding box center [1343, 348] width 169 height 29
type input "5"
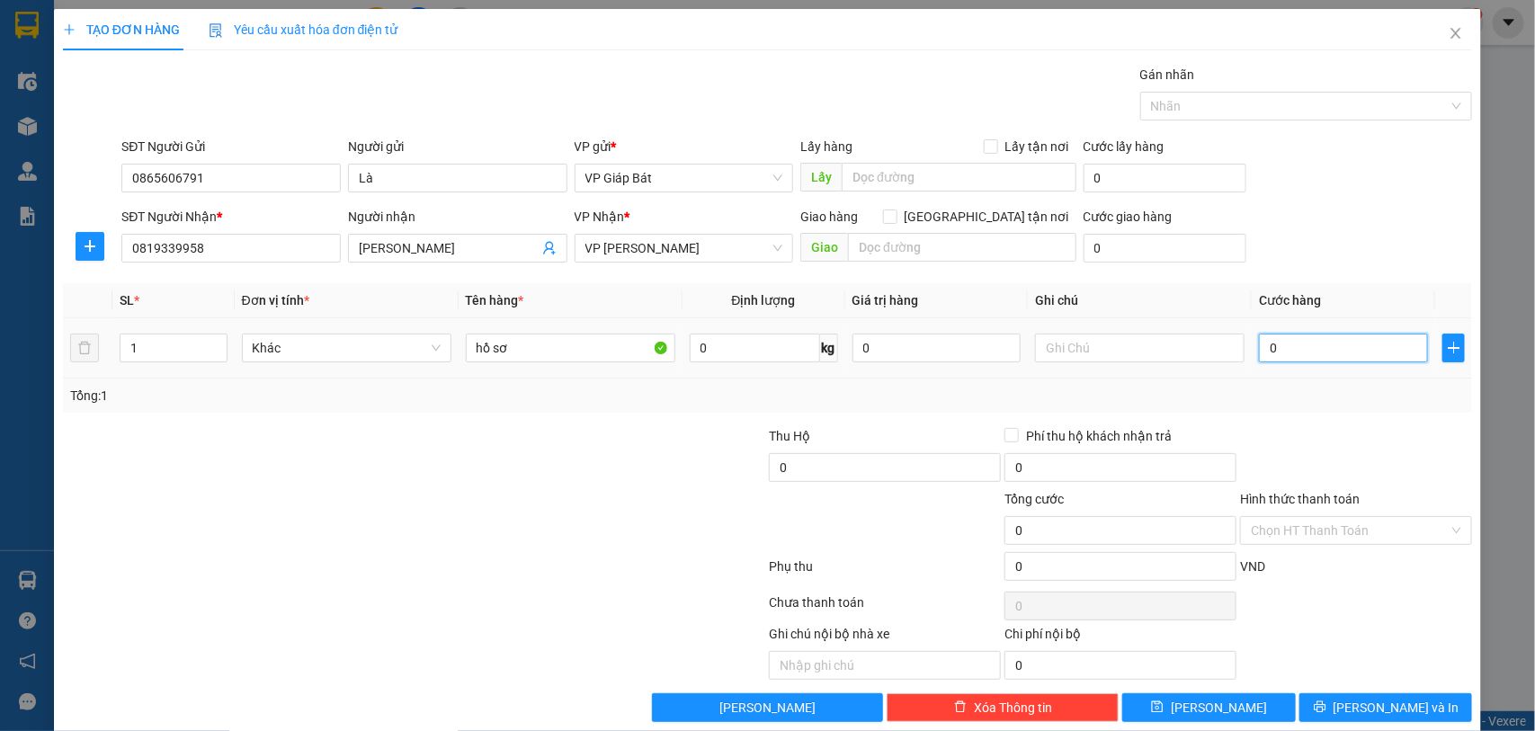
type input "5"
type input "50"
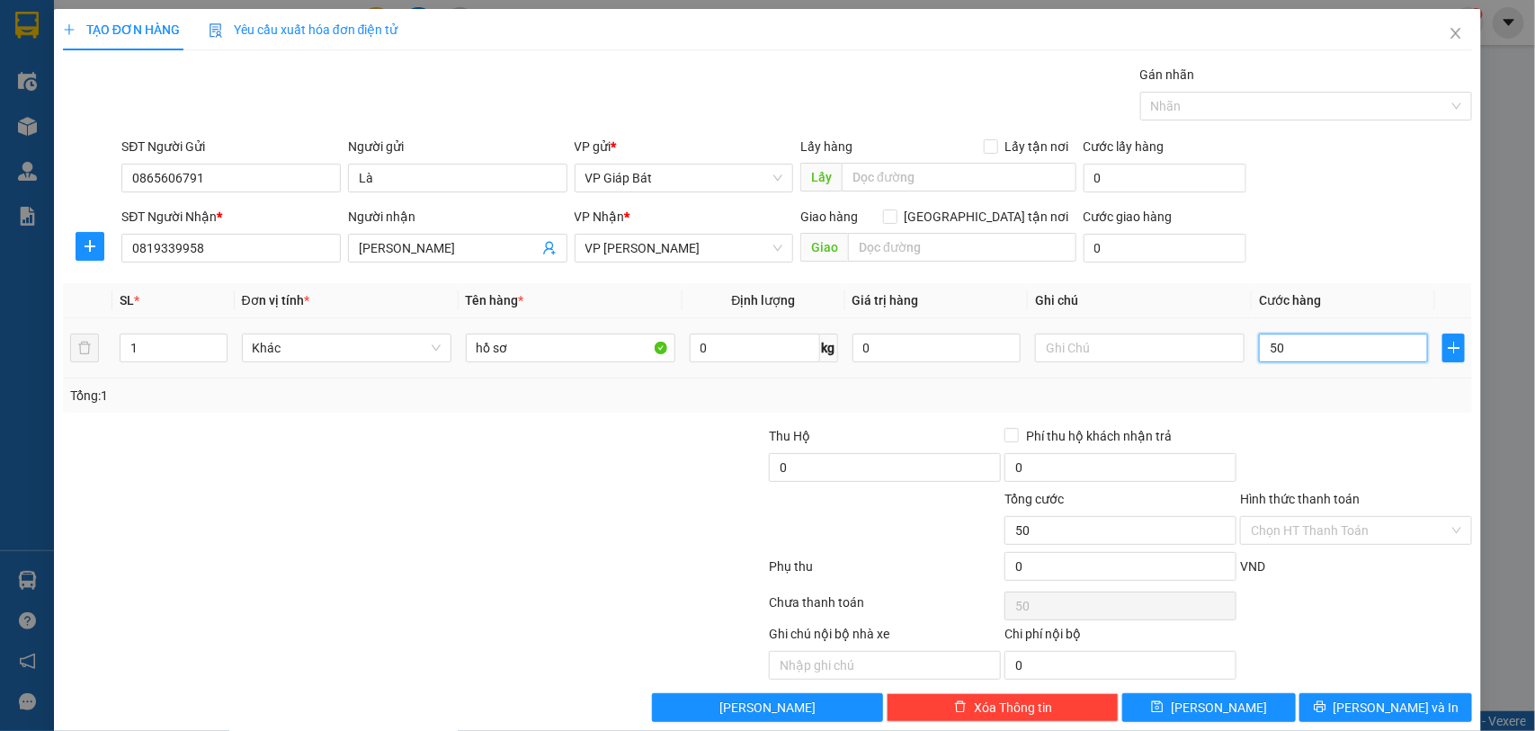
type input "500"
type input "5.000"
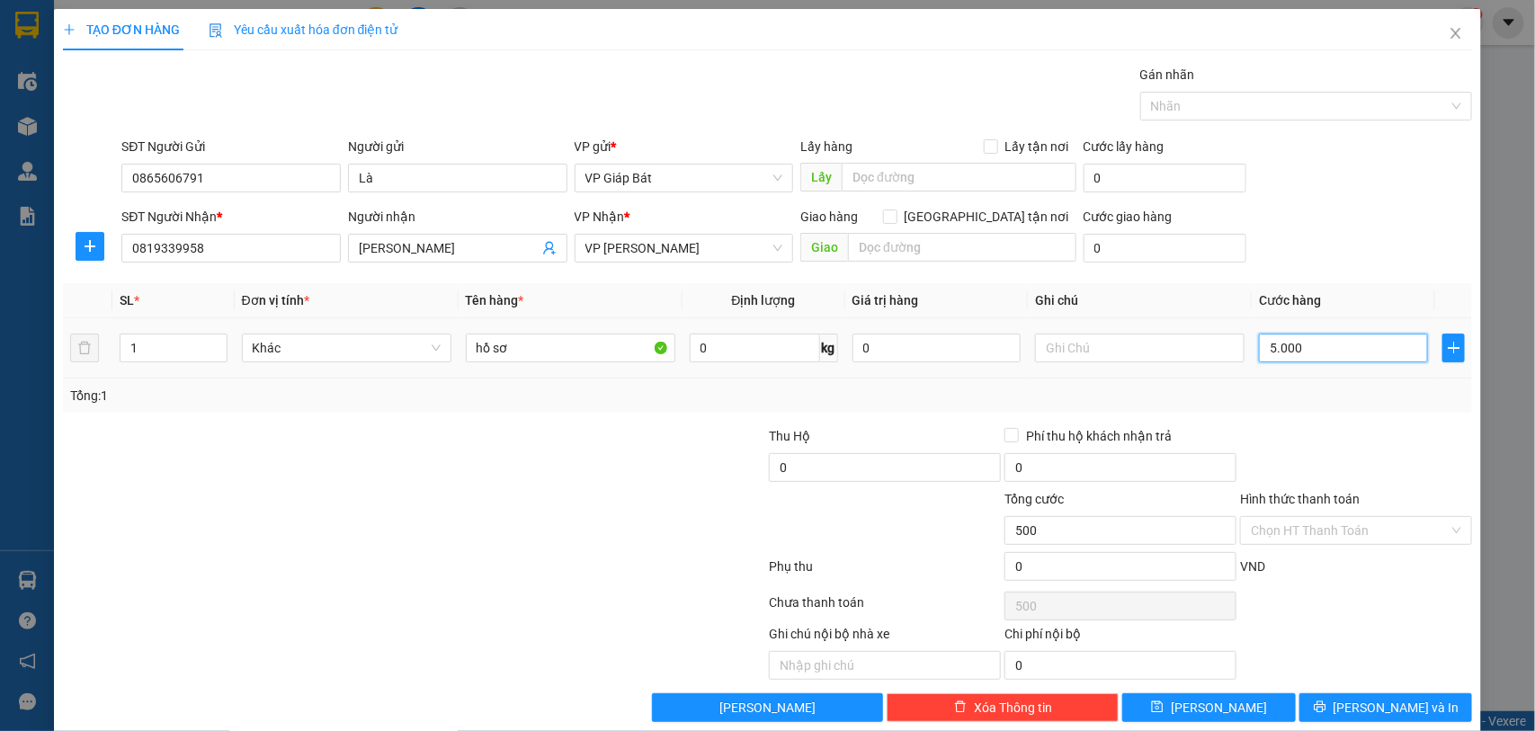
type input "5.000"
type input "50.000"
click at [1256, 102] on div at bounding box center [1298, 106] width 306 height 22
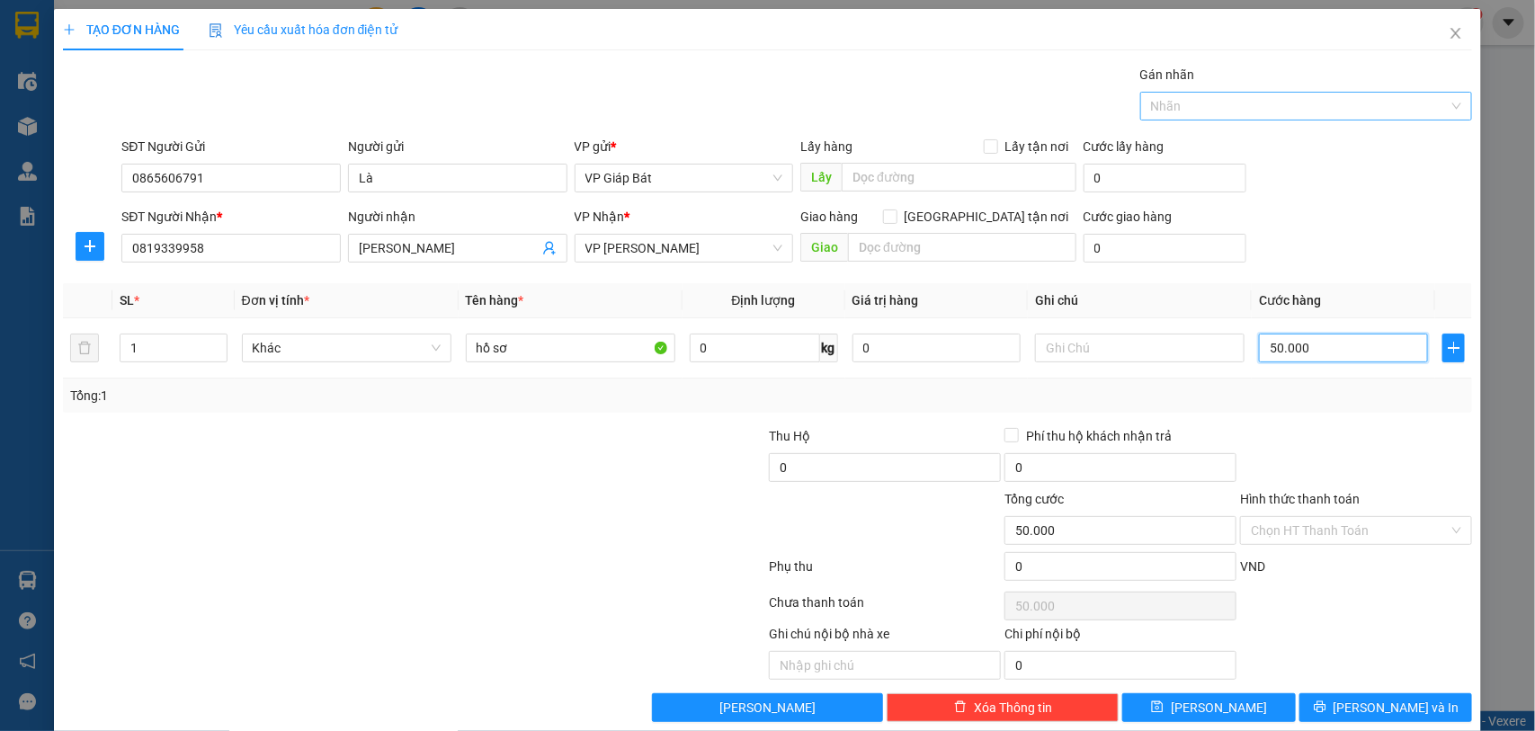
type input "50.000"
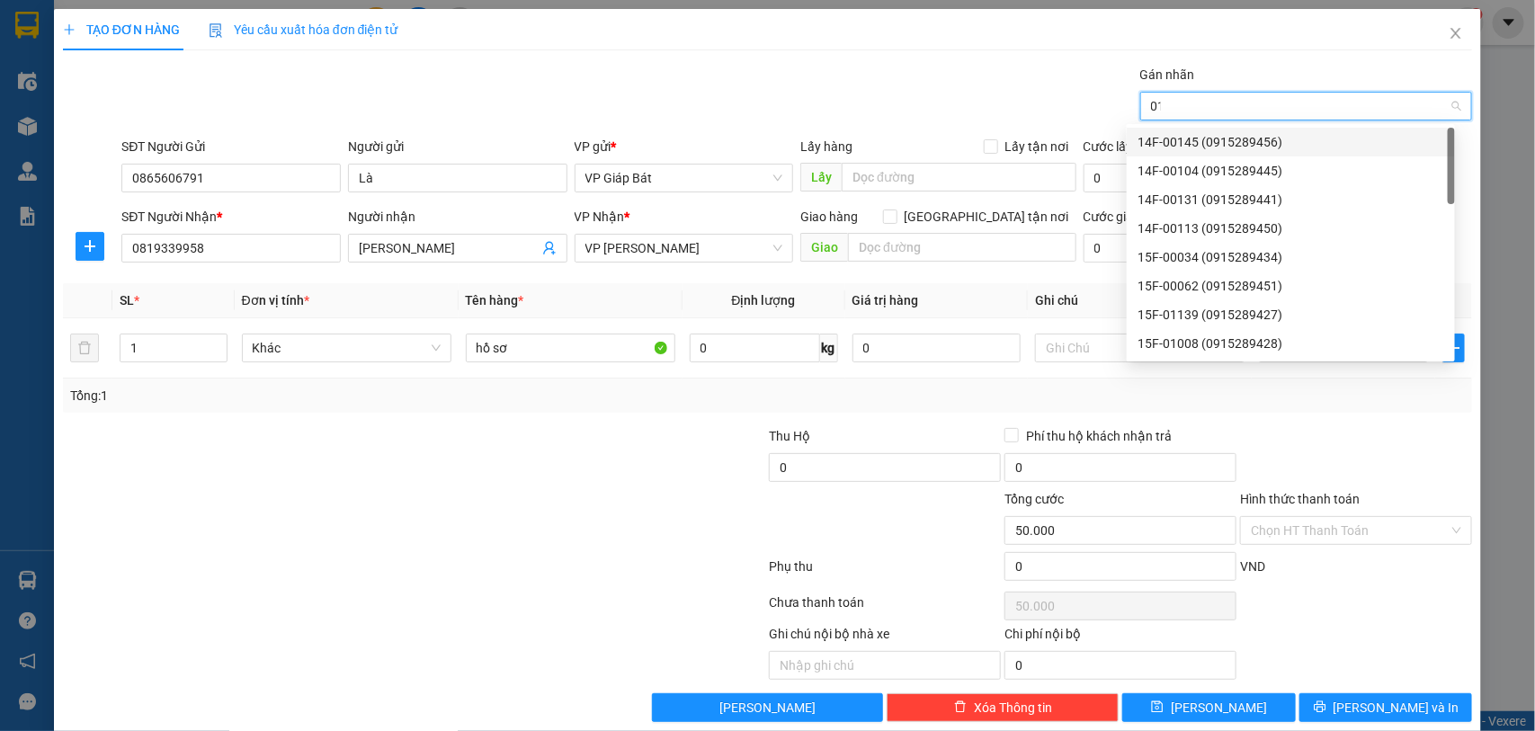
type input "015"
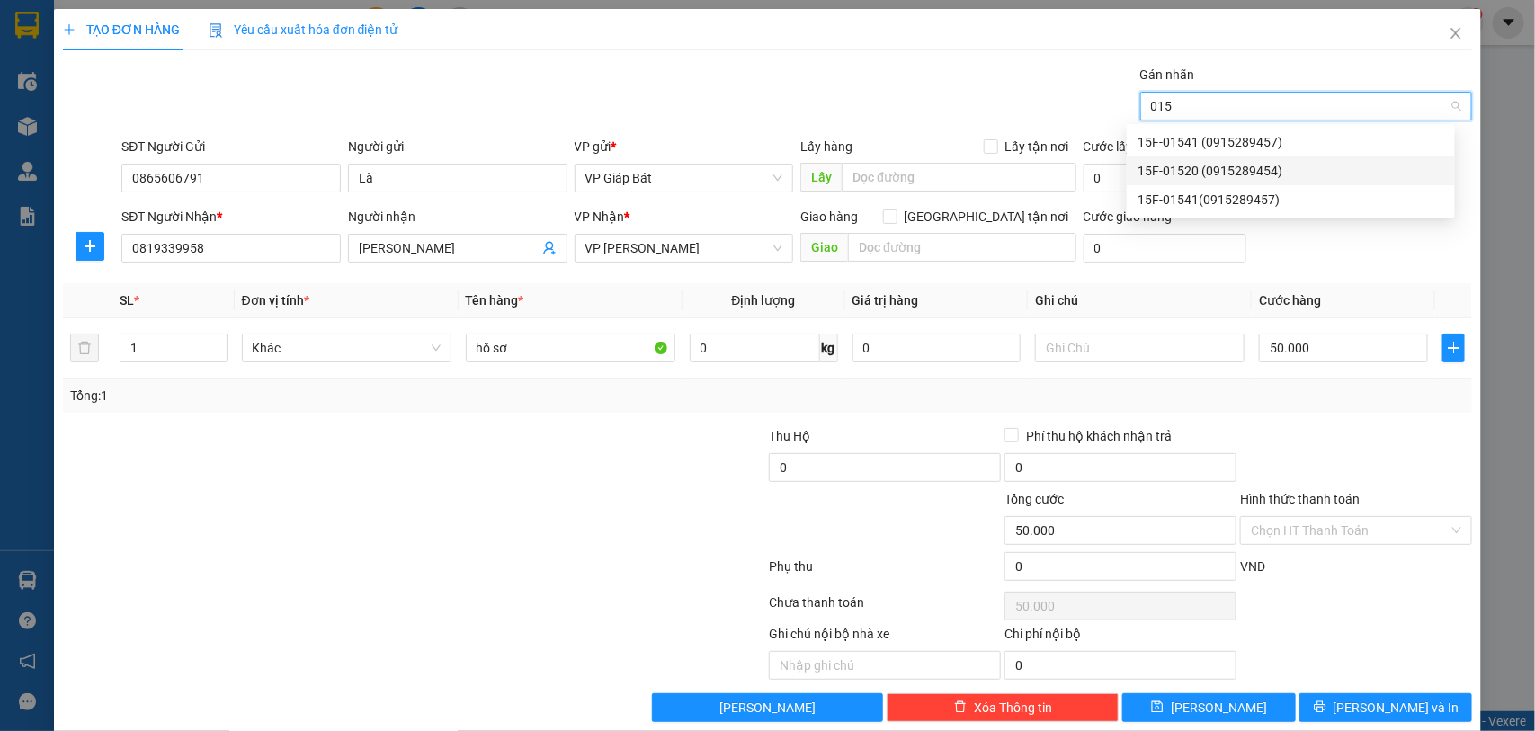
click at [1251, 168] on div "15F-01520 (0915289454)" at bounding box center [1291, 171] width 307 height 20
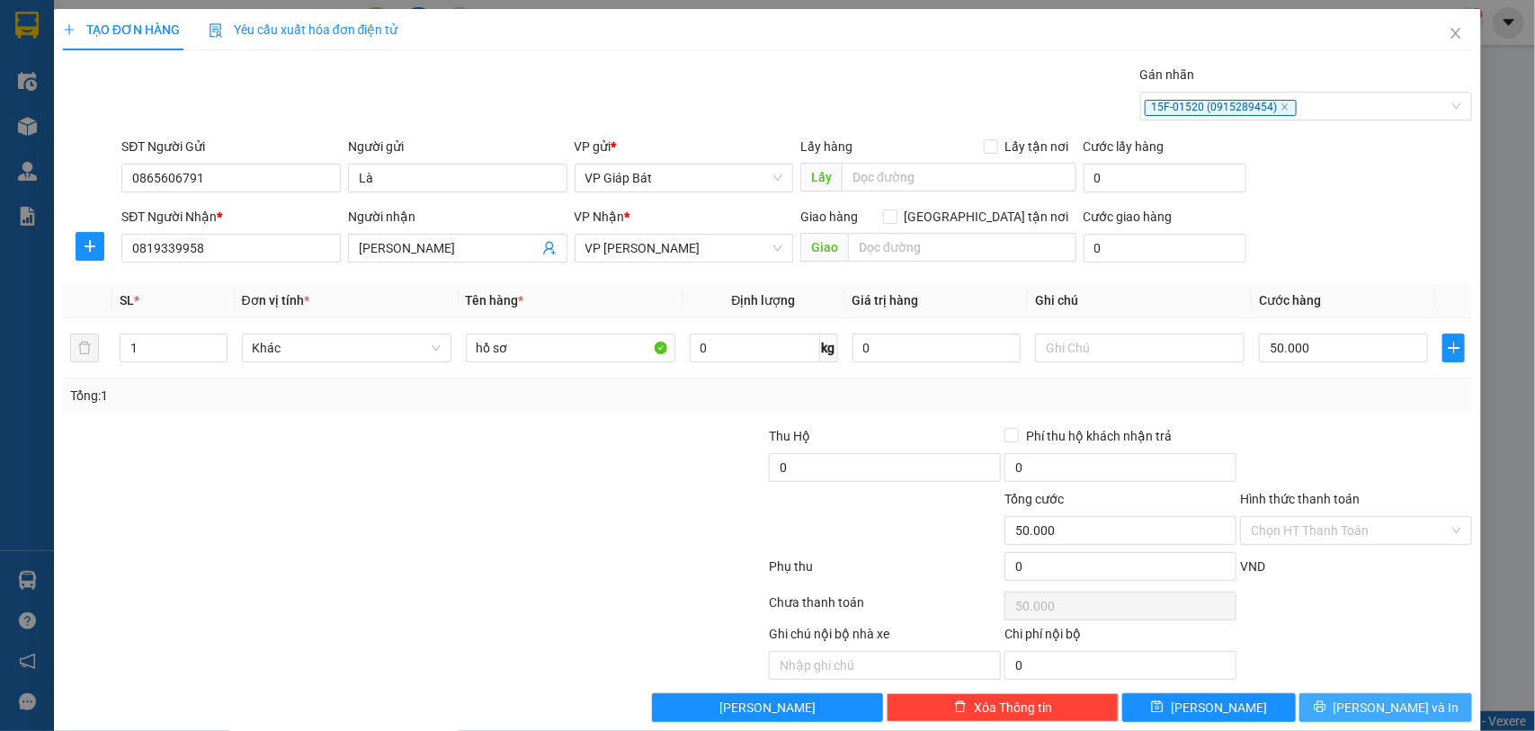
click at [1358, 702] on span "[PERSON_NAME] và In" at bounding box center [1397, 708] width 126 height 20
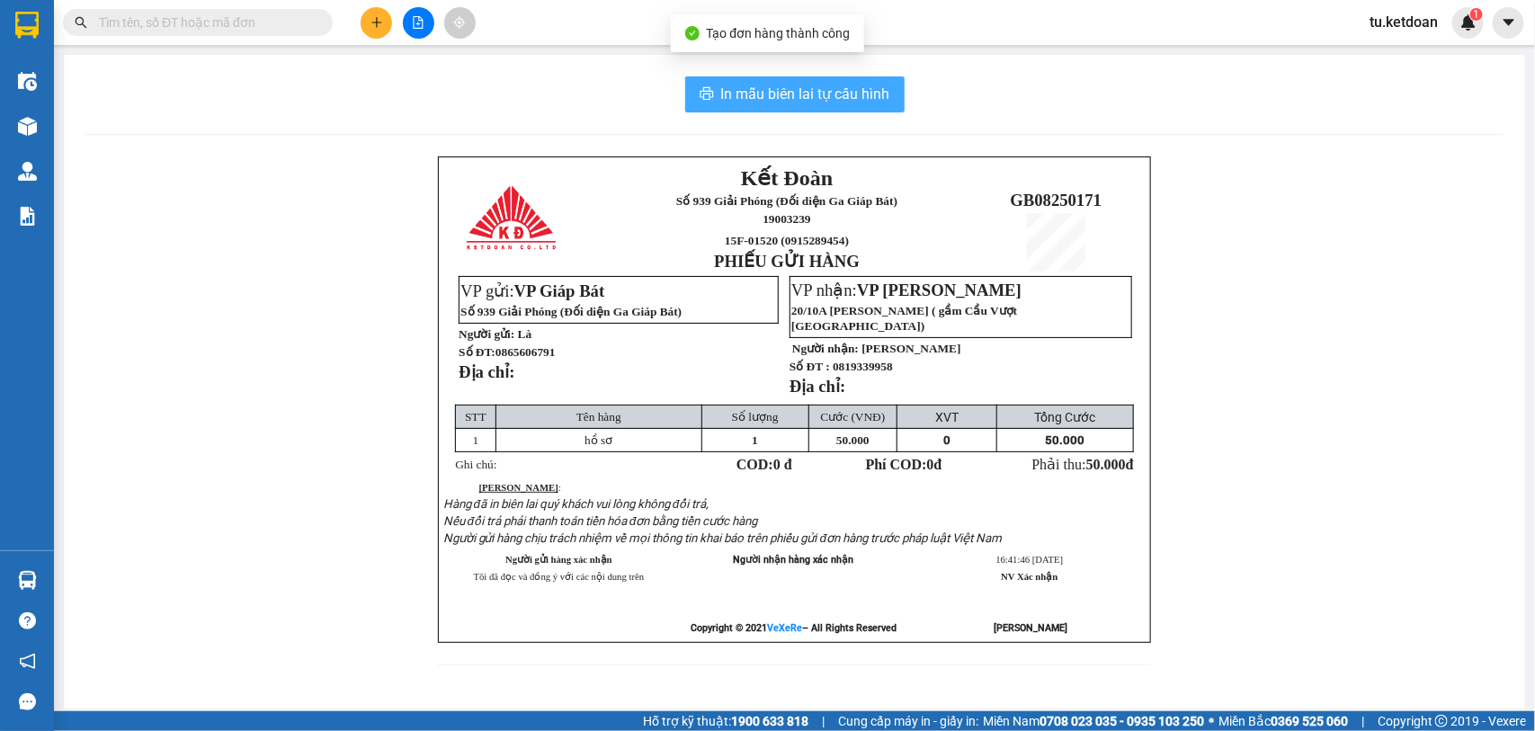
click at [825, 99] on span "In mẫu biên lai tự cấu hình" at bounding box center [805, 94] width 169 height 22
